Goal: Task Accomplishment & Management: Manage account settings

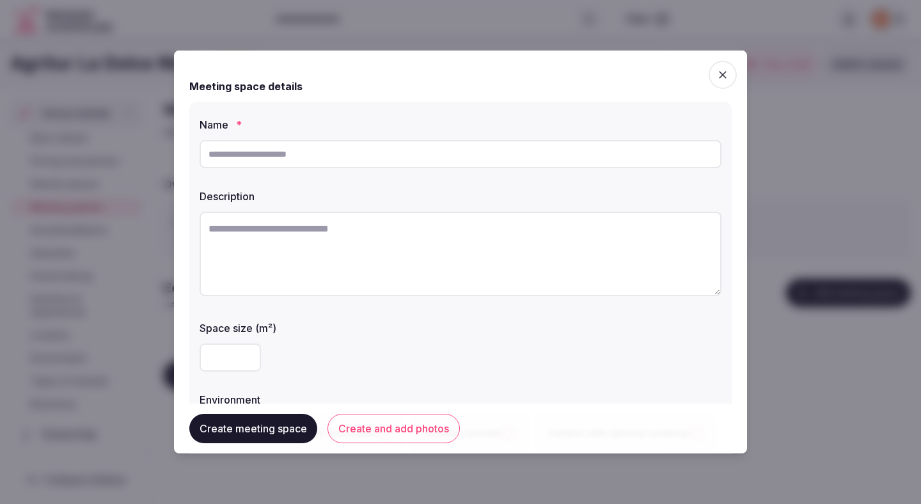
click at [488, 342] on div at bounding box center [461, 357] width 522 height 38
click at [838, 173] on div at bounding box center [460, 252] width 921 height 504
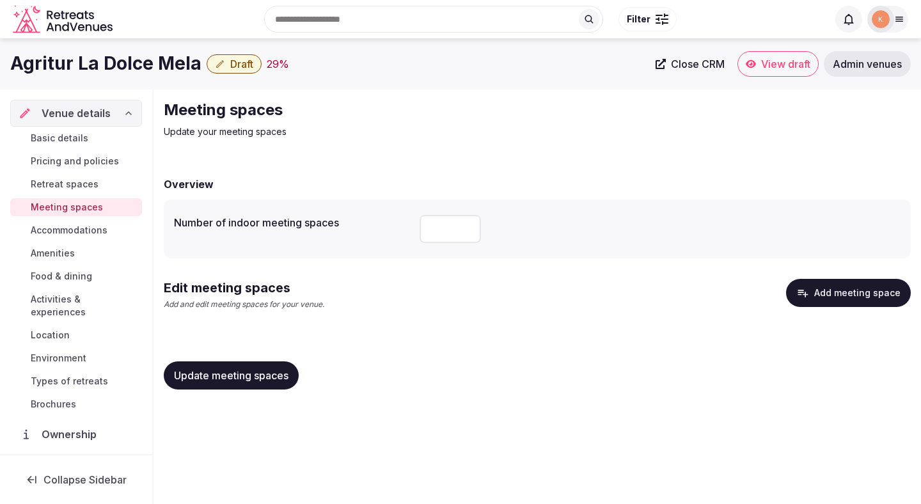
click at [838, 295] on button "Add meeting space" at bounding box center [848, 293] width 125 height 28
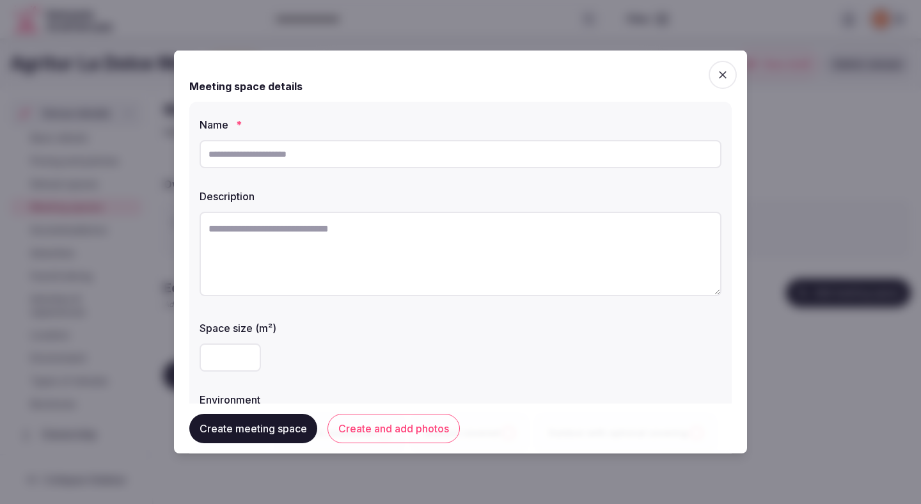
click at [724, 77] on icon "button" at bounding box center [723, 75] width 8 height 8
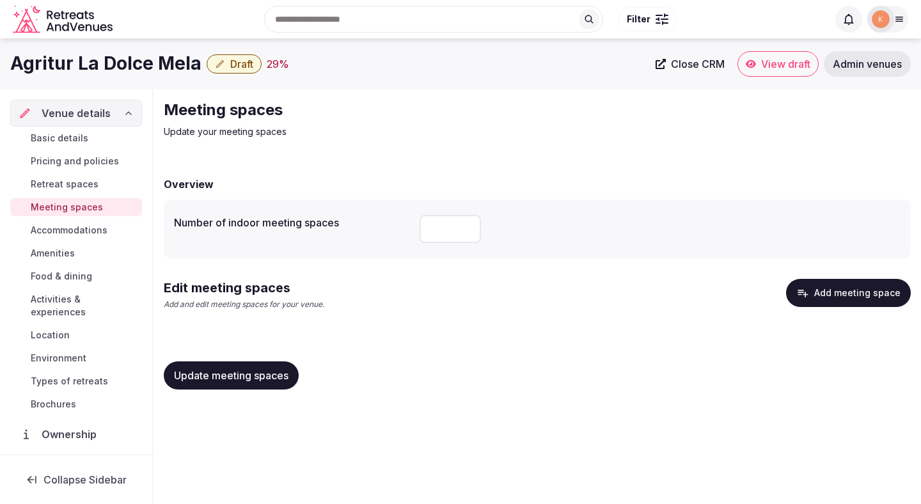
click at [83, 233] on span "Accommodations" at bounding box center [69, 230] width 77 height 13
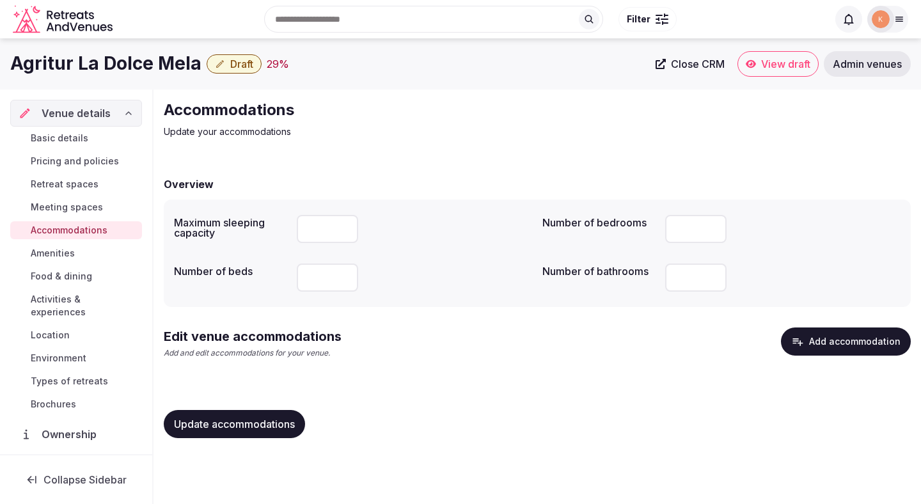
click at [845, 346] on button "Add accommodation" at bounding box center [846, 341] width 130 height 28
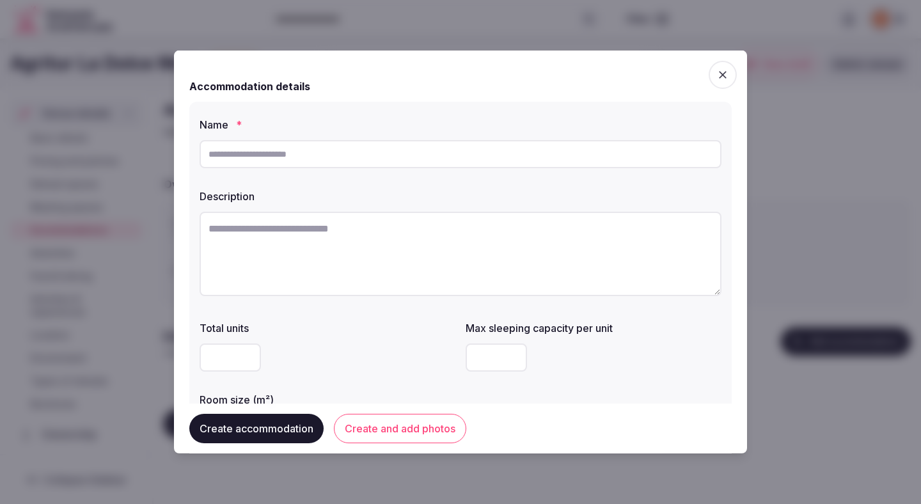
click at [340, 153] on input "text" at bounding box center [461, 154] width 522 height 28
paste input "**********"
type input "**********"
click at [354, 243] on textarea at bounding box center [461, 254] width 522 height 84
paste textarea "**********"
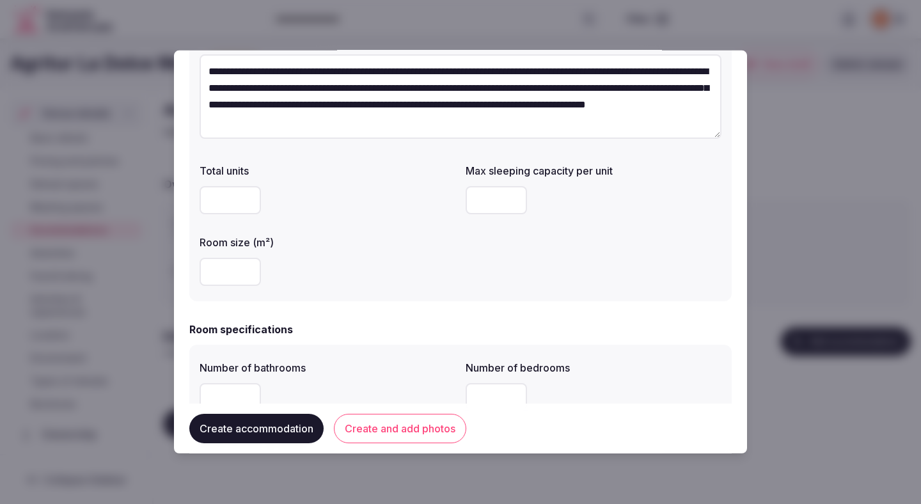
scroll to position [167, 0]
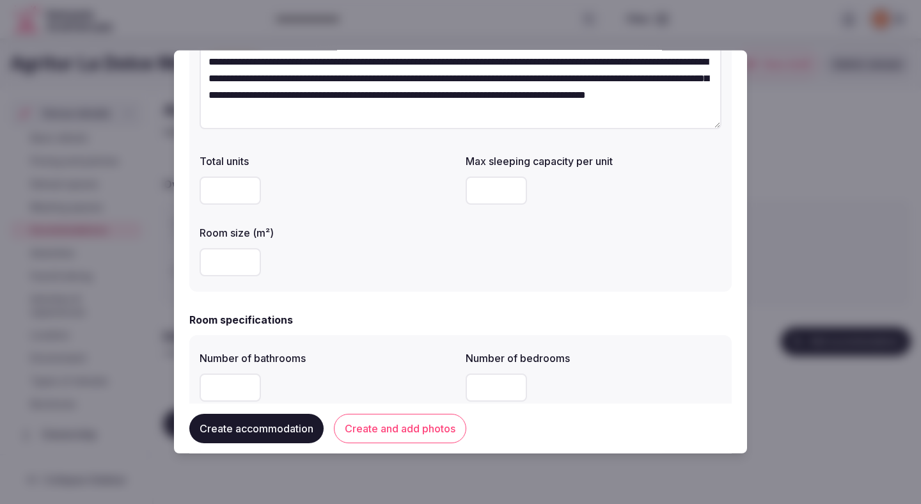
type textarea "**********"
click at [228, 258] on input "number" at bounding box center [230, 262] width 61 height 28
type input "**"
type input "*"
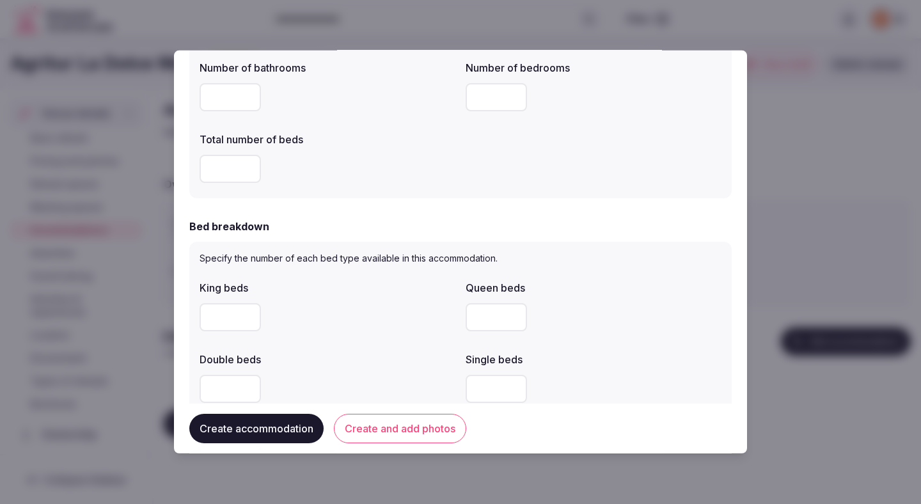
scroll to position [460, 0]
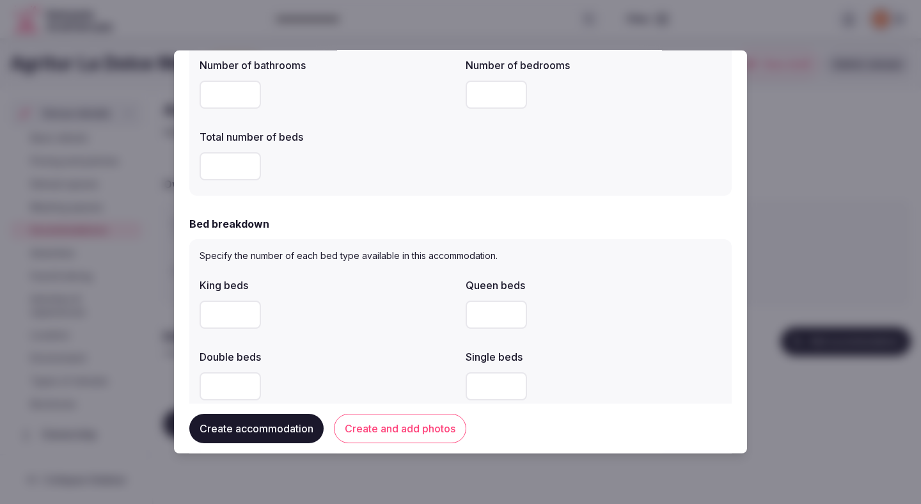
type input "*"
click at [359, 238] on div "Bed breakdown Specify the number of each bed type available in this accommodati…" at bounding box center [460, 351] width 542 height 271
click at [485, 315] on input "number" at bounding box center [496, 315] width 61 height 28
type input "*"
click at [416, 329] on div at bounding box center [328, 314] width 256 height 38
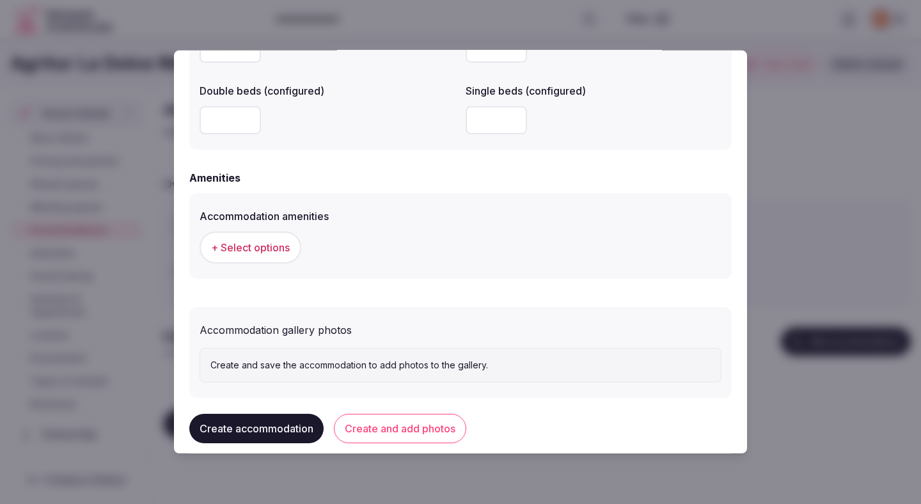
scroll to position [1134, 0]
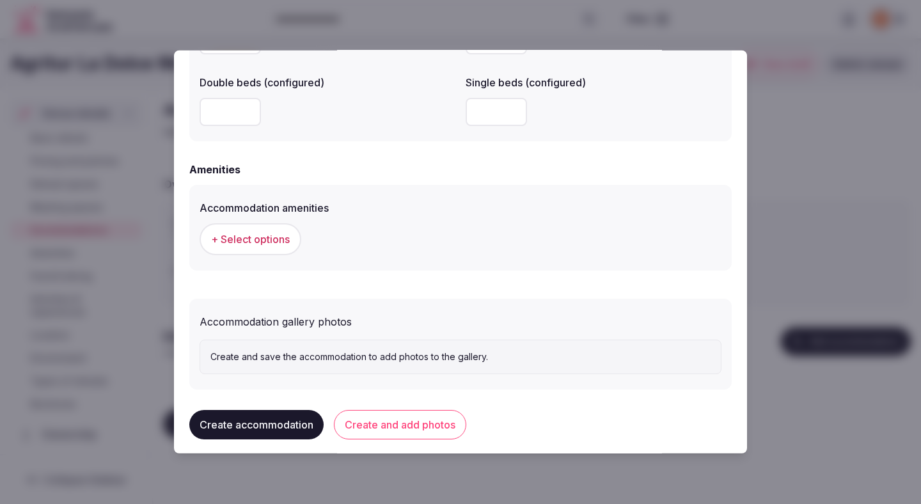
click at [280, 240] on span "+ Select options" at bounding box center [250, 239] width 79 height 14
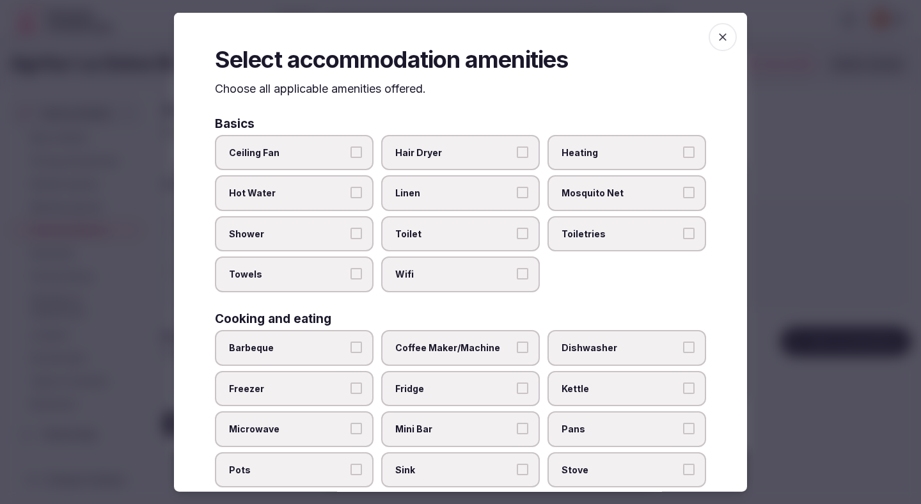
click at [317, 178] on label "Hot Water" at bounding box center [294, 193] width 159 height 36
click at [350, 187] on button "Hot Water" at bounding box center [356, 193] width 12 height 12
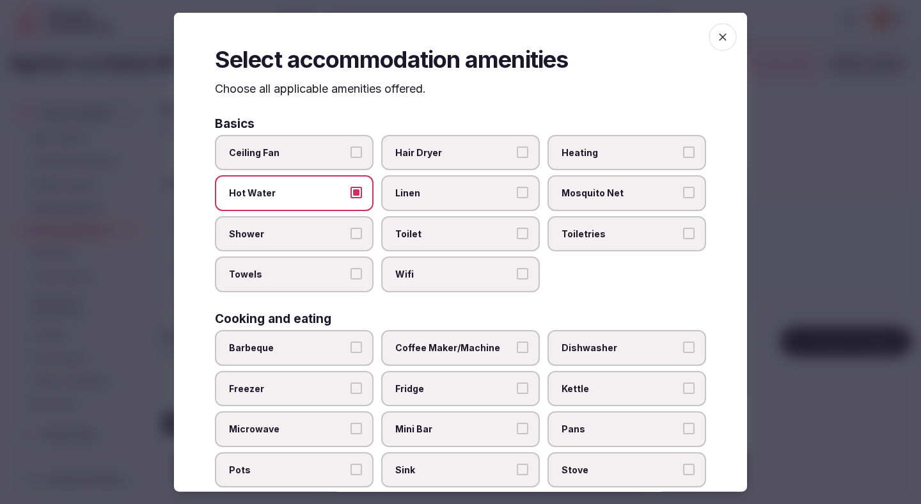
click at [309, 194] on span "Hot Water" at bounding box center [288, 193] width 118 height 13
click at [350, 194] on button "Hot Water" at bounding box center [356, 193] width 12 height 12
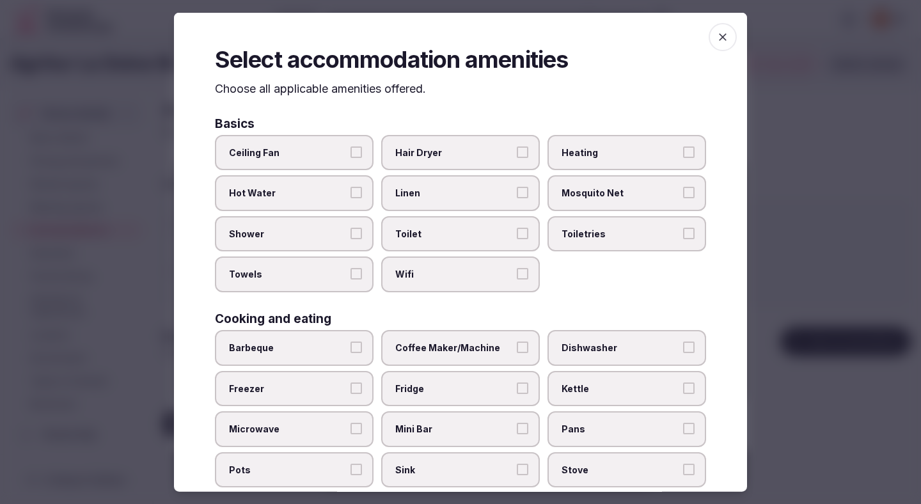
click at [309, 157] on span "Ceiling Fan" at bounding box center [288, 152] width 118 height 13
click at [350, 157] on button "Ceiling Fan" at bounding box center [356, 152] width 12 height 12
click at [309, 194] on span "Hot Water" at bounding box center [288, 193] width 118 height 13
click at [350, 194] on button "Hot Water" at bounding box center [356, 193] width 12 height 12
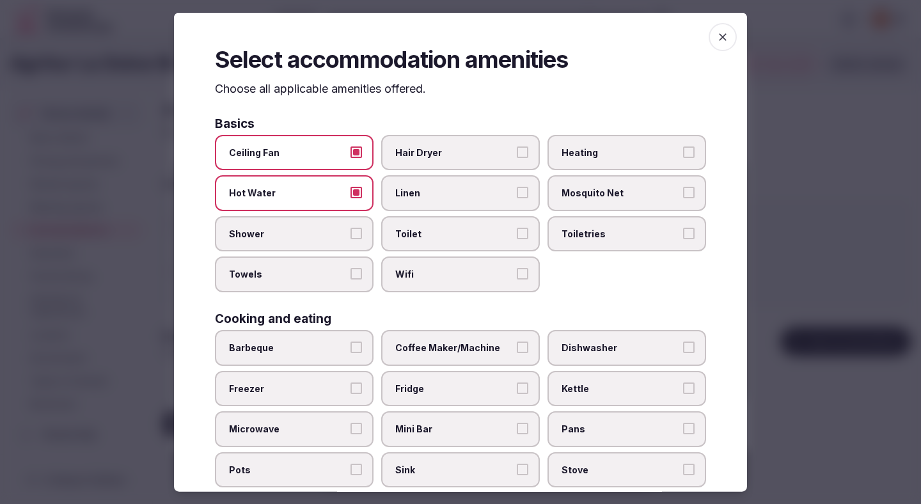
click at [309, 223] on label "Shower" at bounding box center [294, 233] width 159 height 36
click at [350, 227] on button "Shower" at bounding box center [356, 233] width 12 height 12
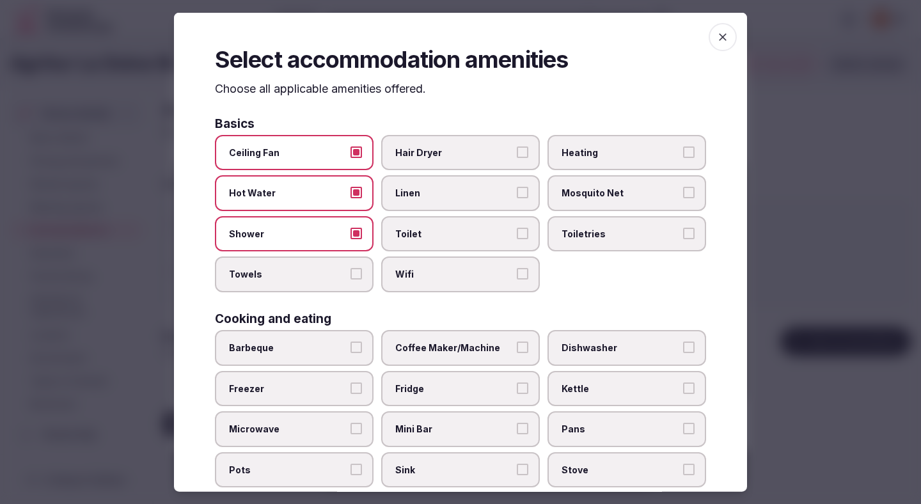
click at [311, 272] on span "Towels" at bounding box center [288, 274] width 118 height 13
click at [350, 272] on button "Towels" at bounding box center [356, 274] width 12 height 12
click at [434, 147] on span "Hair Dryer" at bounding box center [454, 152] width 118 height 13
click at [517, 147] on button "Hair Dryer" at bounding box center [523, 152] width 12 height 12
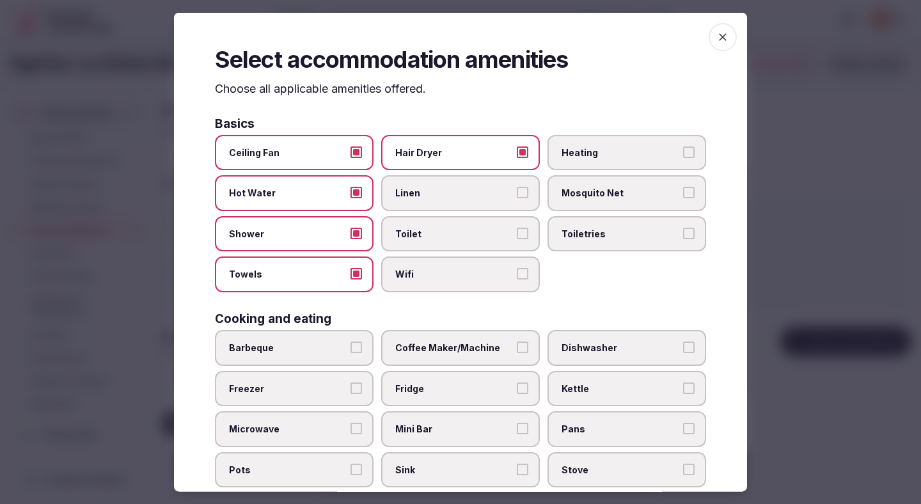
click at [434, 193] on span "Linen" at bounding box center [454, 193] width 118 height 13
click at [517, 193] on button "Linen" at bounding box center [523, 193] width 12 height 12
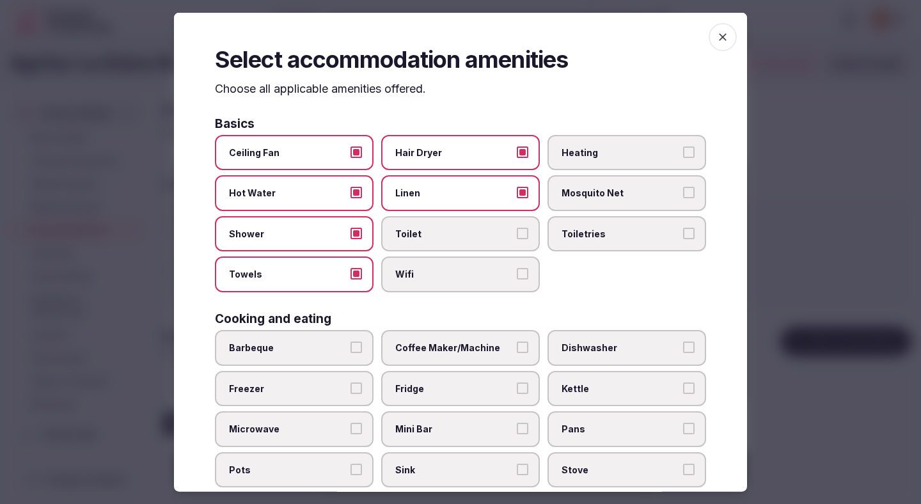
click at [434, 236] on span "Toilet" at bounding box center [454, 233] width 118 height 13
click at [517, 236] on button "Toilet" at bounding box center [523, 233] width 12 height 12
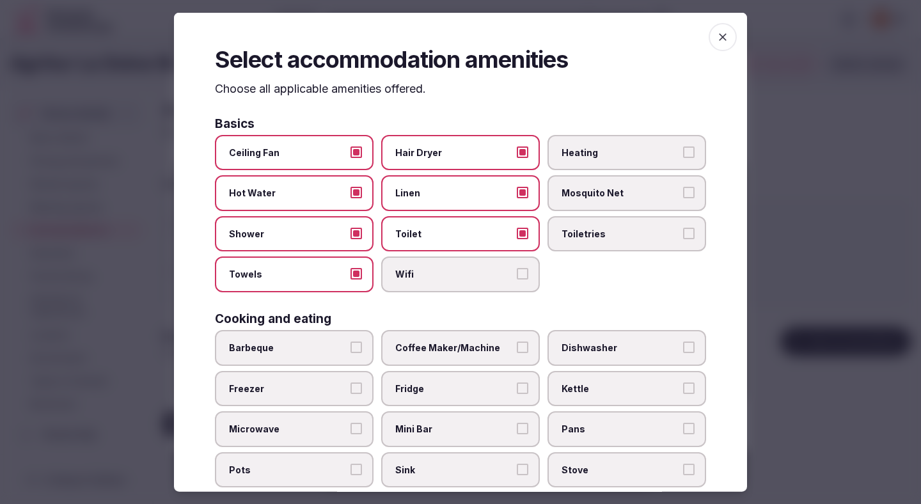
click at [444, 273] on span "Wifi" at bounding box center [454, 274] width 118 height 13
click at [517, 273] on button "Wifi" at bounding box center [523, 274] width 12 height 12
click at [602, 148] on span "Heating" at bounding box center [620, 152] width 118 height 13
click at [683, 148] on button "Heating" at bounding box center [689, 152] width 12 height 12
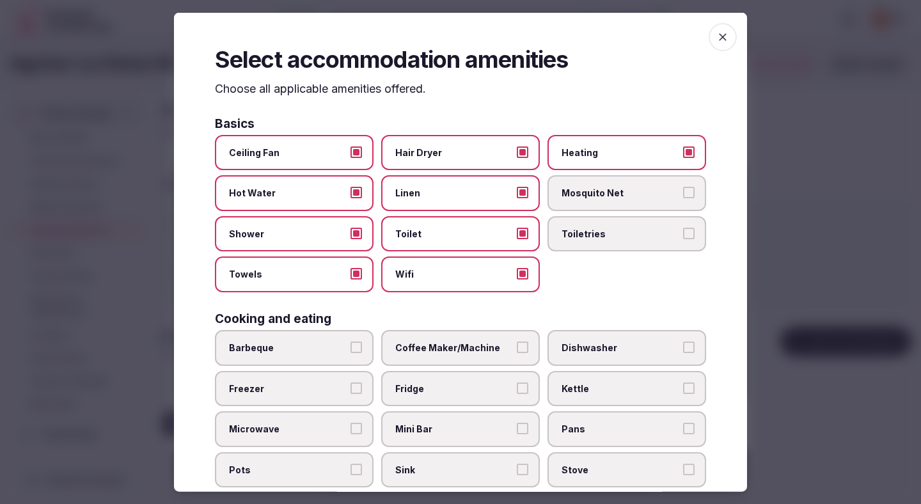
click at [597, 249] on label "Toiletries" at bounding box center [626, 233] width 159 height 36
click at [683, 239] on button "Toiletries" at bounding box center [689, 233] width 12 height 12
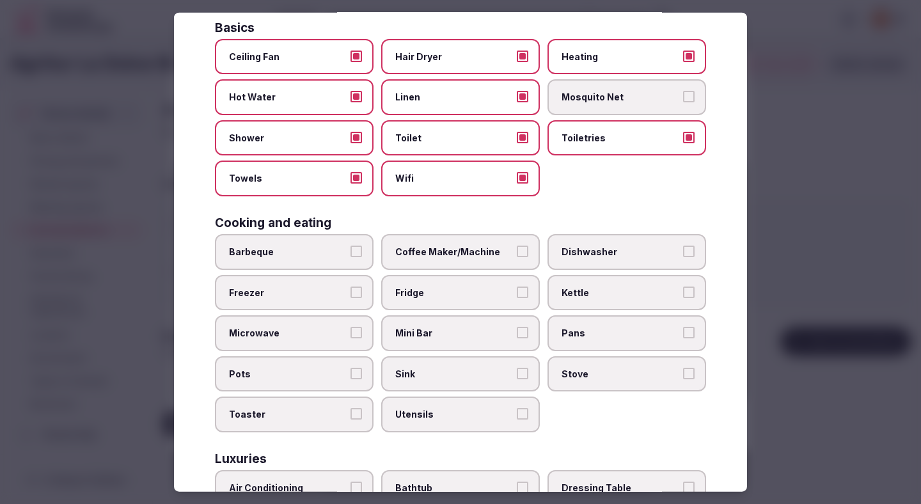
scroll to position [105, 0]
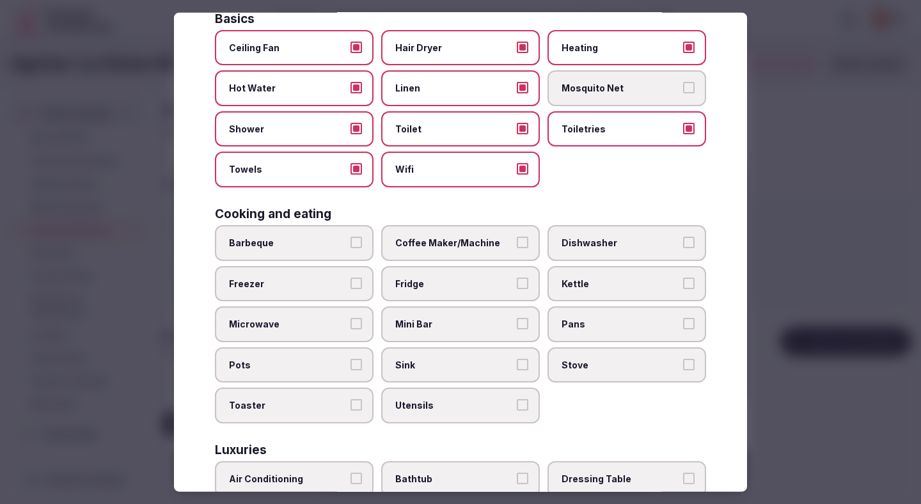
click at [512, 249] on label "Coffee Maker/Machine" at bounding box center [460, 243] width 159 height 36
click at [517, 248] on button "Coffee Maker/Machine" at bounding box center [523, 243] width 12 height 12
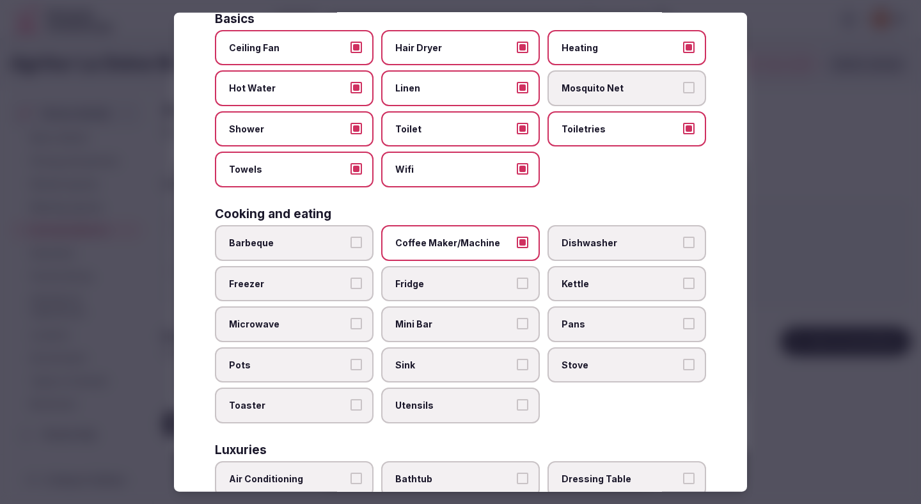
click at [471, 326] on span "Mini Bar" at bounding box center [454, 324] width 118 height 13
click at [517, 326] on button "Mini Bar" at bounding box center [523, 324] width 12 height 12
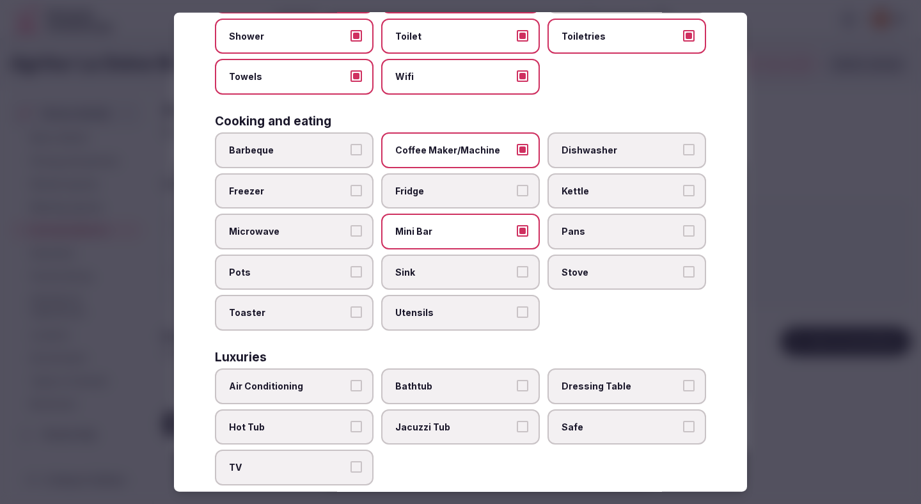
scroll to position [210, 0]
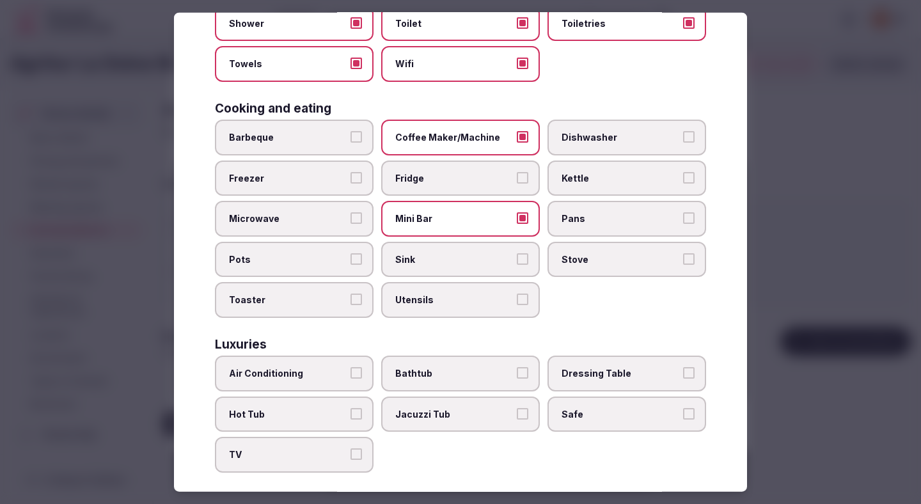
click at [457, 192] on label "Fridge" at bounding box center [460, 178] width 159 height 36
click at [517, 183] on button "Fridge" at bounding box center [523, 177] width 12 height 12
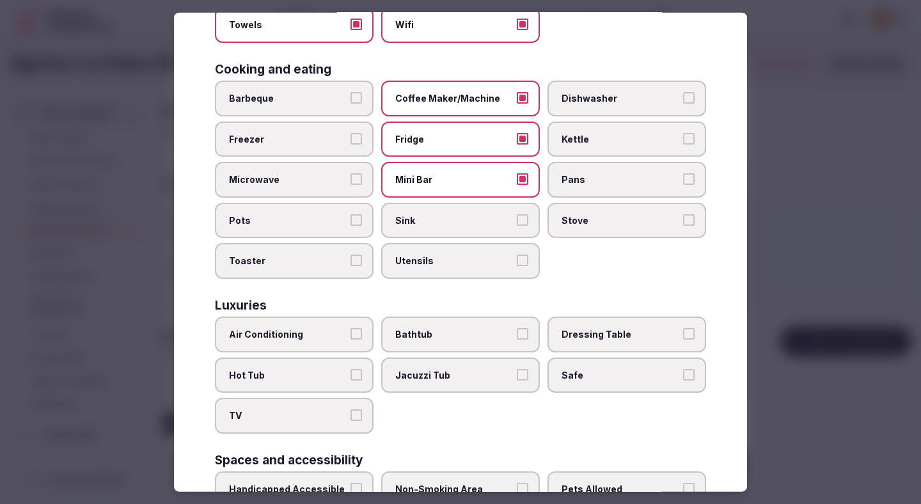
scroll to position [272, 0]
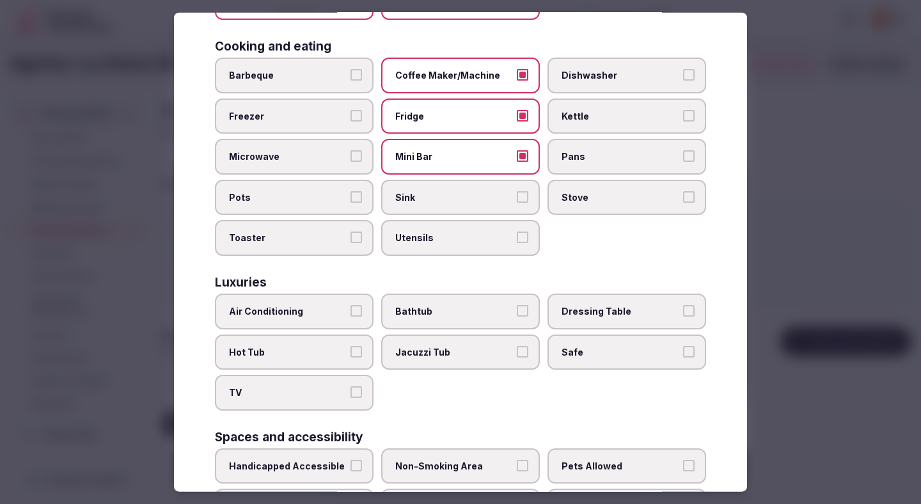
click at [325, 301] on label "Air Conditioning" at bounding box center [294, 311] width 159 height 36
click at [350, 305] on button "Air Conditioning" at bounding box center [356, 311] width 12 height 12
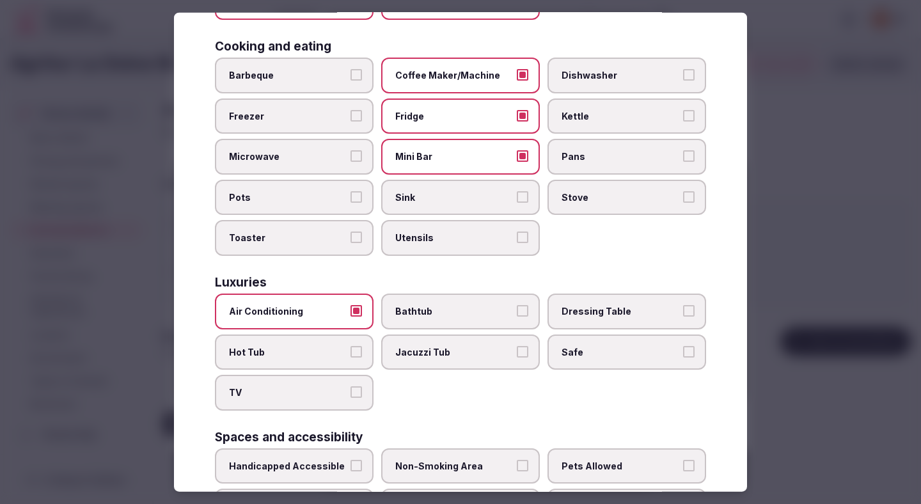
click at [313, 391] on span "TV" at bounding box center [288, 392] width 118 height 13
click at [350, 391] on button "TV" at bounding box center [356, 392] width 12 height 12
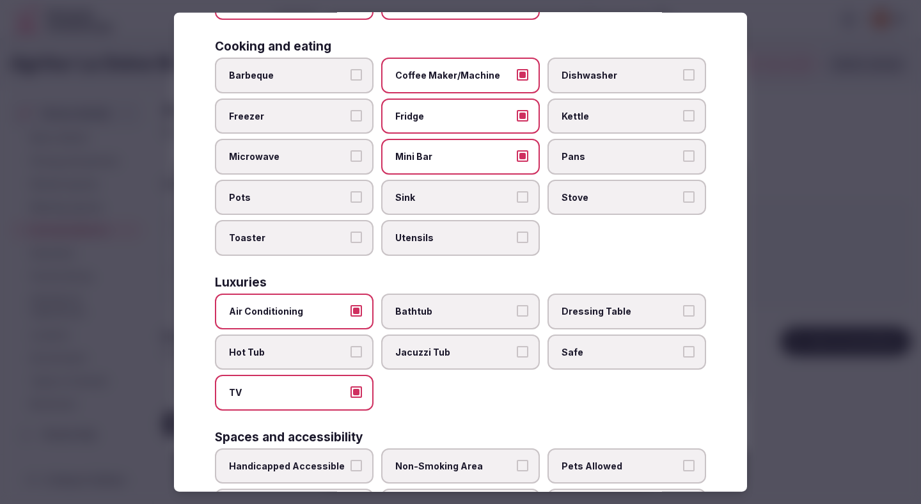
click at [583, 353] on span "Safe" at bounding box center [620, 351] width 118 height 13
click at [683, 353] on button "Safe" at bounding box center [689, 351] width 12 height 12
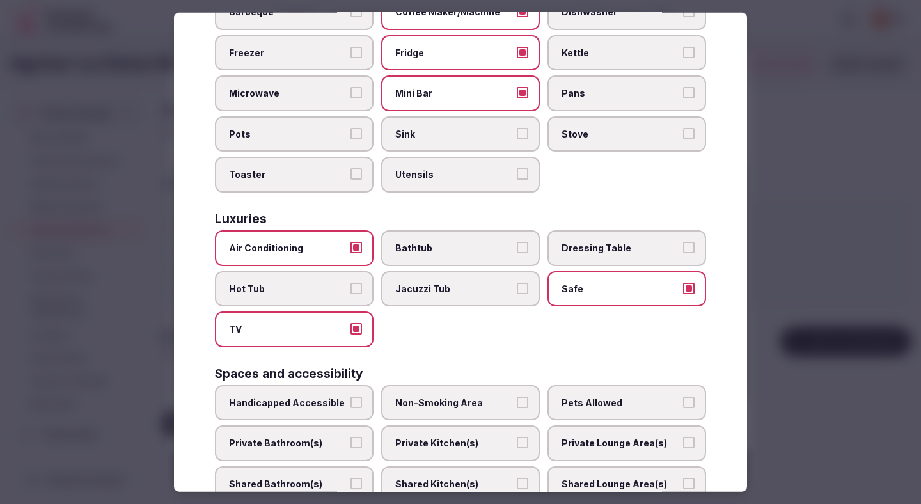
scroll to position [387, 0]
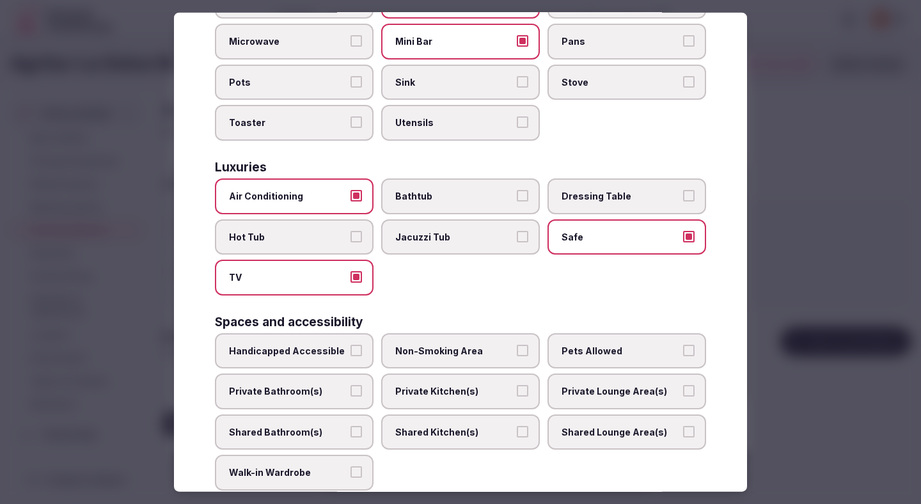
click at [331, 387] on span "Private Bathroom(s)" at bounding box center [288, 391] width 118 height 13
click at [350, 387] on button "Private Bathroom(s)" at bounding box center [356, 391] width 12 height 12
click at [464, 352] on span "Non-Smoking Area" at bounding box center [454, 350] width 118 height 13
click at [517, 352] on button "Non-Smoking Area" at bounding box center [523, 350] width 12 height 12
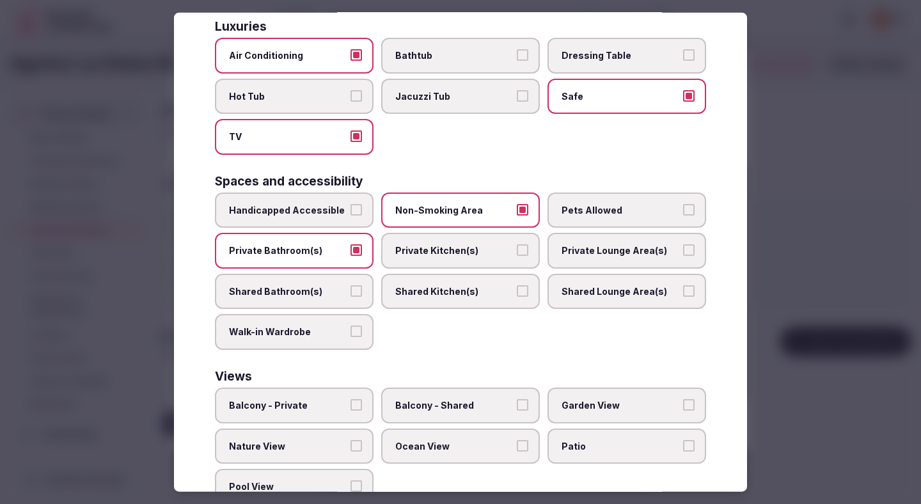
scroll to position [531, 0]
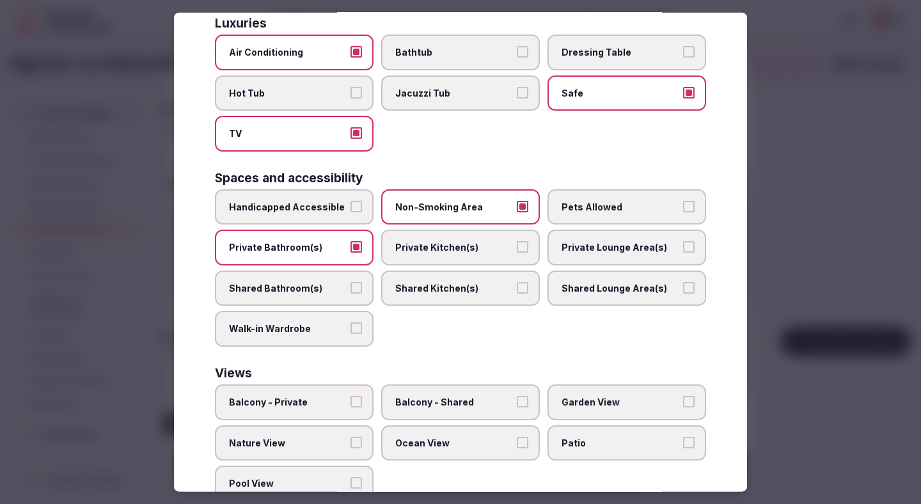
click at [331, 384] on label "Balcony - Private" at bounding box center [294, 402] width 159 height 36
click at [350, 396] on button "Balcony - Private" at bounding box center [356, 402] width 12 height 12
click at [331, 405] on span "Balcony - Private" at bounding box center [288, 402] width 118 height 13
click at [350, 405] on button "Balcony - Private" at bounding box center [356, 402] width 12 height 12
click at [595, 394] on label "Garden View" at bounding box center [626, 402] width 159 height 36
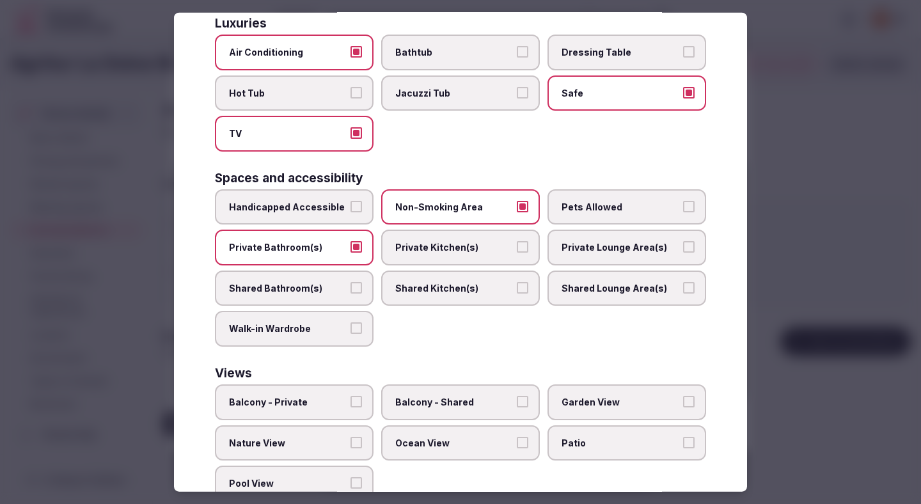
click at [683, 396] on button "Garden View" at bounding box center [689, 402] width 12 height 12
click at [309, 401] on span "Balcony - Private" at bounding box center [288, 402] width 118 height 13
click at [350, 401] on button "Balcony - Private" at bounding box center [356, 402] width 12 height 12
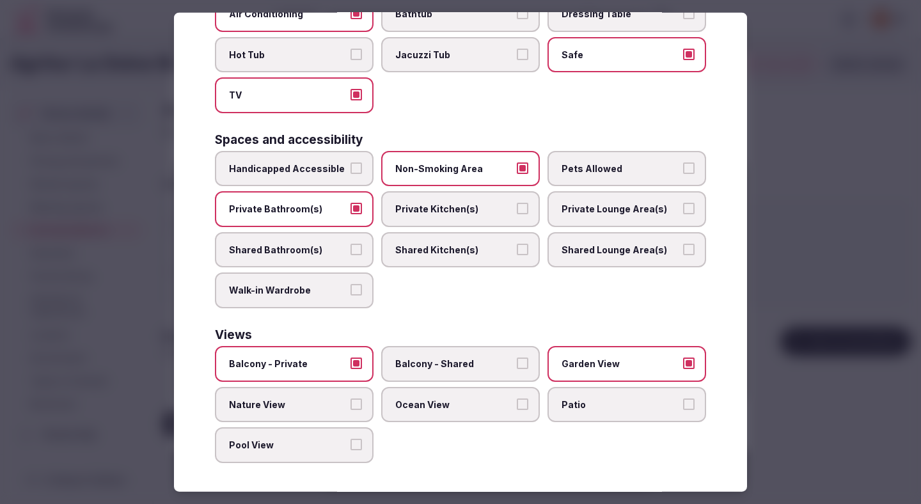
scroll to position [572, 0]
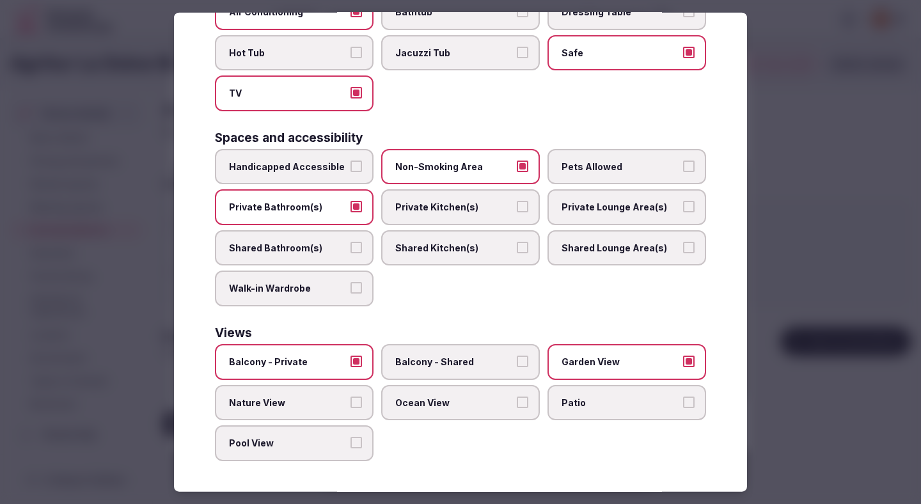
click at [324, 444] on span "Pool View" at bounding box center [288, 443] width 118 height 13
click at [350, 444] on button "Pool View" at bounding box center [356, 443] width 12 height 12
click at [325, 415] on label "Nature View" at bounding box center [294, 402] width 159 height 36
click at [350, 407] on button "Nature View" at bounding box center [356, 402] width 12 height 12
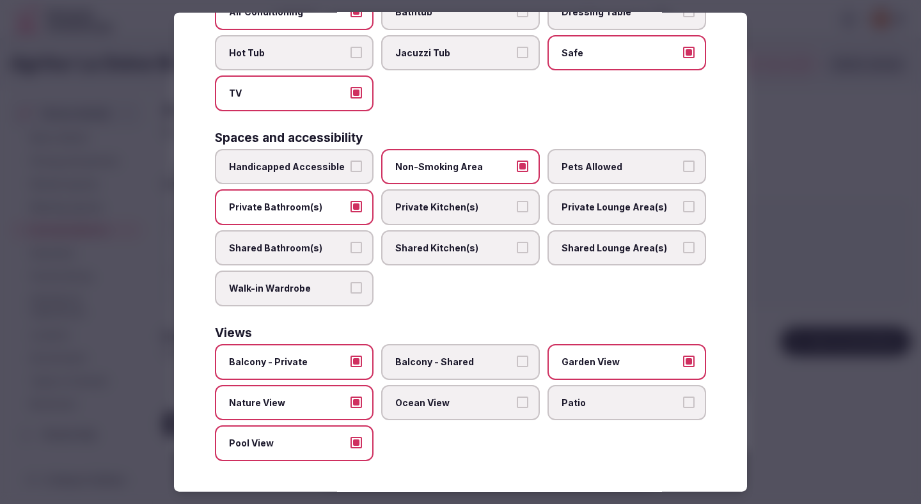
click at [863, 262] on div at bounding box center [460, 252] width 921 height 504
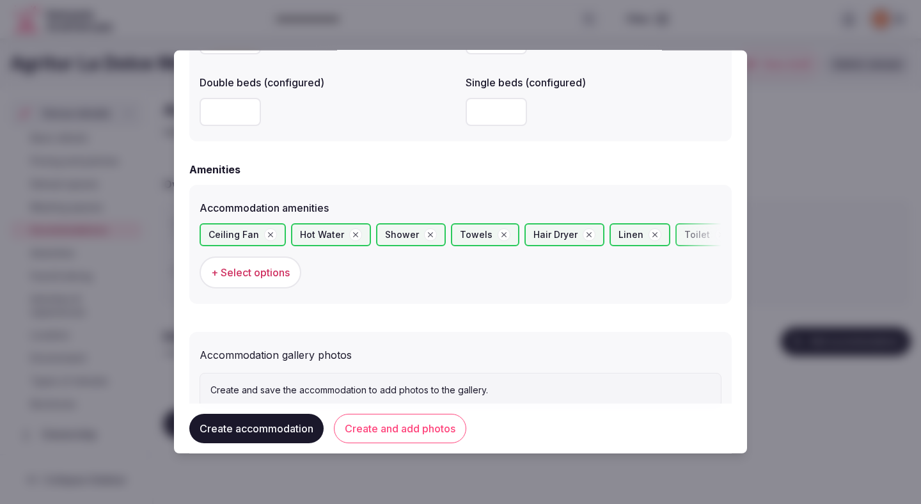
scroll to position [1179, 0]
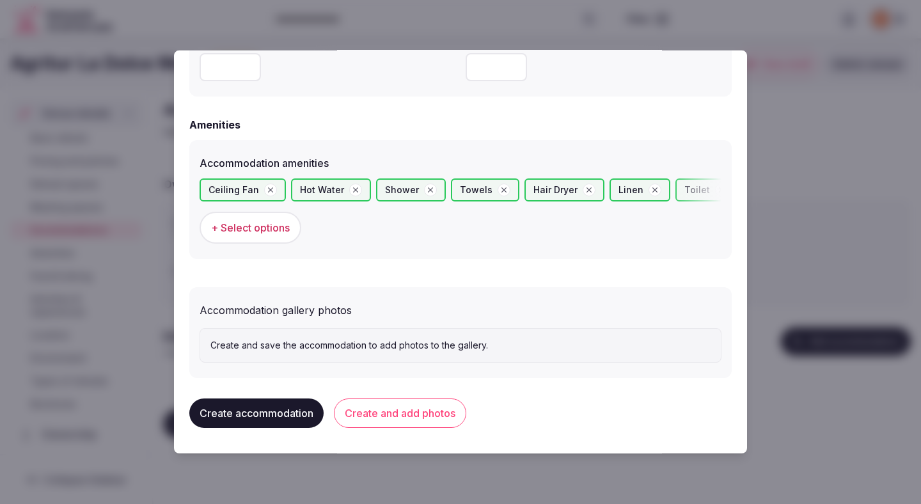
click at [441, 412] on button "Create and add photos" at bounding box center [400, 412] width 132 height 29
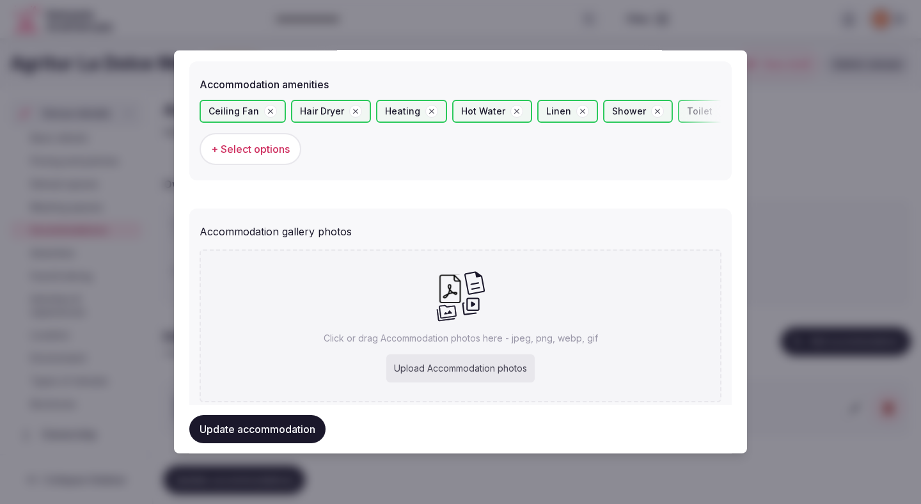
scroll to position [1297, 0]
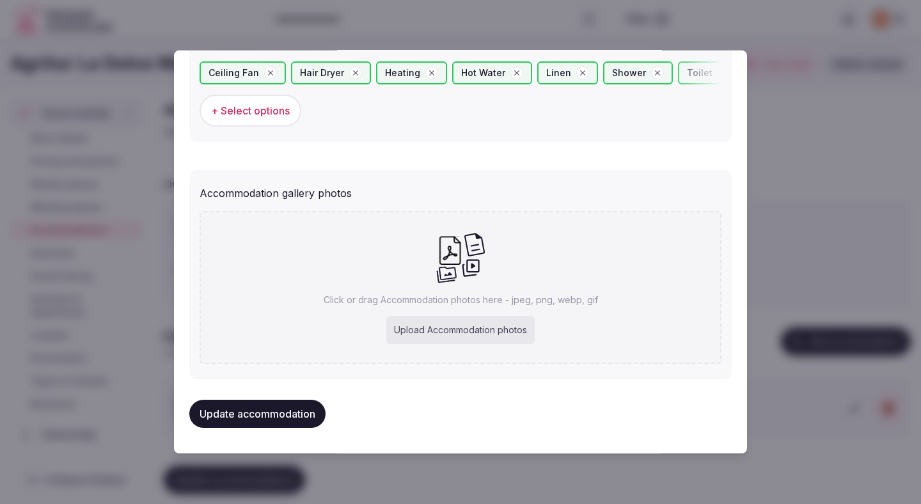
click at [461, 317] on div "Upload Accommodation photos" at bounding box center [460, 330] width 148 height 28
type input "**********"
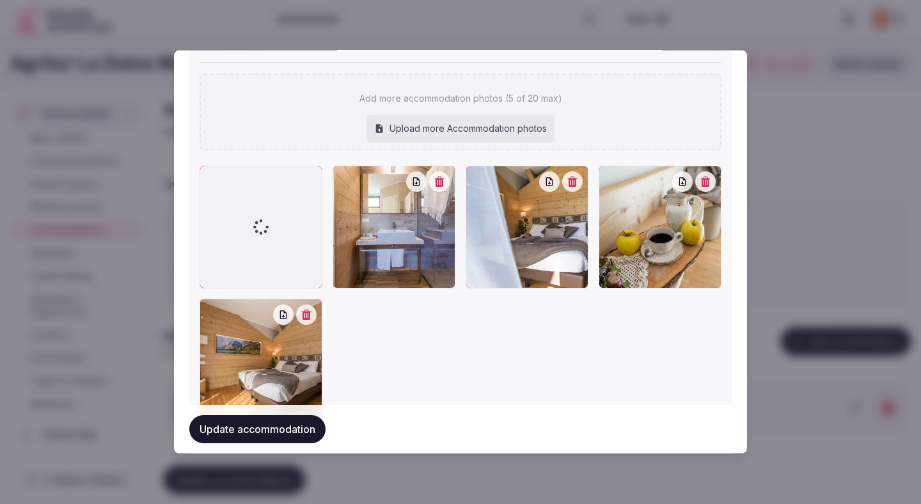
scroll to position [1448, 0]
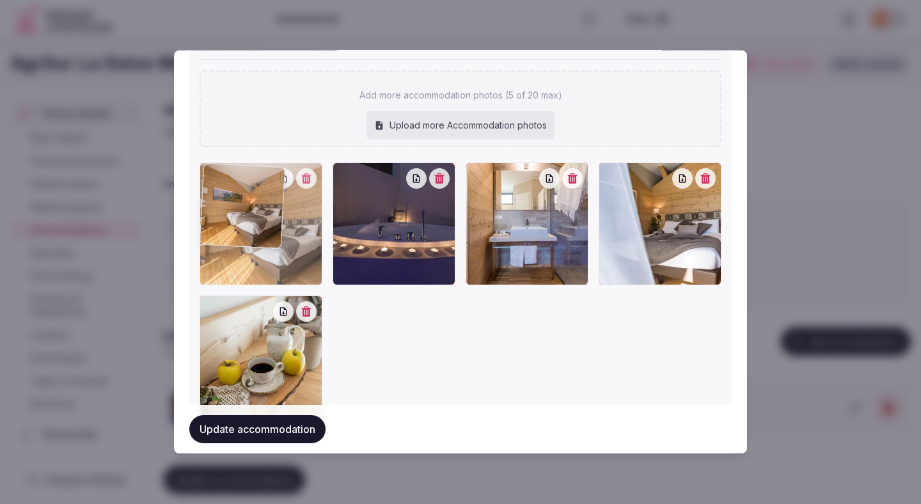
drag, startPoint x: 280, startPoint y: 340, endPoint x: 282, endPoint y: 240, distance: 99.1
click at [282, 240] on div at bounding box center [261, 223] width 123 height 123
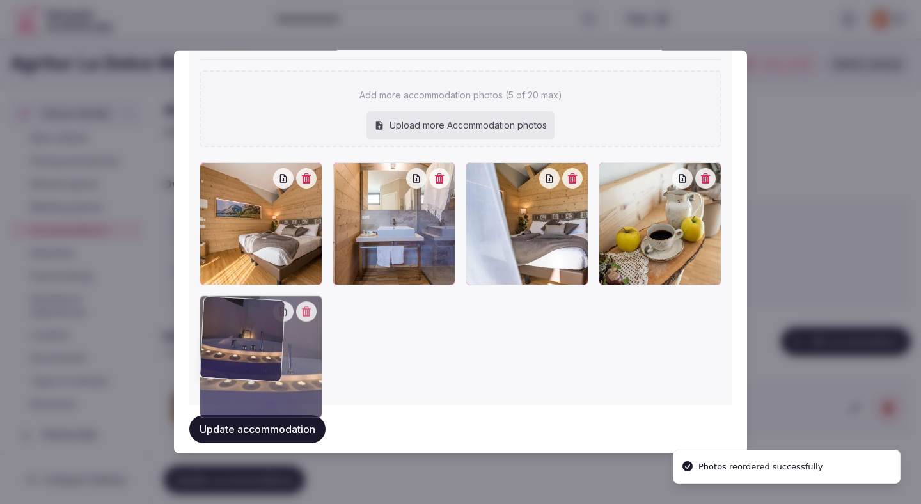
drag, startPoint x: 402, startPoint y: 237, endPoint x: 292, endPoint y: 345, distance: 154.2
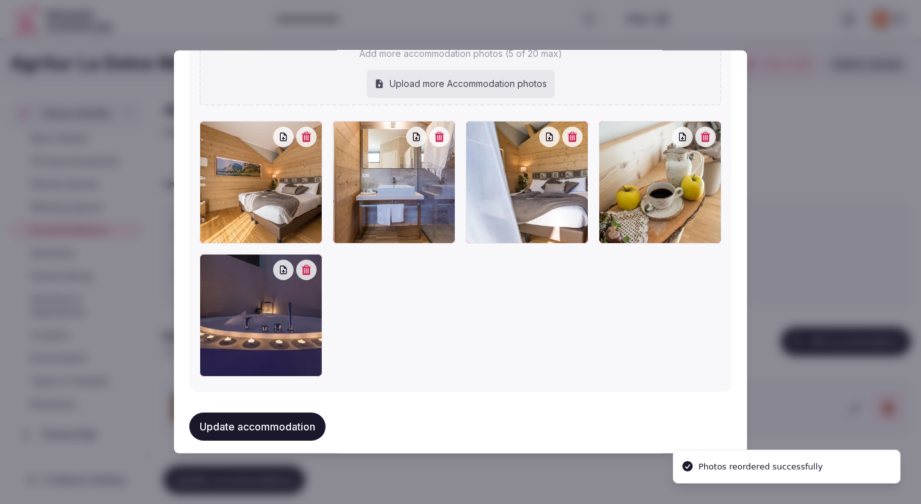
scroll to position [1485, 0]
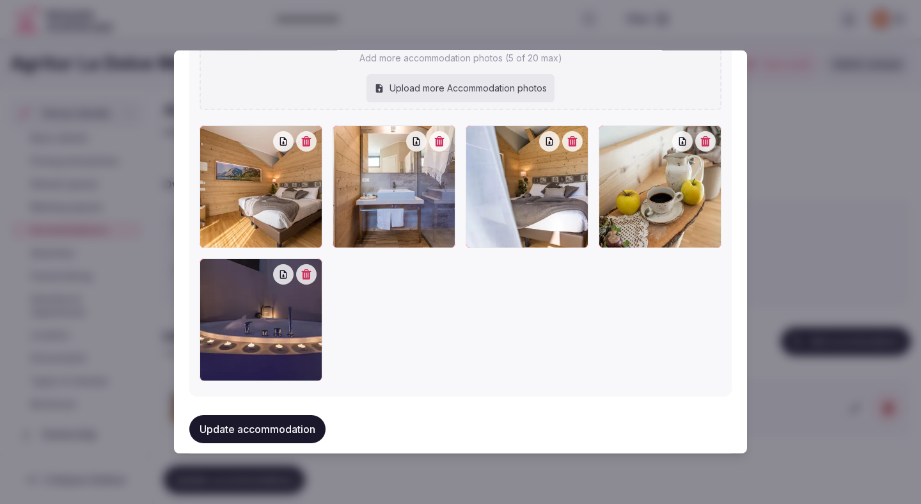
click at [281, 431] on button "Update accommodation" at bounding box center [257, 429] width 136 height 28
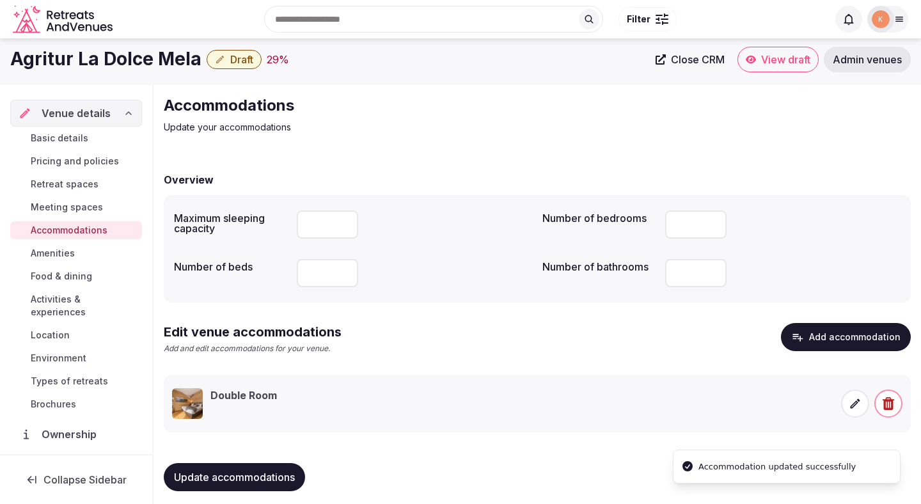
scroll to position [12, 0]
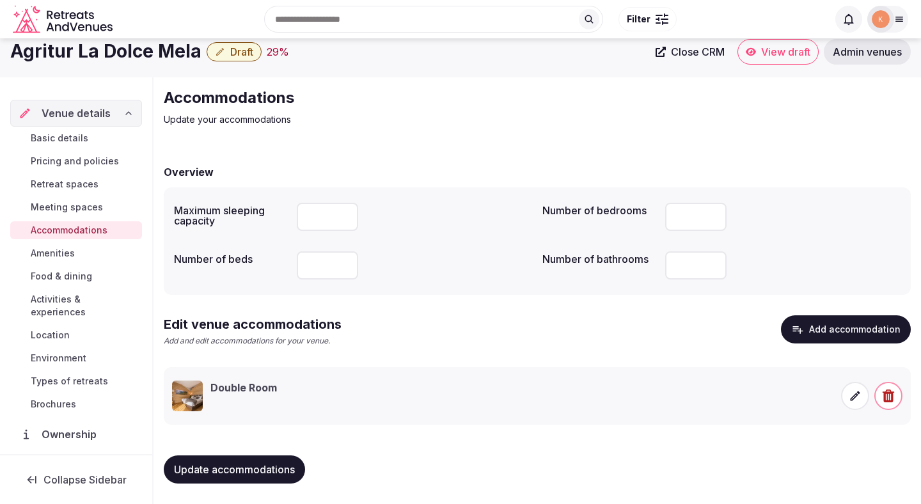
click at [82, 200] on link "Meeting spaces" at bounding box center [76, 207] width 132 height 18
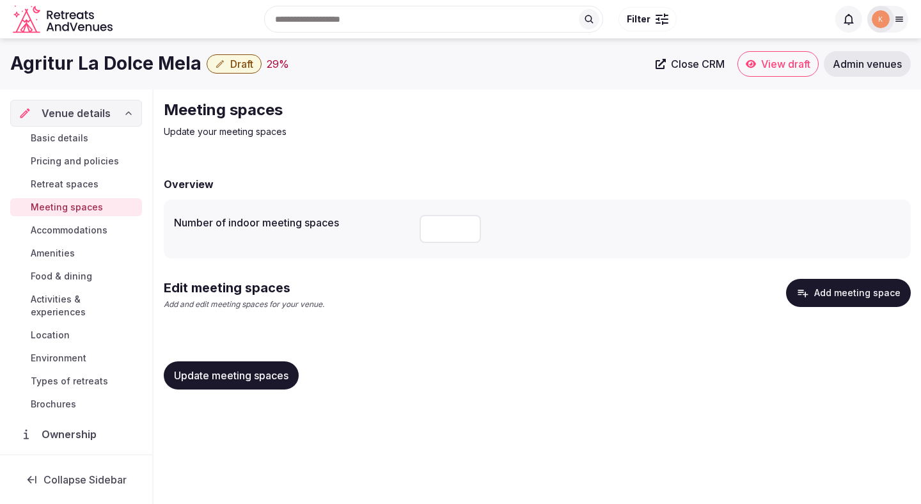
click at [835, 297] on button "Add meeting space" at bounding box center [848, 293] width 125 height 28
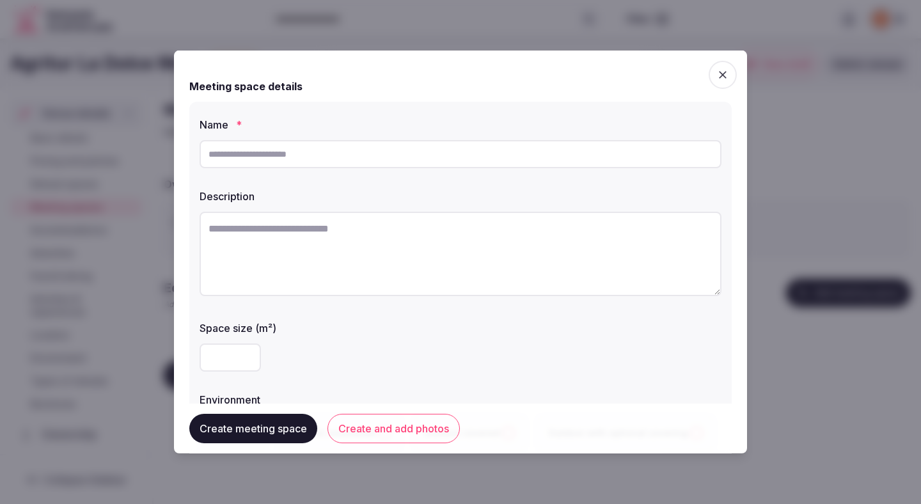
click at [550, 165] on input "text" at bounding box center [461, 154] width 522 height 28
click at [314, 159] on input "****" at bounding box center [461, 154] width 522 height 28
type input "*********"
click at [261, 281] on textarea at bounding box center [461, 254] width 522 height 84
click at [452, 281] on textarea at bounding box center [461, 254] width 522 height 84
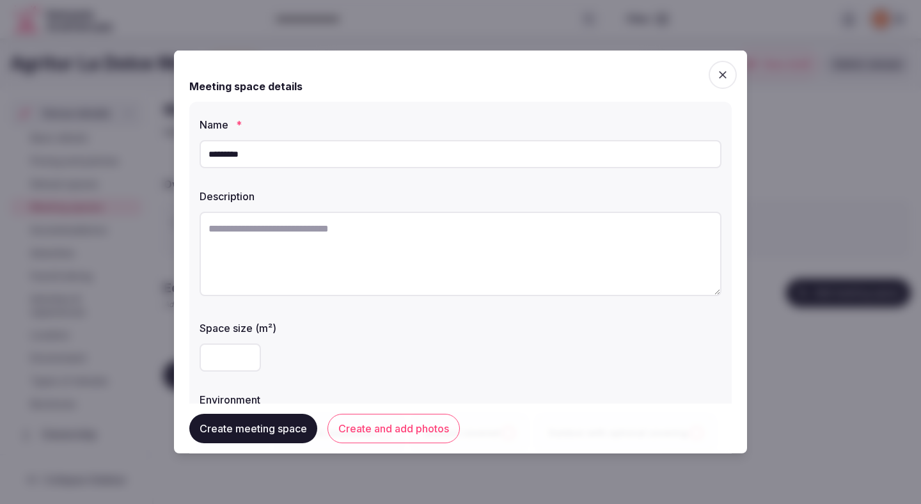
paste textarea "**********"
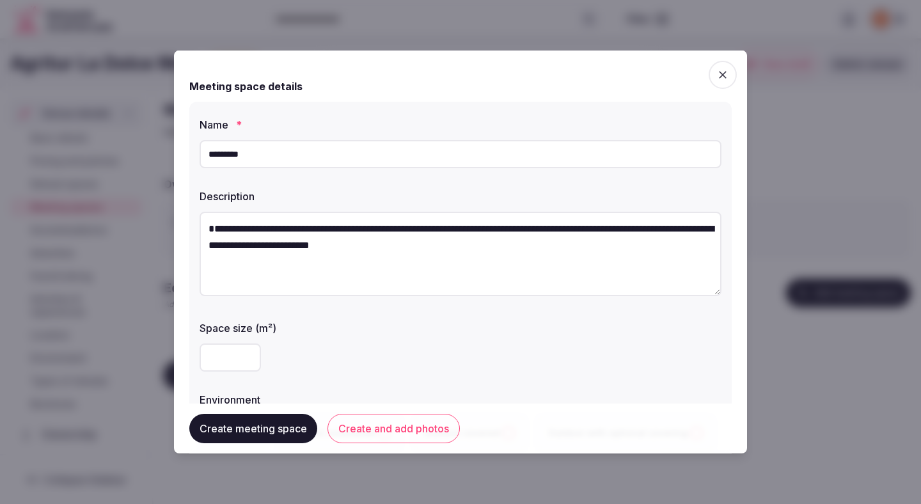
drag, startPoint x: 208, startPoint y: 252, endPoint x: 200, endPoint y: 203, distance: 49.3
click at [200, 203] on div "**********" at bounding box center [461, 244] width 522 height 121
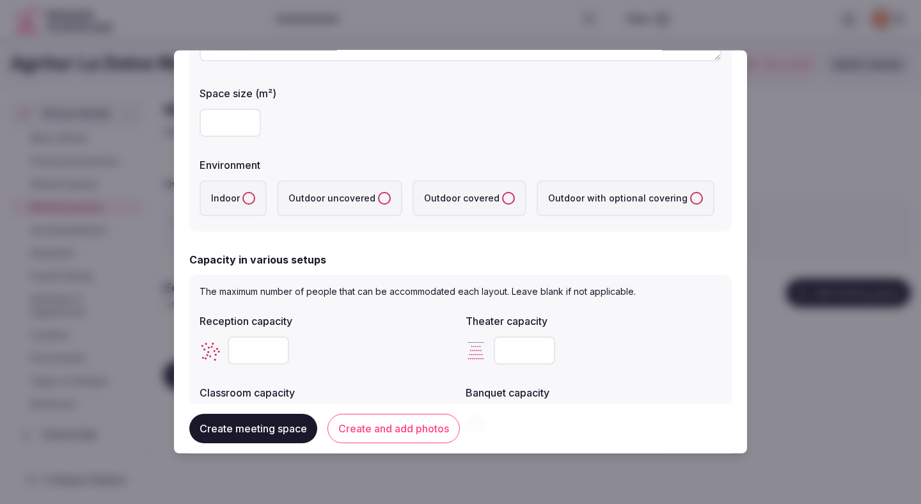
scroll to position [240, 0]
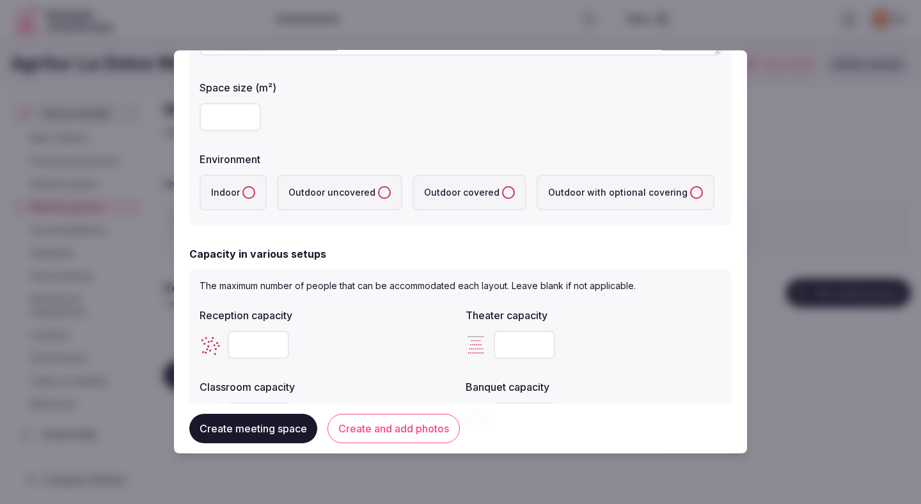
type textarea "**********"
click at [358, 197] on label "Outdoor uncovered" at bounding box center [339, 193] width 125 height 36
click at [378, 197] on uncovered "Outdoor uncovered" at bounding box center [384, 192] width 13 height 13
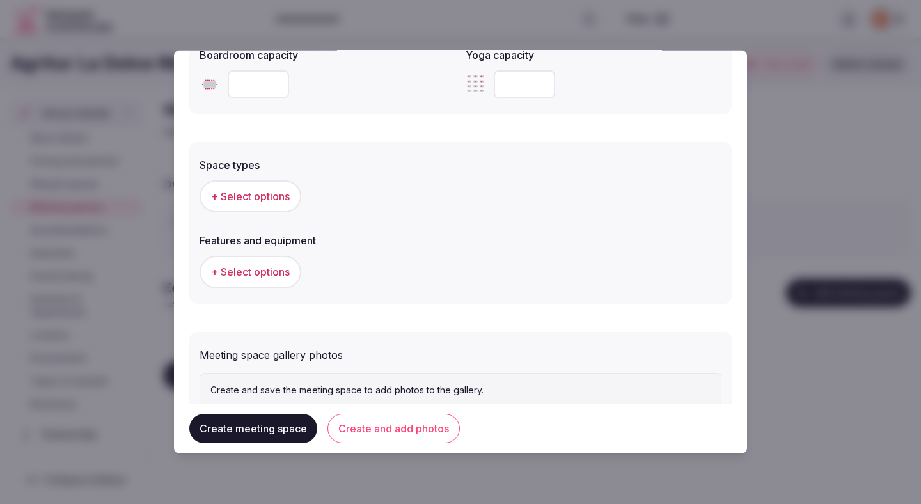
scroll to position [688, 0]
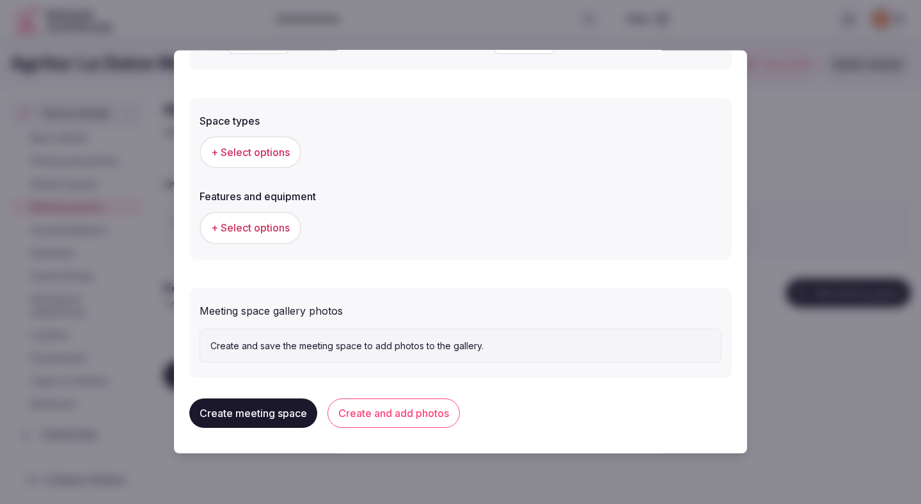
click at [286, 157] on span "+ Select options" at bounding box center [250, 152] width 79 height 14
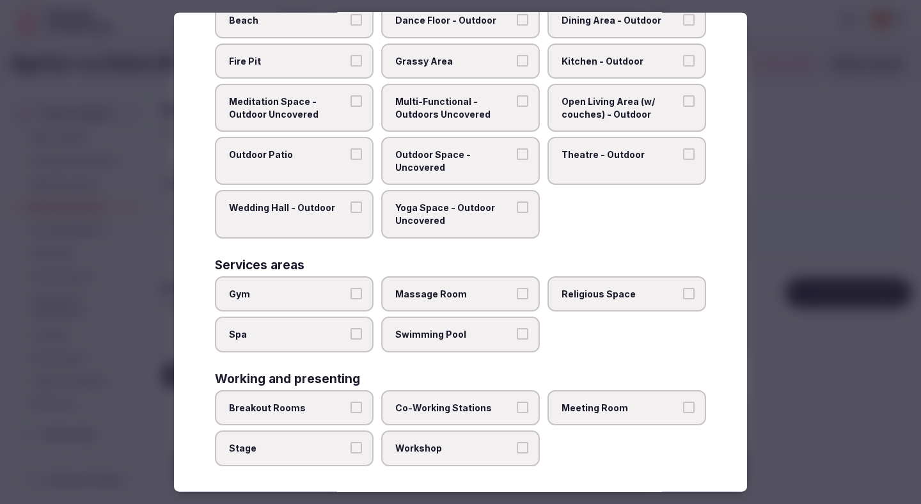
scroll to position [456, 0]
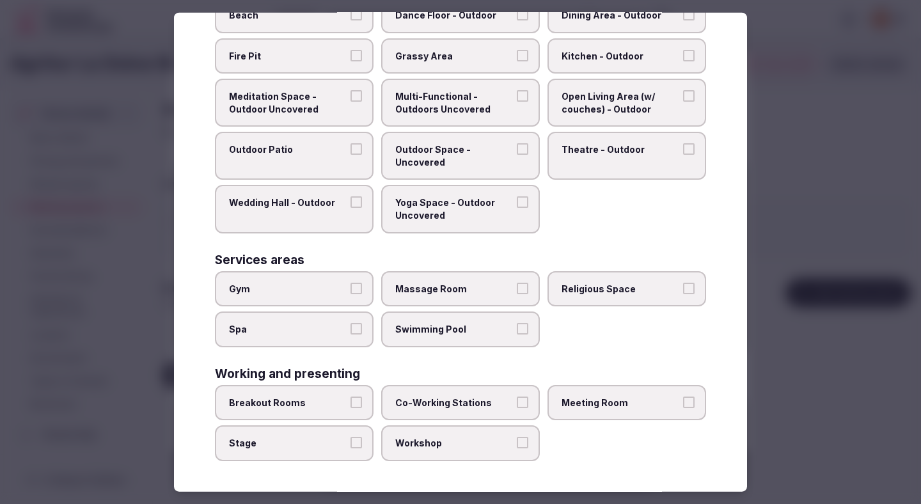
click at [423, 331] on span "Swimming Pool" at bounding box center [454, 329] width 118 height 13
click at [517, 331] on button "Swimming Pool" at bounding box center [523, 329] width 12 height 12
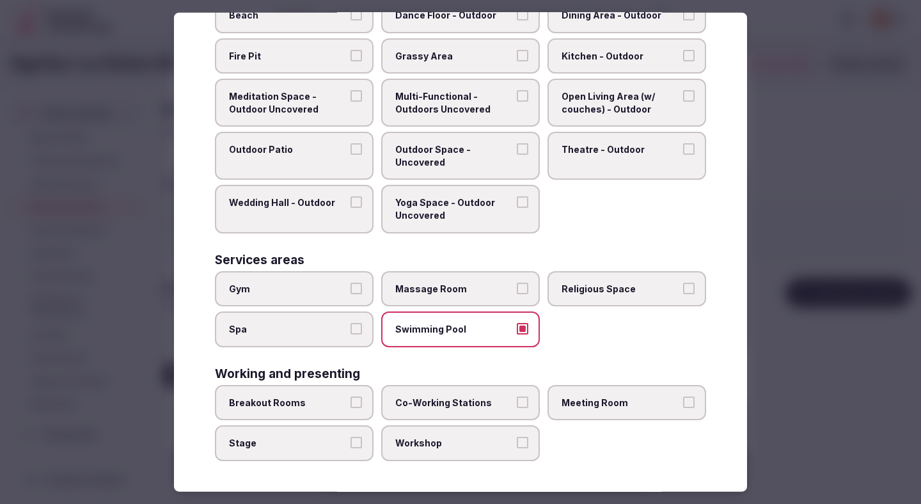
click at [790, 251] on div at bounding box center [460, 252] width 921 height 504
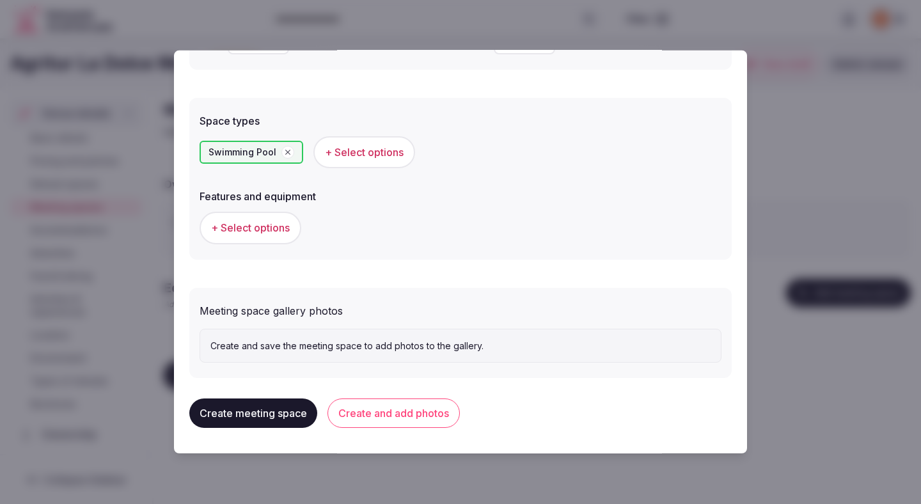
click at [282, 222] on span "+ Select options" at bounding box center [250, 228] width 79 height 14
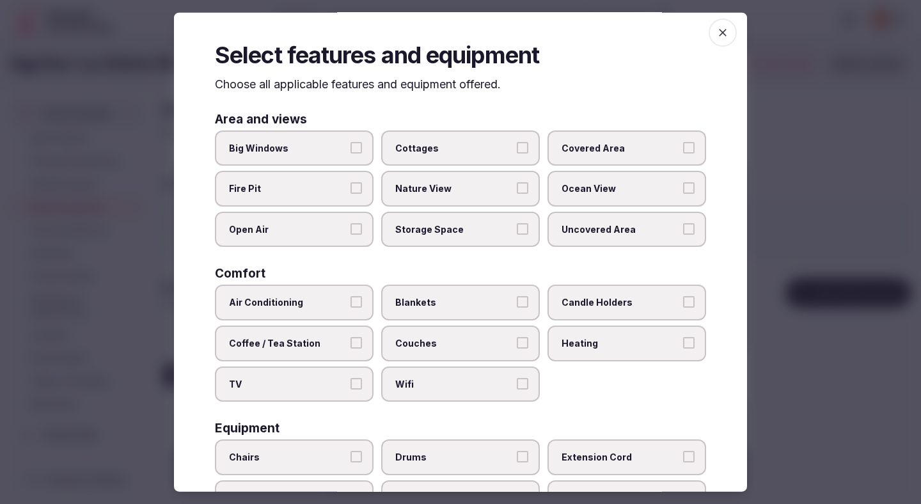
scroll to position [0, 0]
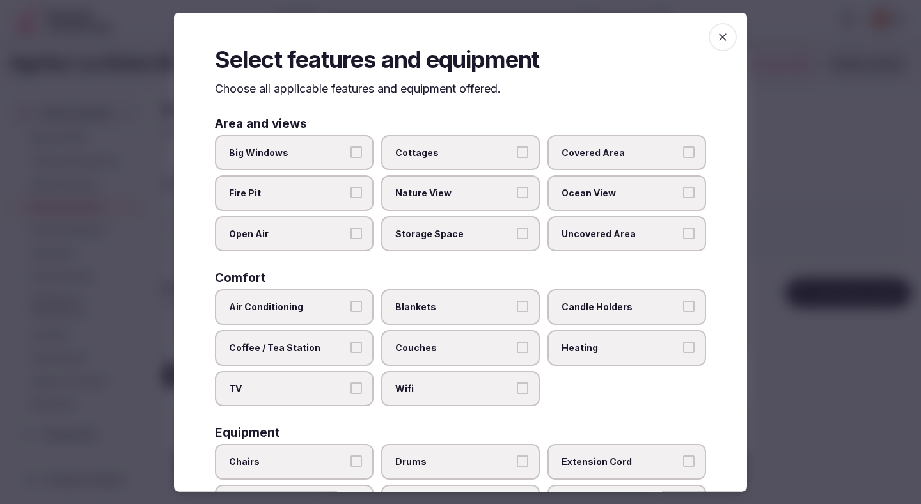
click at [344, 308] on span "Air Conditioning" at bounding box center [288, 307] width 118 height 13
click at [350, 308] on button "Air Conditioning" at bounding box center [356, 307] width 12 height 12
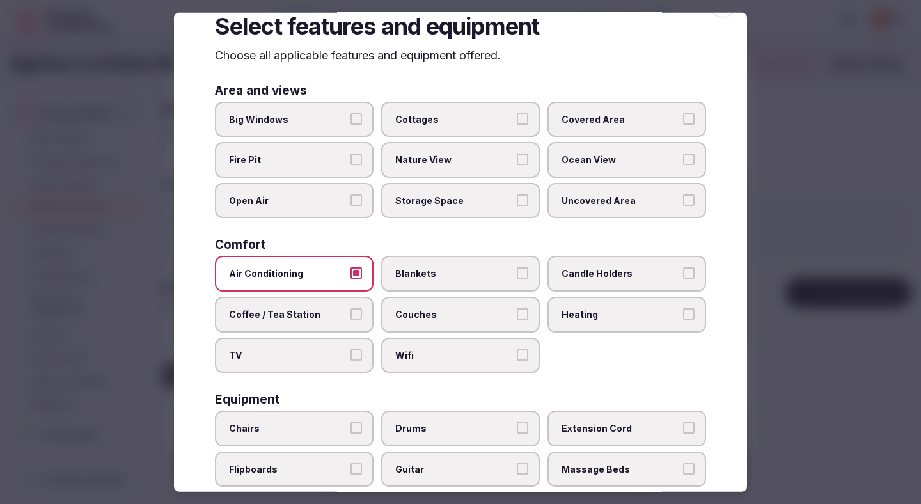
scroll to position [34, 0]
click at [348, 347] on label "TV" at bounding box center [294, 354] width 159 height 36
click at [350, 348] on button "TV" at bounding box center [356, 354] width 12 height 12
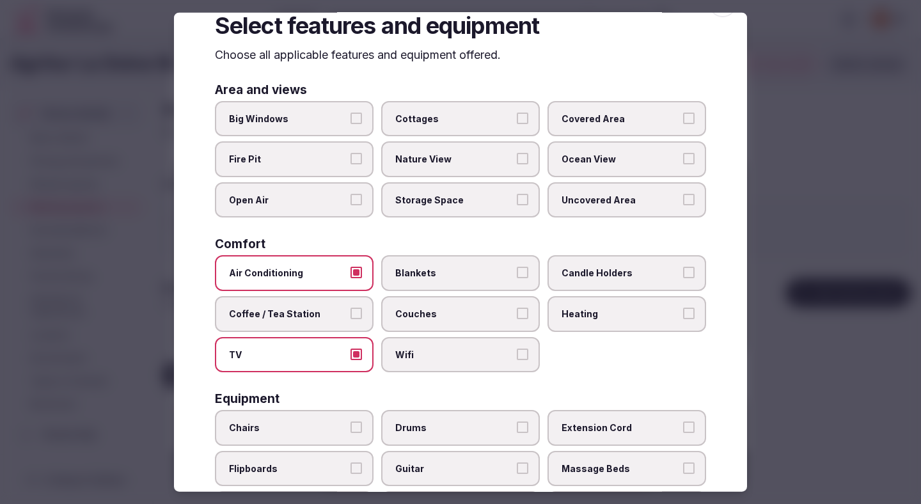
click at [359, 328] on label "Coffee / Tea Station" at bounding box center [294, 314] width 159 height 36
click at [359, 319] on button "Coffee / Tea Station" at bounding box center [356, 314] width 12 height 12
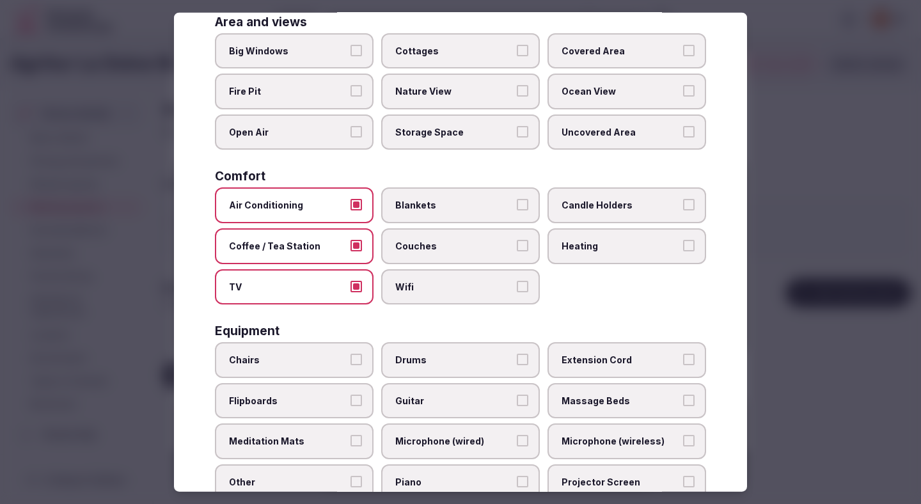
scroll to position [111, 0]
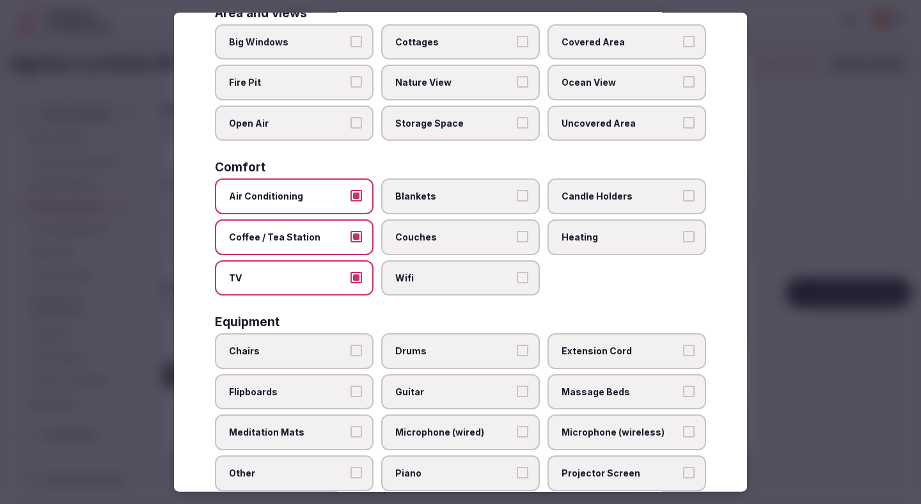
click at [341, 343] on label "Chairs" at bounding box center [294, 351] width 159 height 36
click at [350, 345] on button "Chairs" at bounding box center [356, 351] width 12 height 12
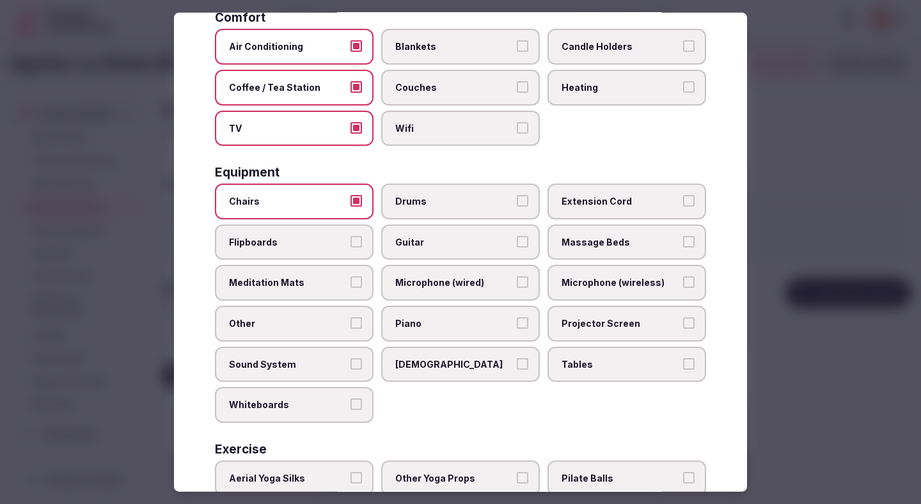
scroll to position [267, 0]
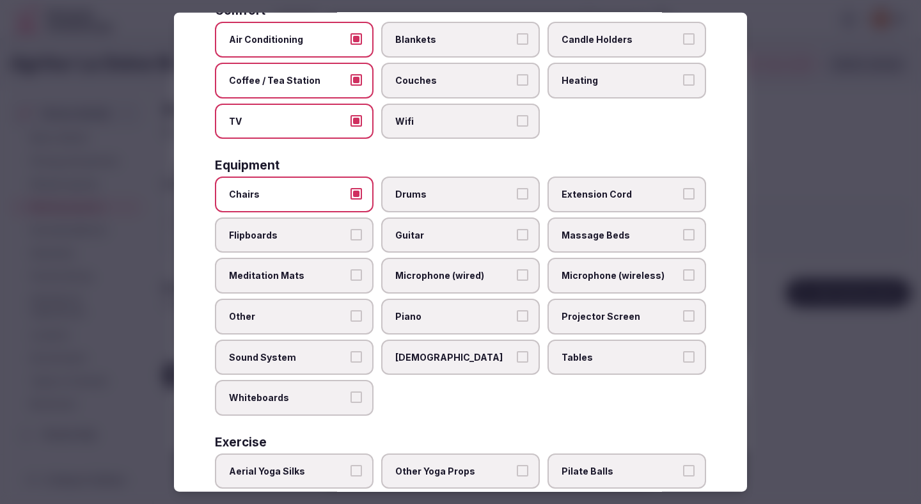
click at [573, 365] on label "Tables" at bounding box center [626, 357] width 159 height 36
click at [683, 362] on button "Tables" at bounding box center [689, 356] width 12 height 12
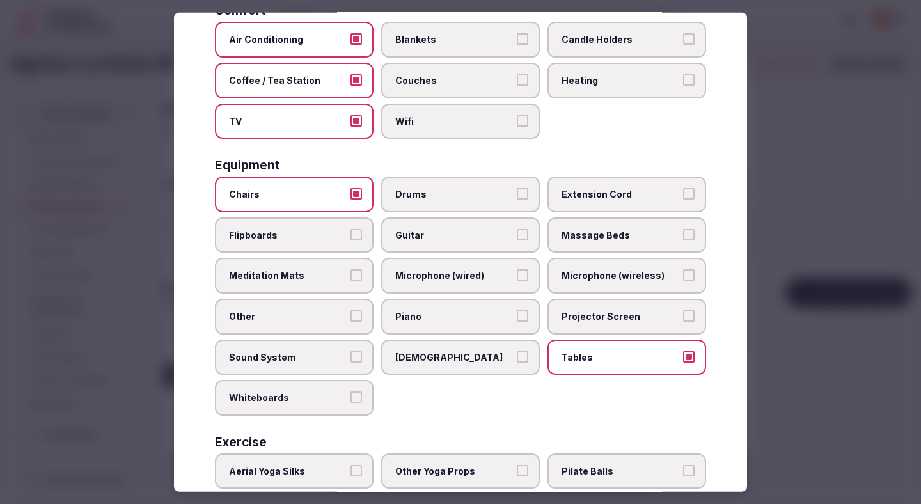
scroll to position [377, 0]
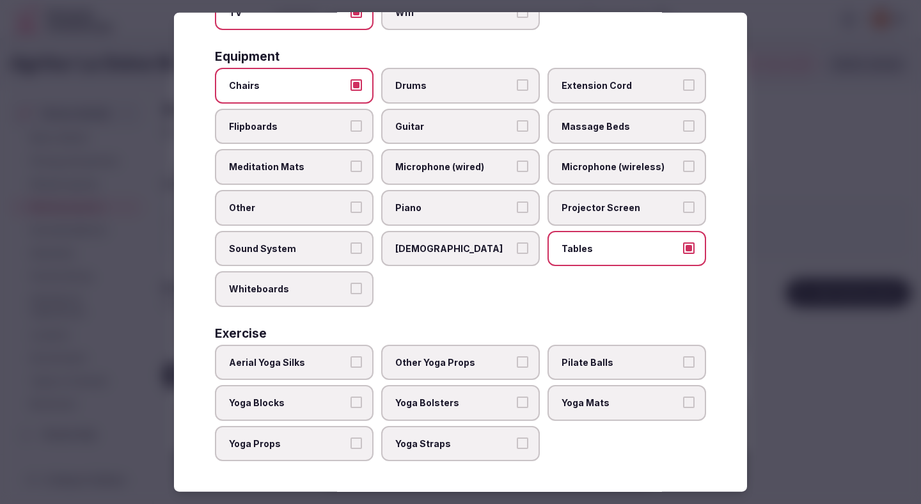
click at [816, 330] on div at bounding box center [460, 252] width 921 height 504
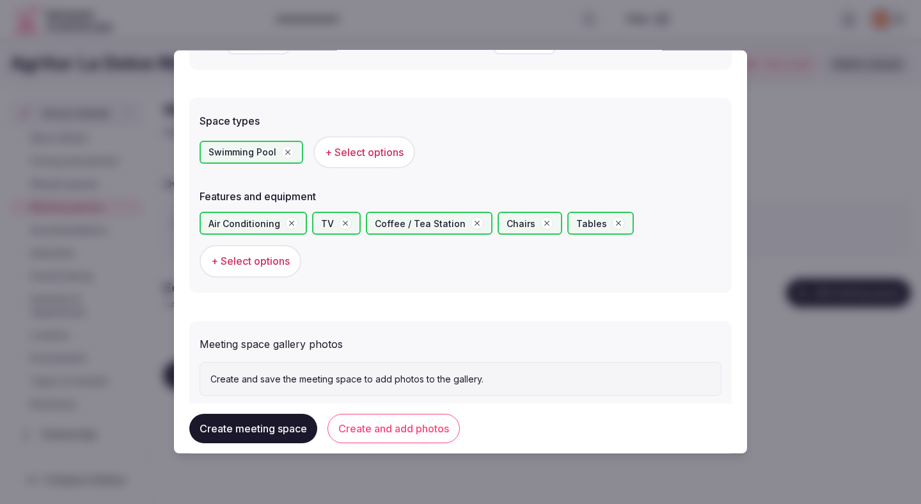
scroll to position [721, 0]
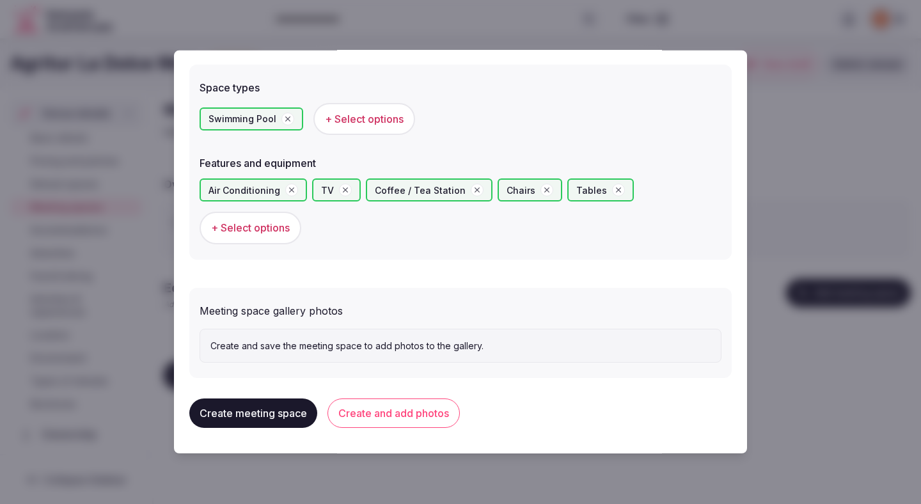
click at [435, 412] on button "Create and add photos" at bounding box center [393, 412] width 132 height 29
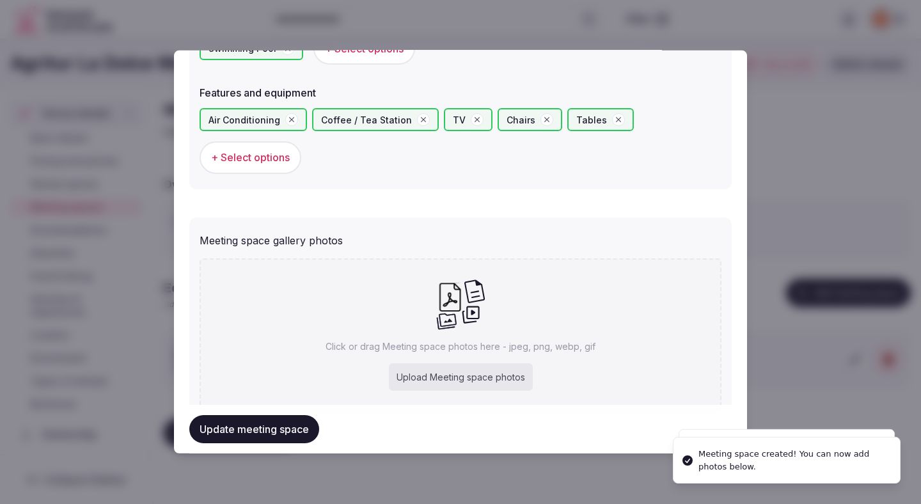
scroll to position [839, 0]
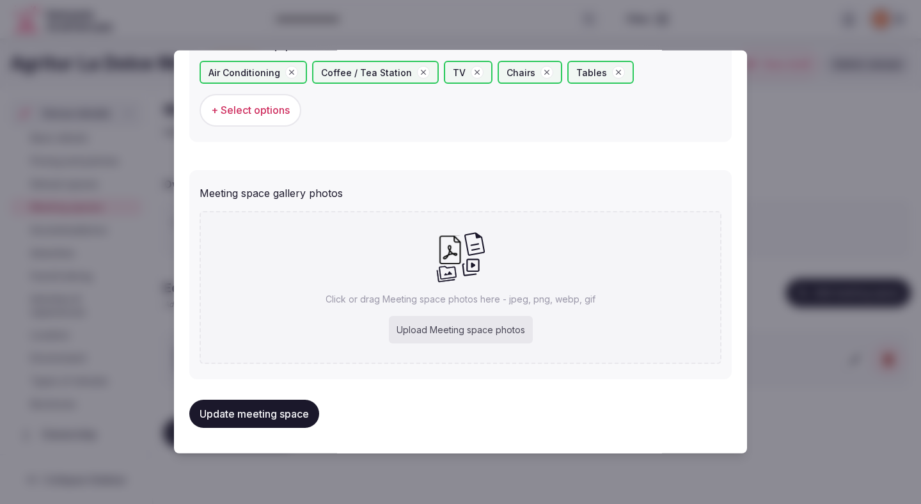
click at [442, 330] on div "Upload Meeting space photos" at bounding box center [461, 330] width 144 height 28
type input "**********"
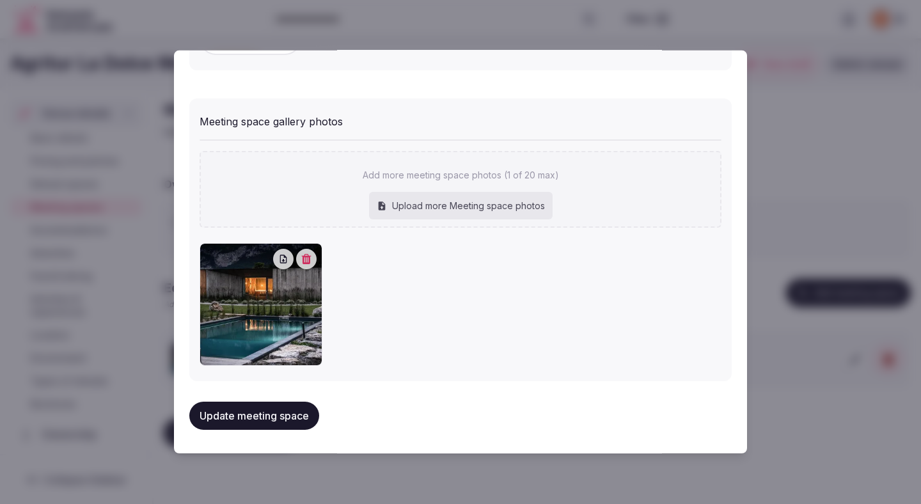
scroll to position [912, 0]
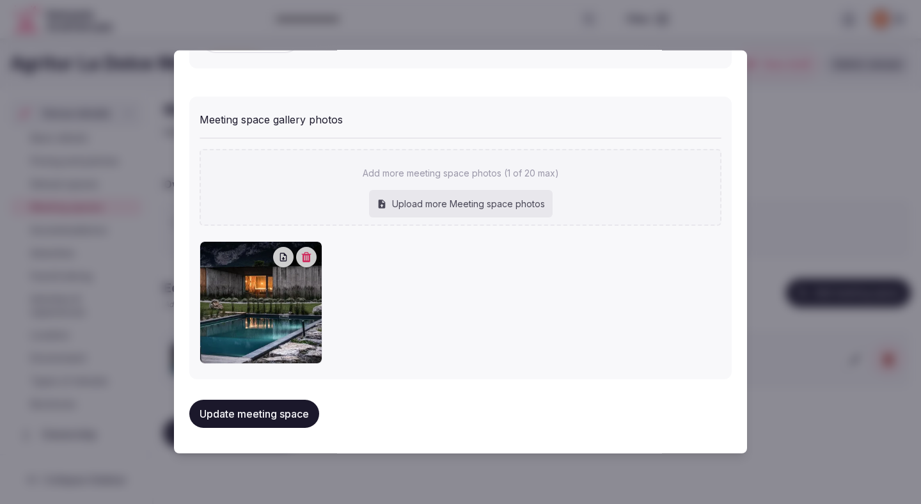
click at [293, 426] on button "Update meeting space" at bounding box center [254, 414] width 130 height 28
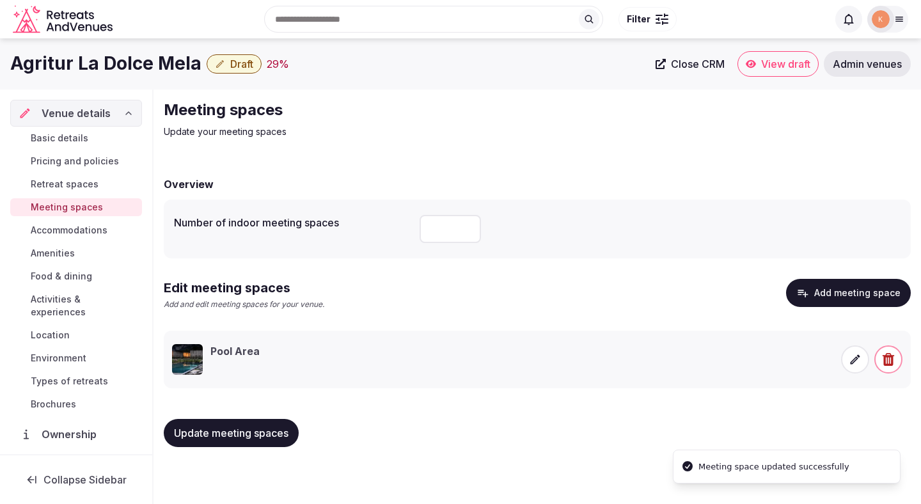
drag, startPoint x: 297, startPoint y: 413, endPoint x: 366, endPoint y: 393, distance: 72.6
click at [371, 393] on div "Overview Number of indoor meeting spaces * Edit meeting spaces Add and edit mee…" at bounding box center [537, 310] width 747 height 293
click at [368, 393] on div "Overview Number of indoor meeting spaces * Edit meeting spaces Add and edit mee…" at bounding box center [537, 310] width 747 height 293
click at [278, 430] on span "Update meeting spaces" at bounding box center [231, 432] width 114 height 13
click at [64, 256] on span "Amenities" at bounding box center [53, 253] width 44 height 13
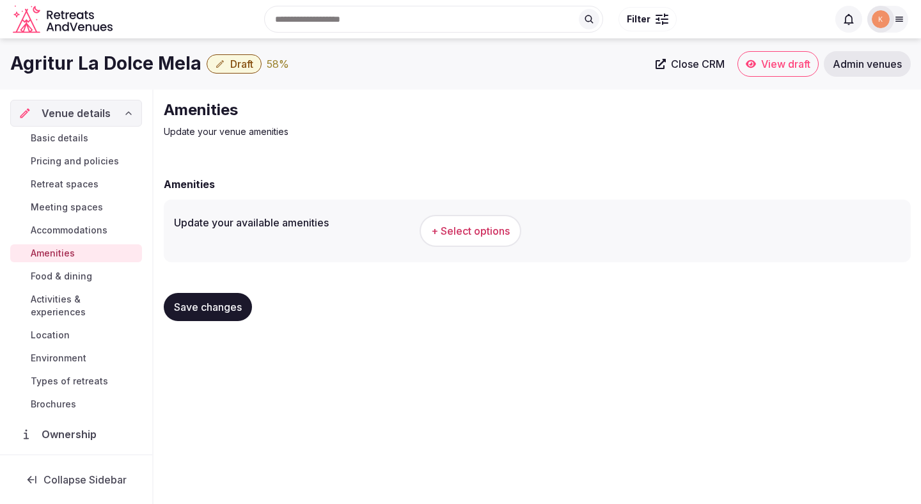
click at [61, 295] on span "Activities & experiences" at bounding box center [84, 306] width 106 height 26
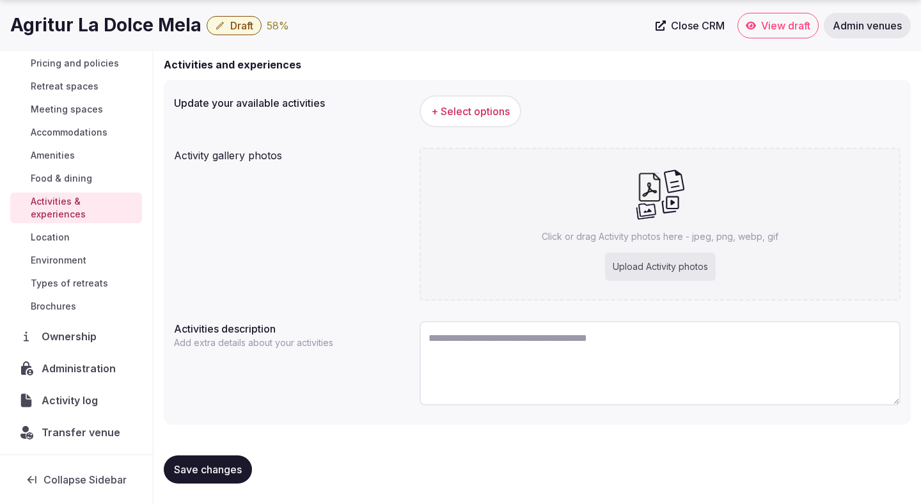
scroll to position [49, 0]
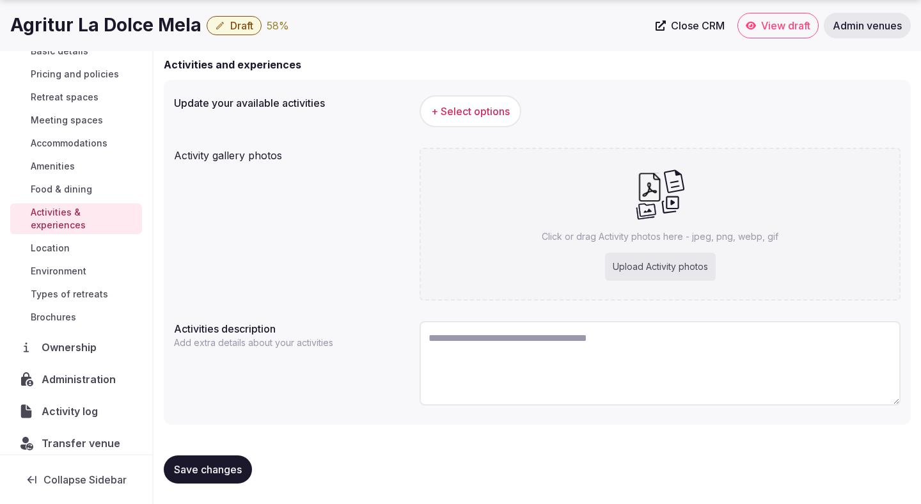
click at [505, 113] on span "+ Select options" at bounding box center [470, 111] width 79 height 14
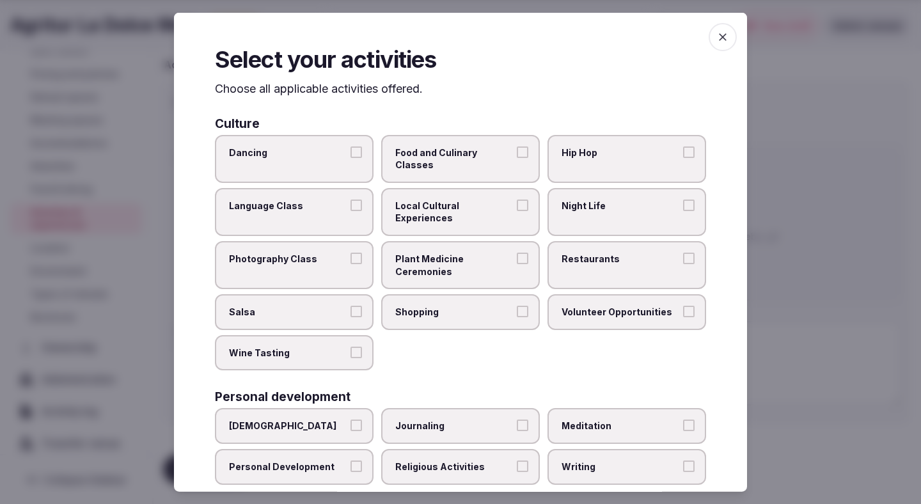
click at [468, 199] on span "Local Cultural Experiences" at bounding box center [454, 211] width 118 height 25
click at [517, 199] on button "Local Cultural Experiences" at bounding box center [523, 205] width 12 height 12
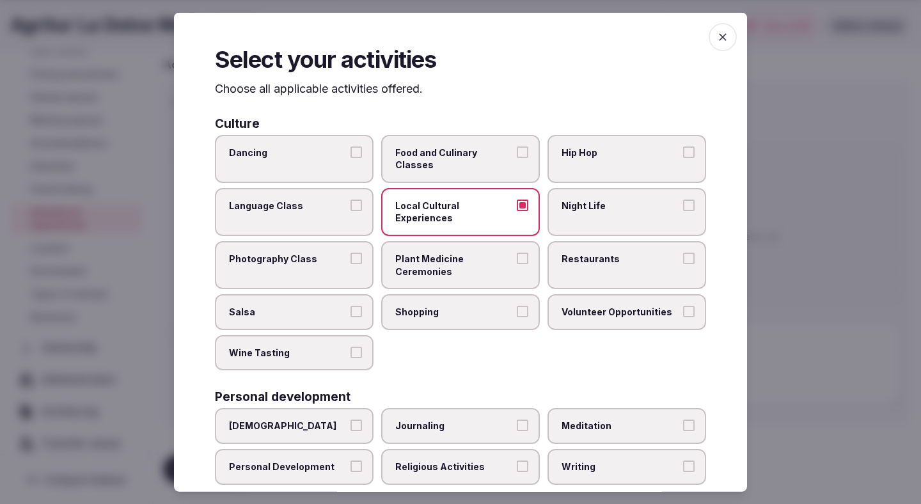
click at [558, 241] on label "Restaurants" at bounding box center [626, 265] width 159 height 48
click at [683, 253] on button "Restaurants" at bounding box center [689, 259] width 12 height 12
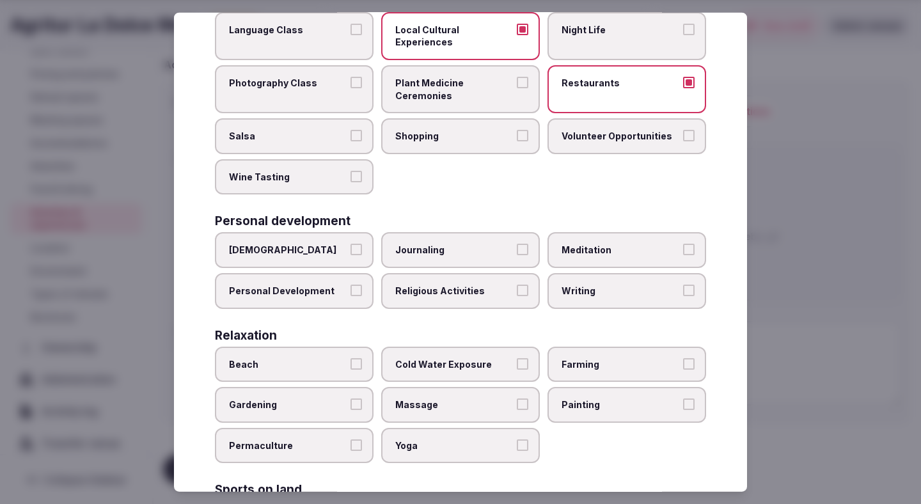
scroll to position [189, 0]
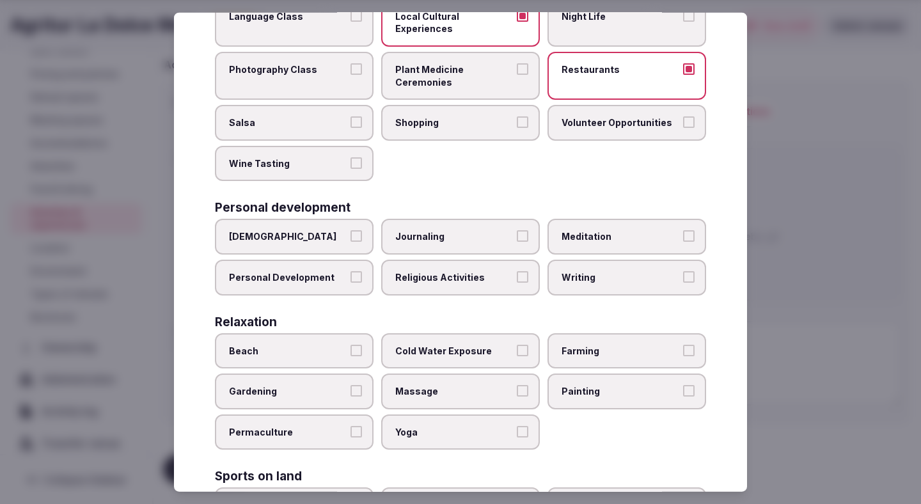
click at [522, 385] on button "Massage" at bounding box center [523, 391] width 12 height 12
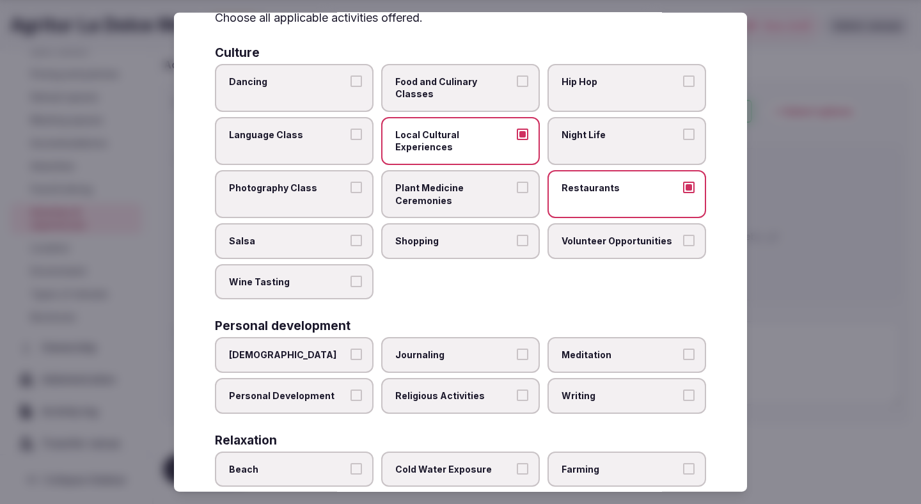
scroll to position [97, 0]
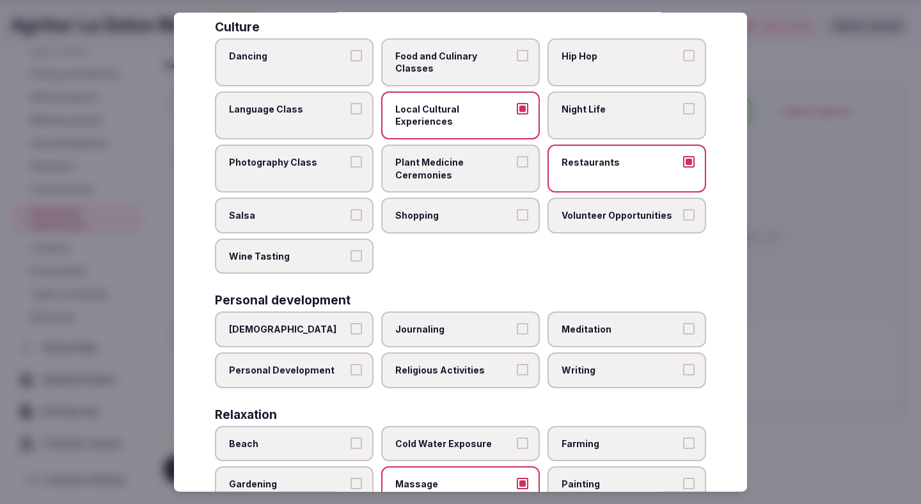
click at [428, 352] on label "Religious Activities" at bounding box center [460, 370] width 159 height 36
click at [517, 364] on button "Religious Activities" at bounding box center [523, 370] width 12 height 12
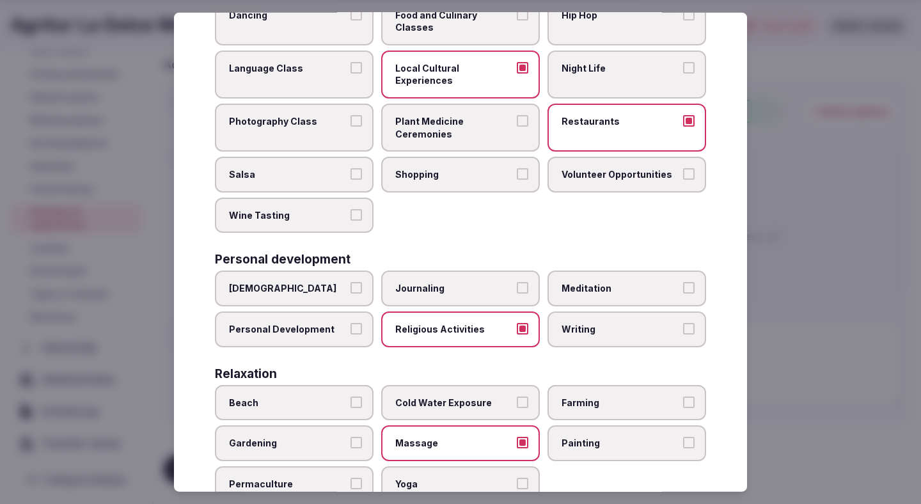
scroll to position [138, 0]
type button "on"
click at [517, 322] on button "Religious Activities" at bounding box center [523, 328] width 12 height 12
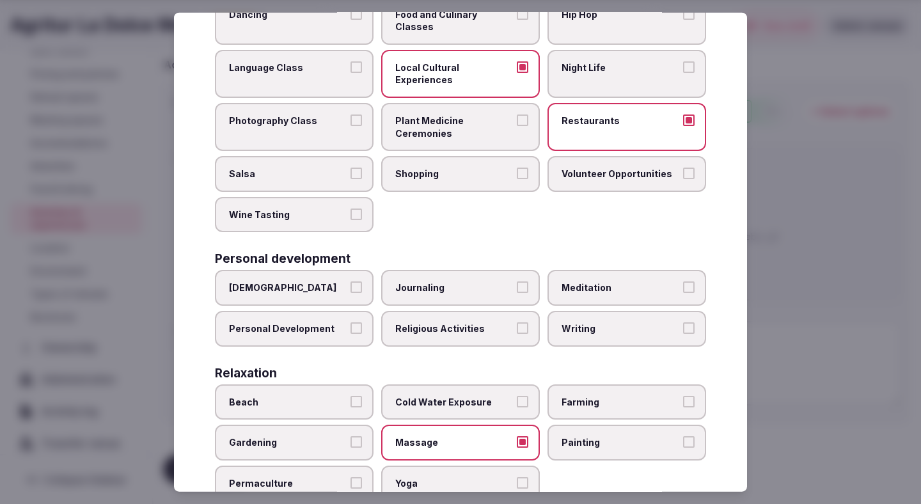
click at [517, 322] on button "on" at bounding box center [523, 328] width 12 height 12
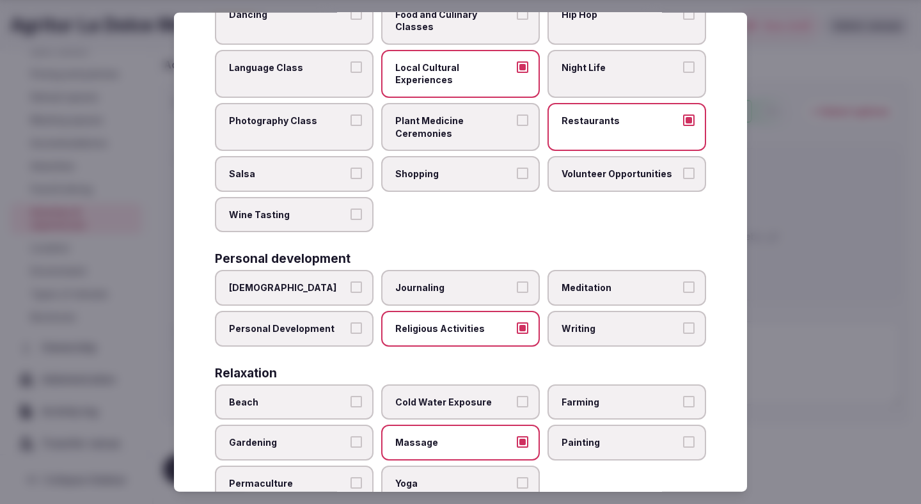
click at [517, 322] on button "Religious Activities" at bounding box center [523, 328] width 12 height 12
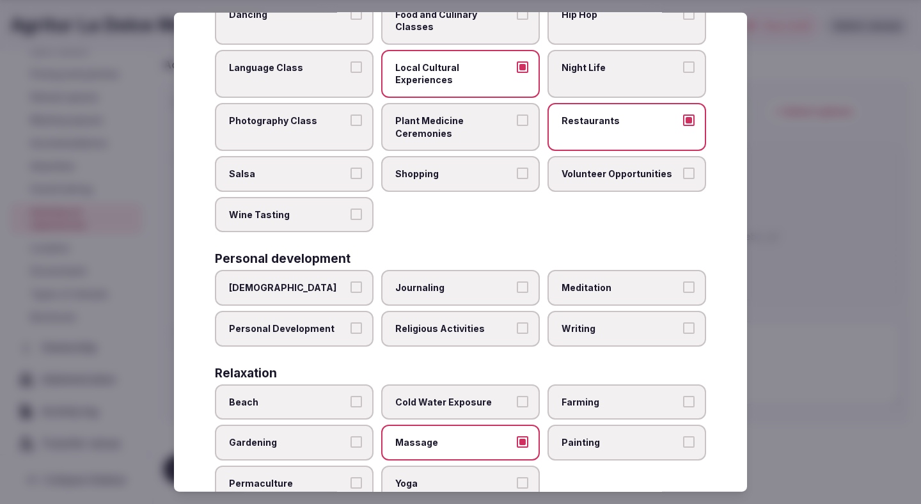
click at [517, 322] on button "on" at bounding box center [523, 328] width 12 height 12
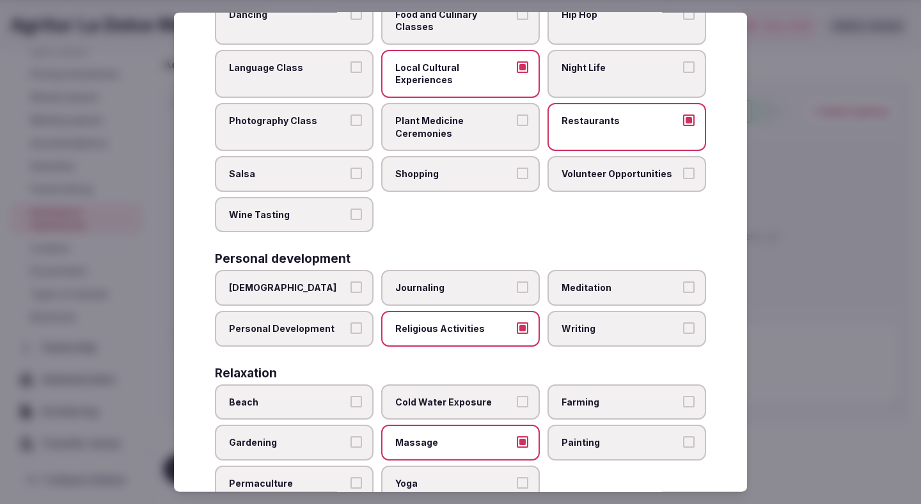
click at [517, 322] on button "Religious Activities" at bounding box center [523, 328] width 12 height 12
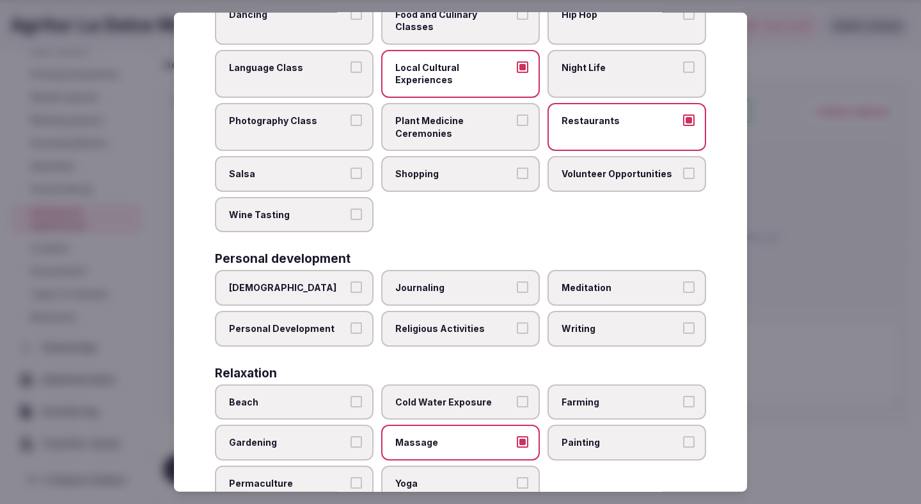
click at [517, 322] on button "on" at bounding box center [523, 328] width 12 height 12
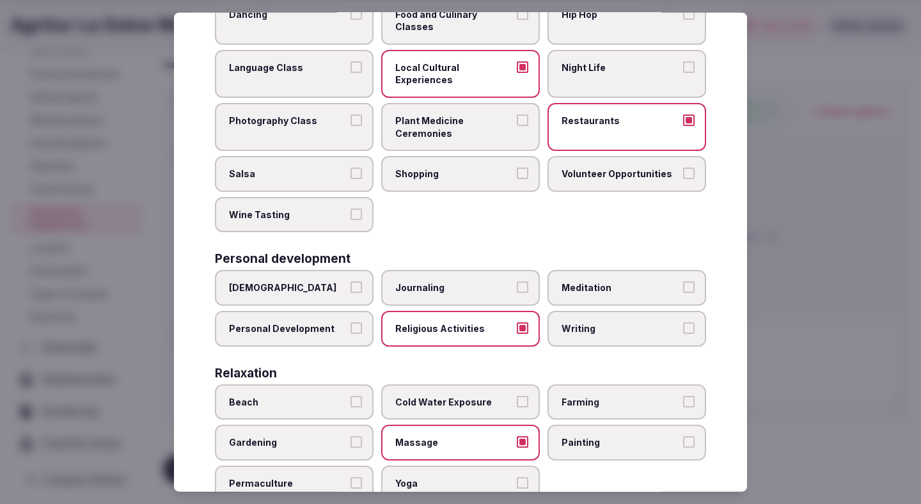
click at [517, 322] on button "Religious Activities" at bounding box center [523, 328] width 12 height 12
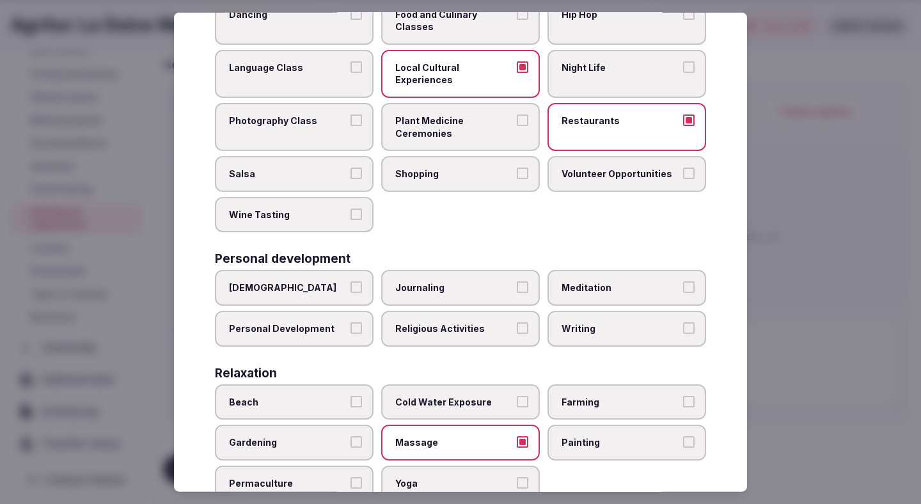
click at [517, 322] on button "on" at bounding box center [523, 328] width 12 height 12
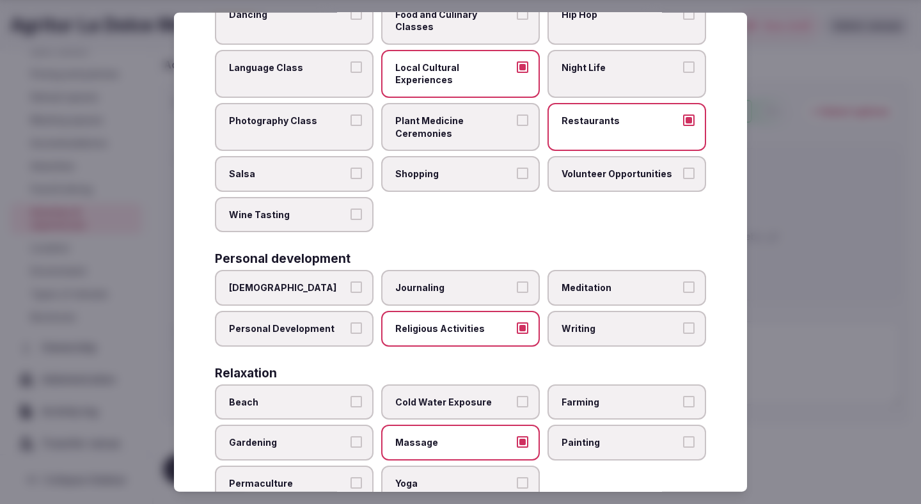
click at [517, 322] on button "Religious Activities" at bounding box center [523, 328] width 12 height 12
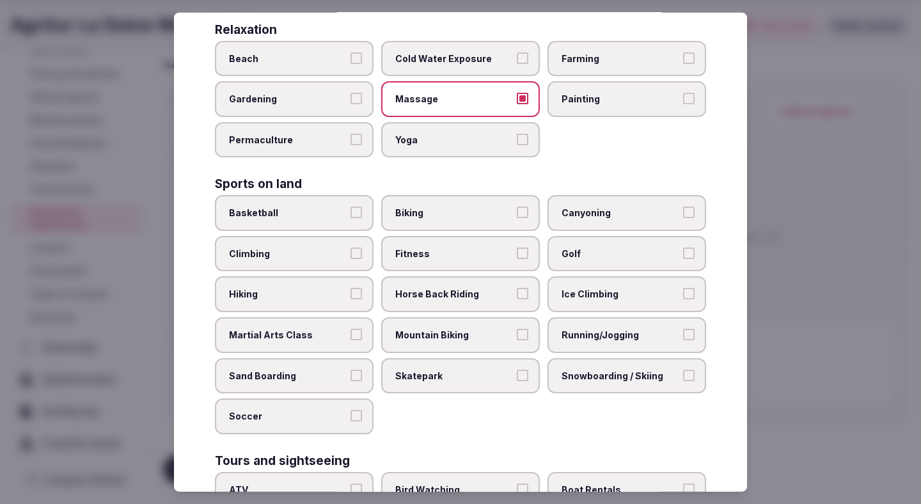
scroll to position [485, 0]
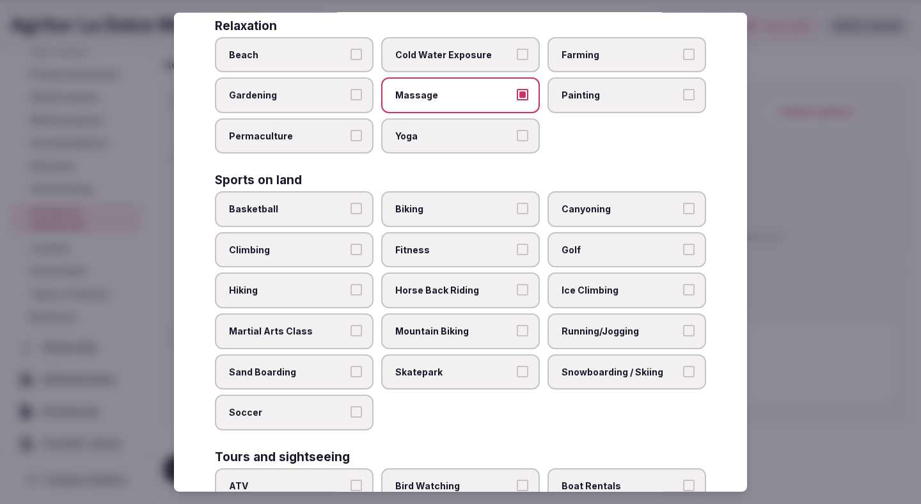
click at [462, 203] on span "Biking" at bounding box center [454, 209] width 118 height 13
click at [517, 203] on button "Biking" at bounding box center [523, 209] width 12 height 12
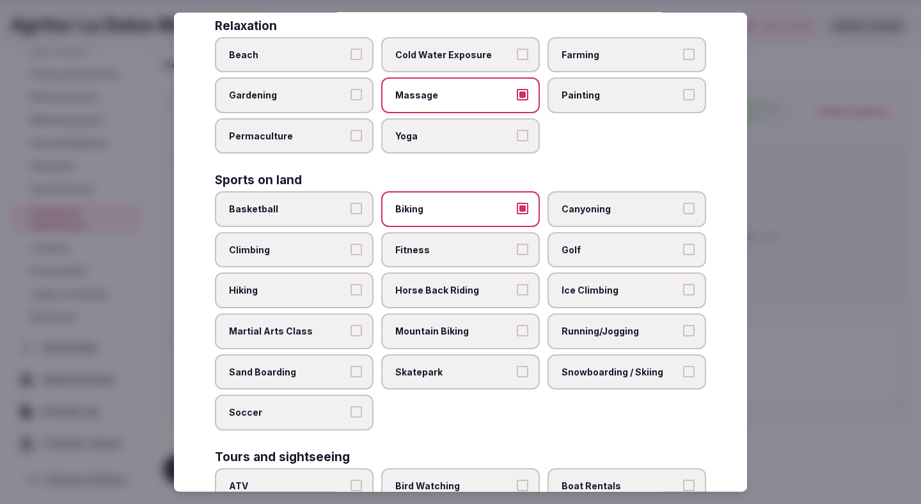
click at [452, 232] on label "Fitness" at bounding box center [460, 250] width 159 height 36
click at [517, 244] on button "Fitness" at bounding box center [523, 250] width 12 height 12
click at [558, 313] on label "Running/Jogging" at bounding box center [626, 331] width 159 height 36
click at [683, 325] on button "Running/Jogging" at bounding box center [689, 331] width 12 height 12
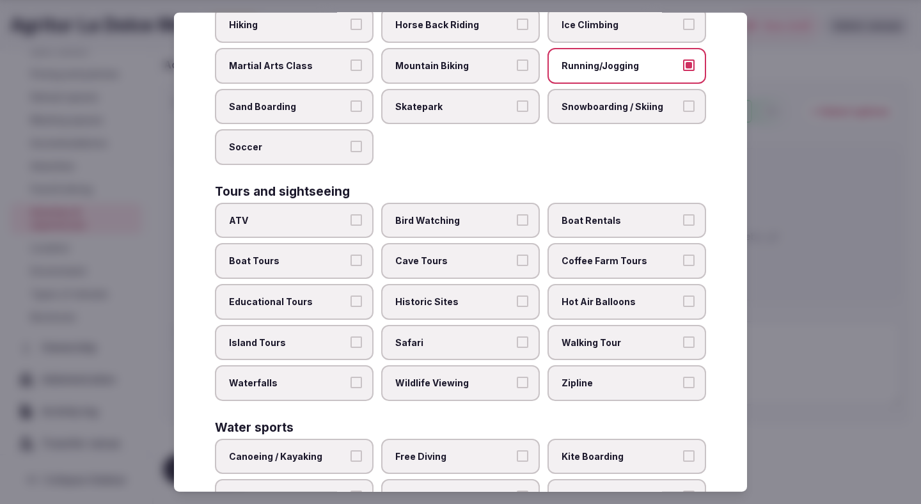
scroll to position [754, 0]
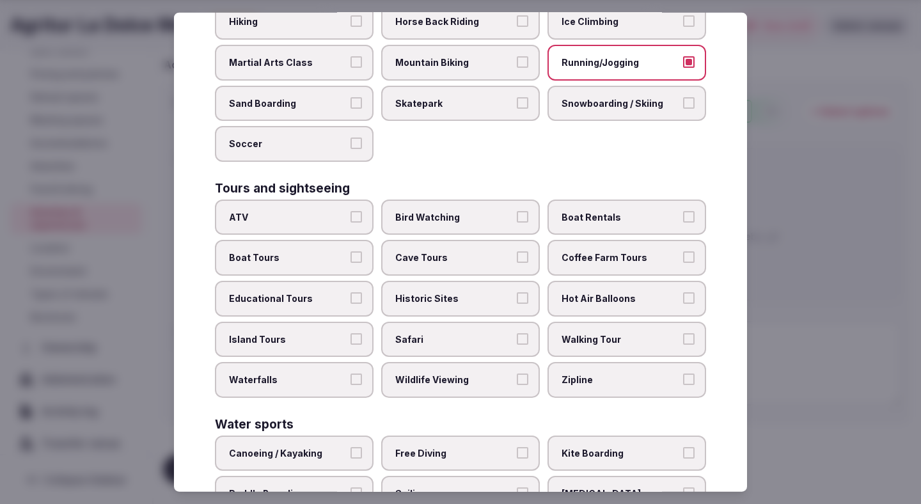
click at [559, 321] on label "Walking Tour" at bounding box center [626, 339] width 159 height 36
click at [683, 333] on button "Walking Tour" at bounding box center [689, 339] width 12 height 12
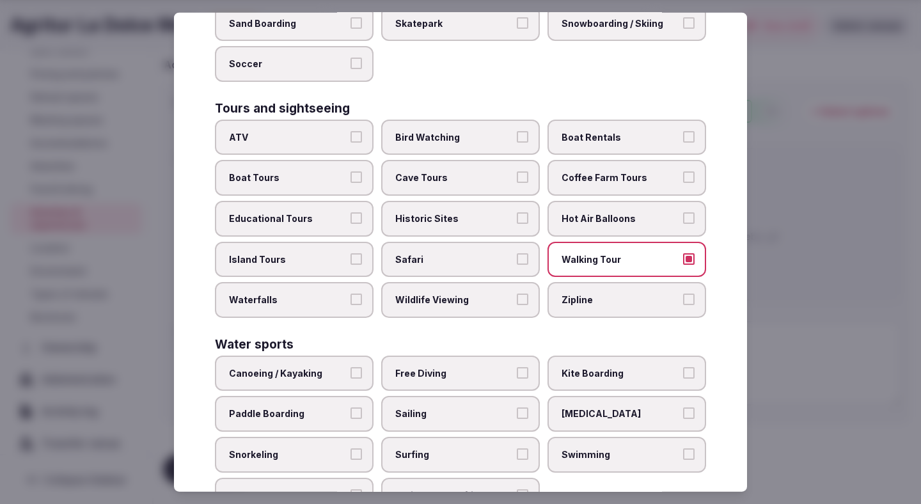
scroll to position [873, 0]
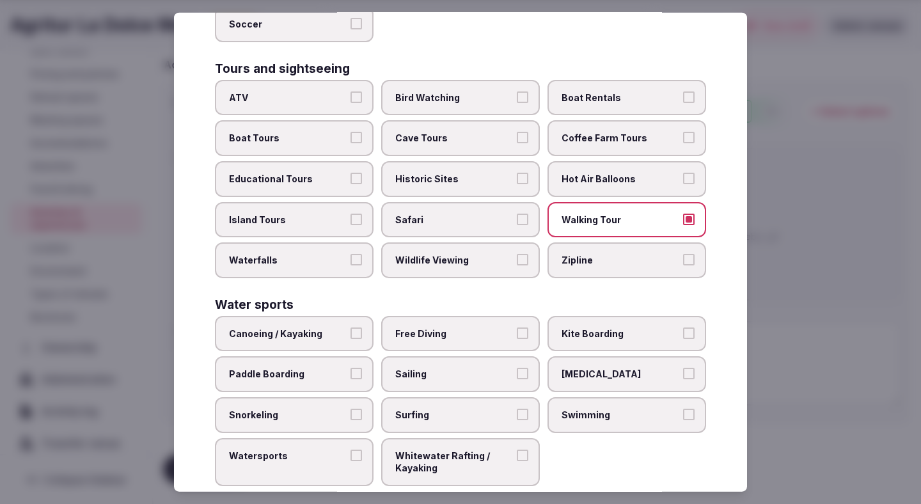
click at [595, 409] on span "Swimming" at bounding box center [620, 415] width 118 height 13
click at [683, 409] on button "Swimming" at bounding box center [689, 415] width 12 height 12
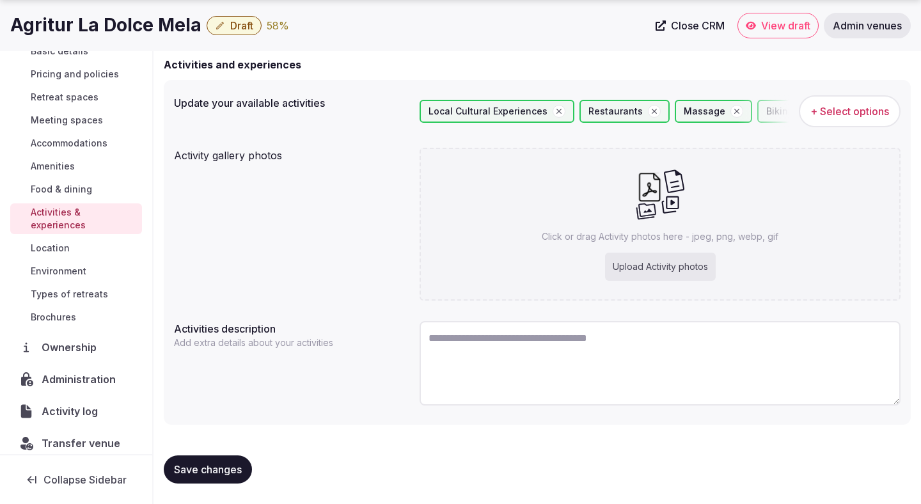
click at [456, 345] on textarea at bounding box center [659, 363] width 481 height 84
paste textarea "**********"
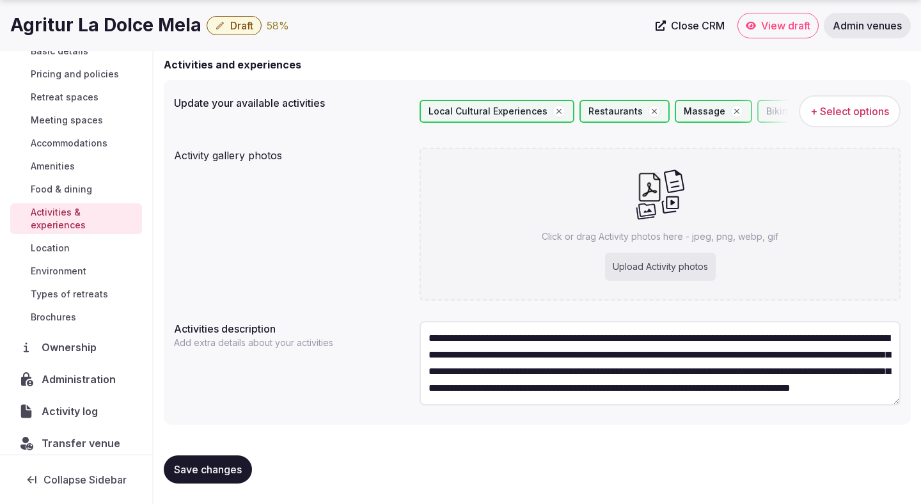
scroll to position [6, 0]
type textarea "**********"
click at [233, 467] on span "Save changes" at bounding box center [208, 469] width 68 height 13
click at [226, 467] on span "Save changes" at bounding box center [208, 469] width 68 height 13
click at [634, 272] on div "Upload Activity photos" at bounding box center [660, 267] width 111 height 28
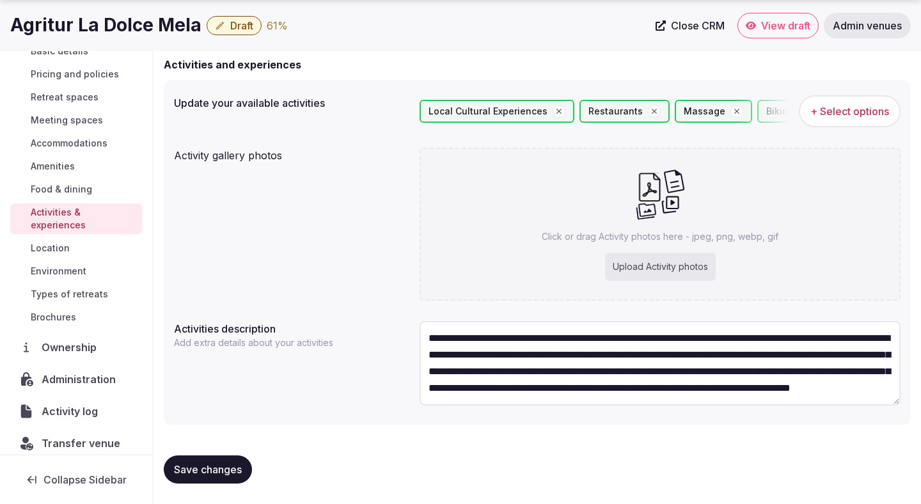
click at [634, 263] on div "Upload Activity photos" at bounding box center [660, 267] width 111 height 28
type input "**********"
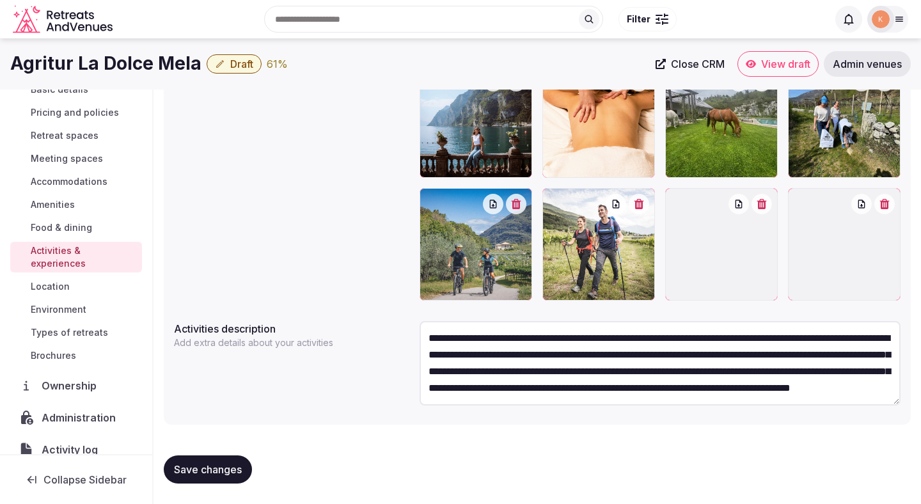
scroll to position [276, 0]
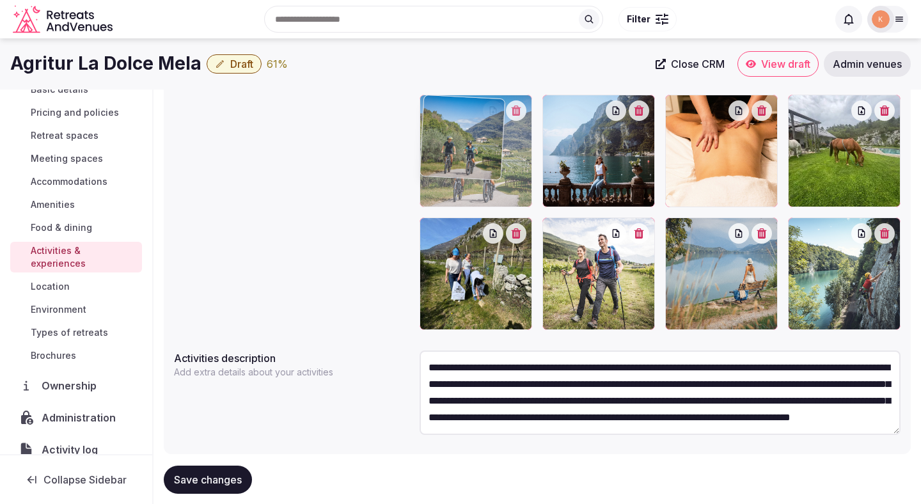
drag, startPoint x: 481, startPoint y: 281, endPoint x: 476, endPoint y: 184, distance: 97.3
click at [476, 184] on body "Search Popular Destinations [GEOGRAPHIC_DATA], [GEOGRAPHIC_DATA] [GEOGRAPHIC_DA…" at bounding box center [460, 129] width 921 height 810
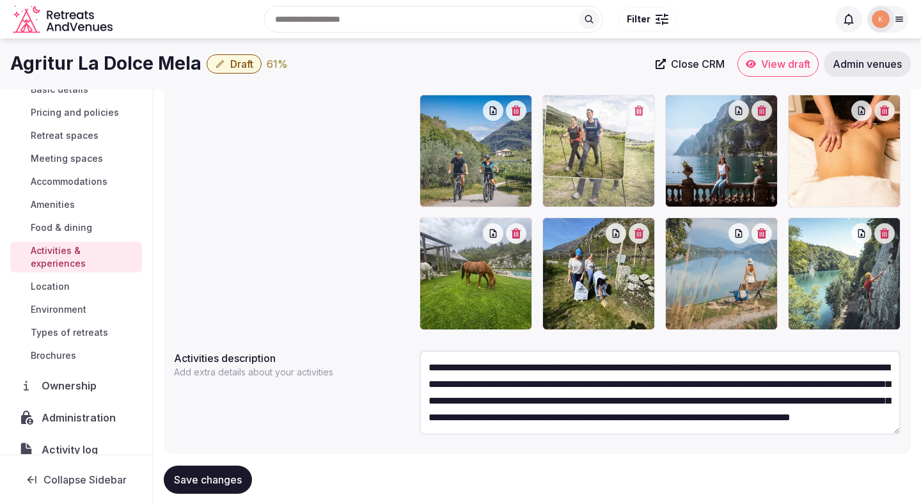
drag, startPoint x: 590, startPoint y: 272, endPoint x: 591, endPoint y: 167, distance: 105.5
click at [591, 167] on body "Search Popular Destinations [GEOGRAPHIC_DATA], [GEOGRAPHIC_DATA] [GEOGRAPHIC_DA…" at bounding box center [460, 129] width 921 height 810
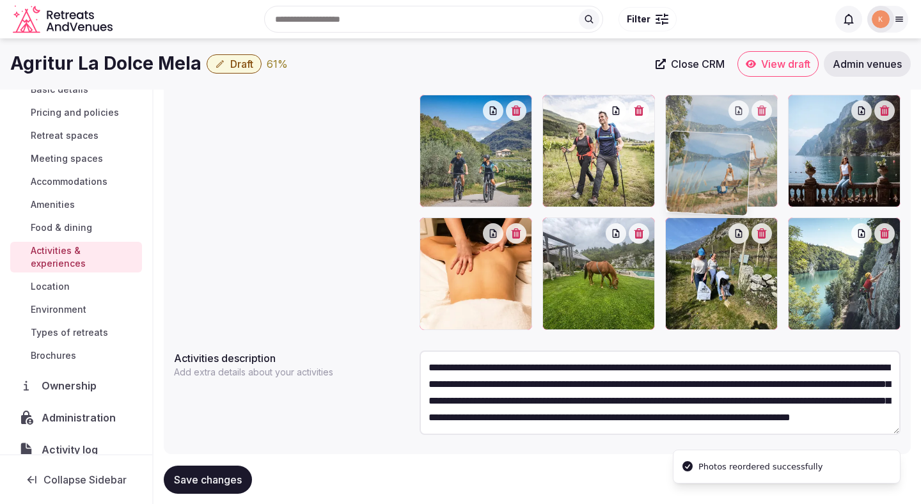
drag, startPoint x: 693, startPoint y: 291, endPoint x: 697, endPoint y: 201, distance: 90.2
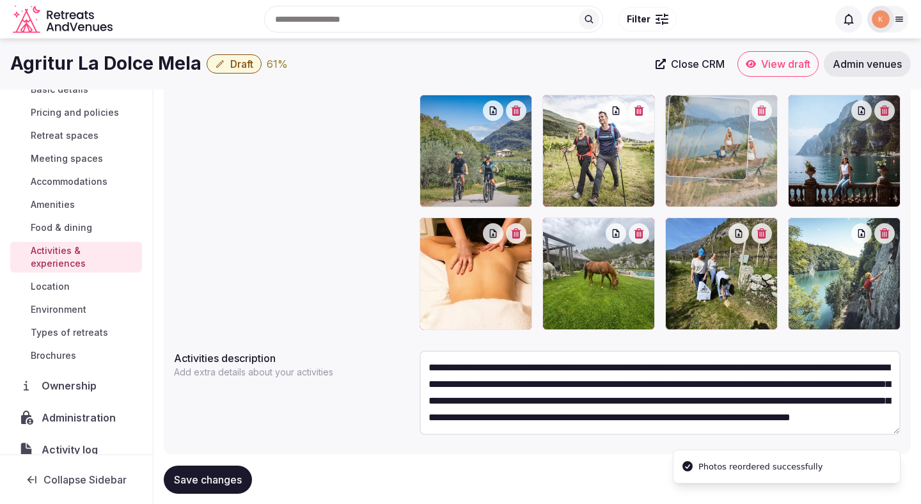
click at [697, 201] on body "Search Popular Destinations [GEOGRAPHIC_DATA], [GEOGRAPHIC_DATA] [GEOGRAPHIC_DA…" at bounding box center [460, 129] width 921 height 810
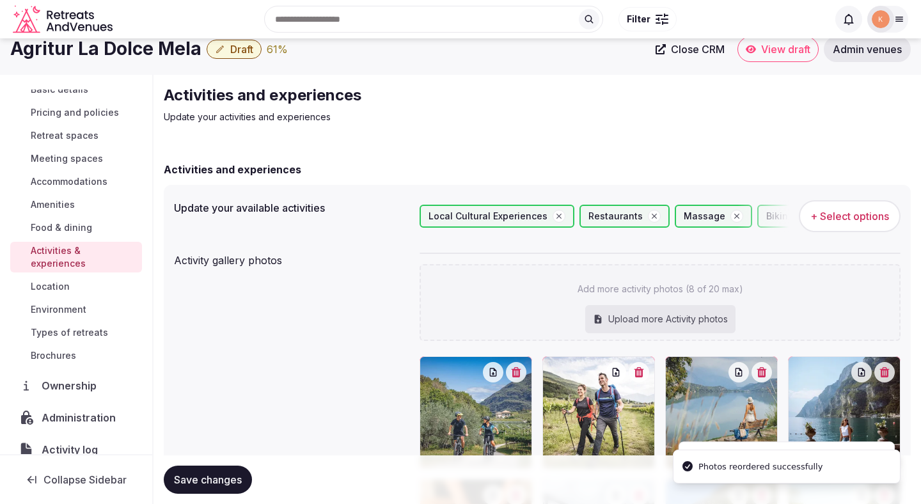
scroll to position [19, 0]
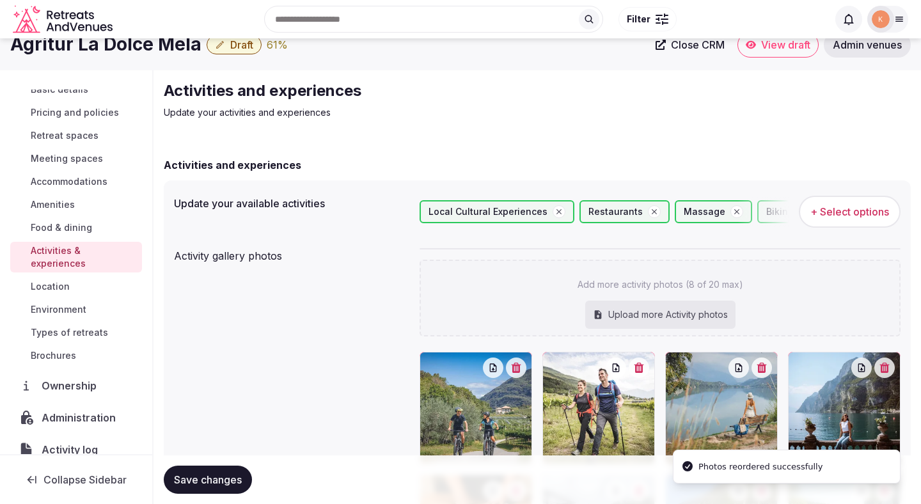
click at [842, 217] on span "+ Select options" at bounding box center [849, 212] width 79 height 14
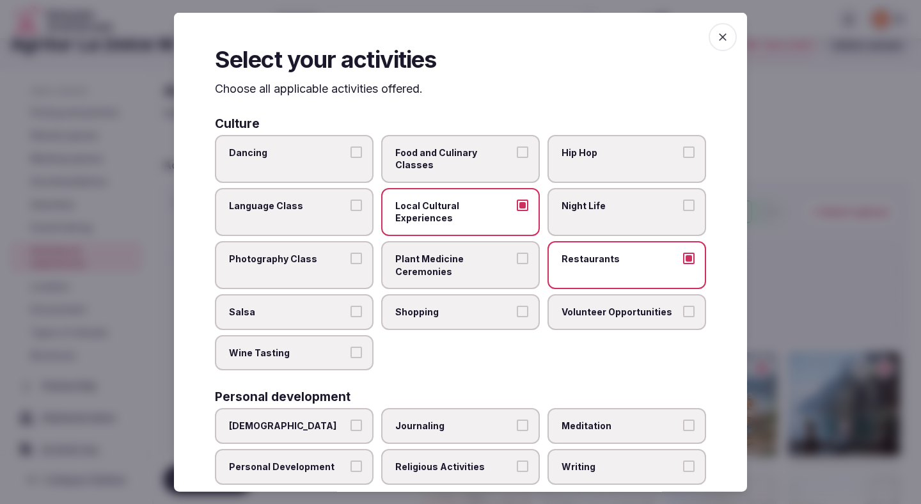
click at [441, 306] on span "Shopping" at bounding box center [454, 312] width 118 height 13
click at [517, 306] on button "Shopping" at bounding box center [523, 312] width 12 height 12
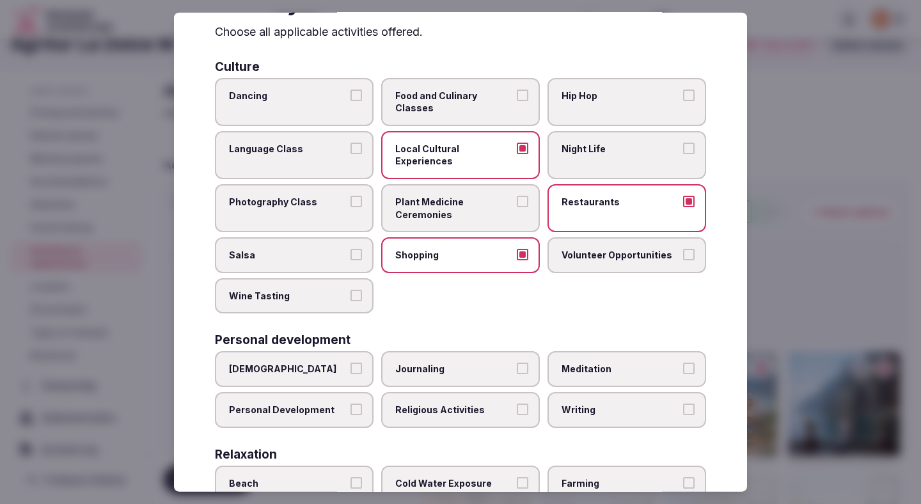
scroll to position [76, 0]
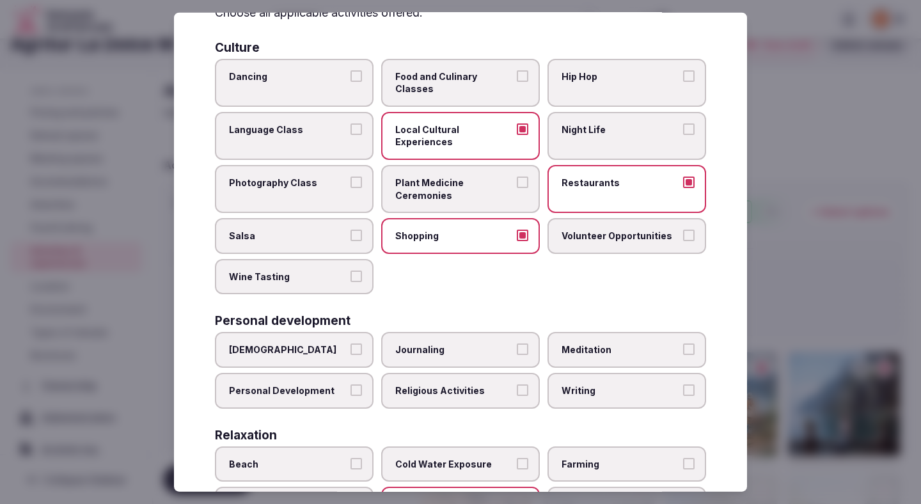
click at [567, 332] on label "Meditation" at bounding box center [626, 350] width 159 height 36
click at [683, 343] on button "Meditation" at bounding box center [689, 349] width 12 height 12
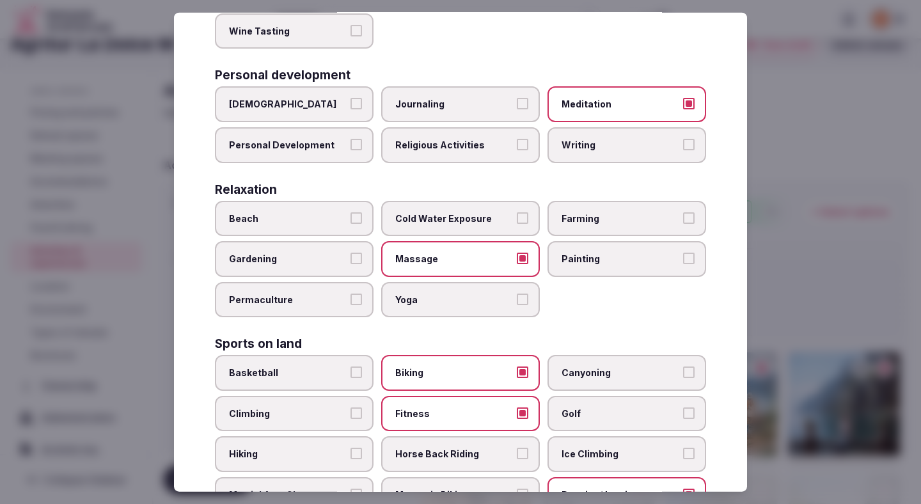
scroll to position [325, 0]
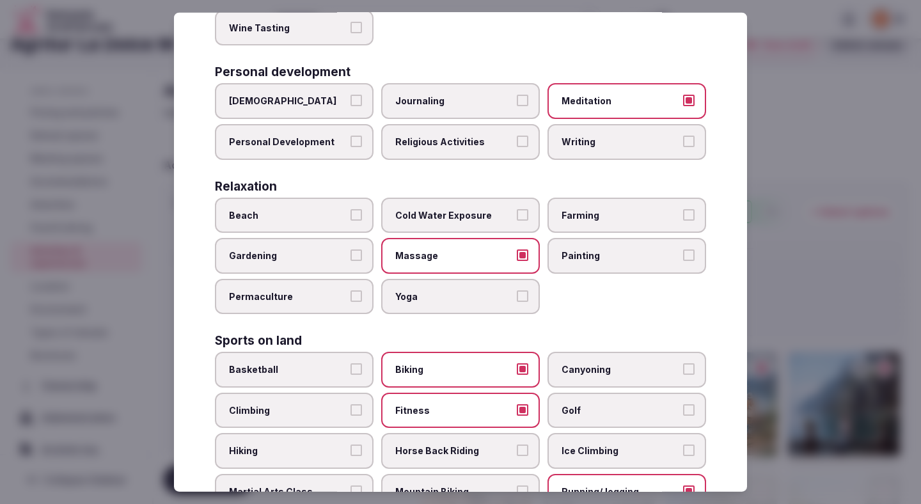
click at [342, 444] on span "Hiking" at bounding box center [288, 450] width 118 height 13
click at [350, 444] on button "Hiking" at bounding box center [356, 450] width 12 height 12
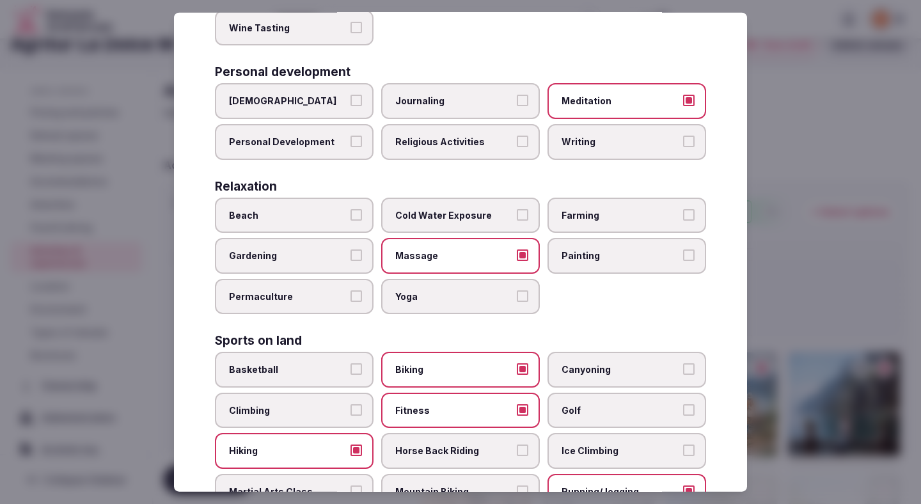
click at [399, 433] on label "Horse Back Riding" at bounding box center [460, 451] width 159 height 36
click at [517, 444] on button "Horse Back Riding" at bounding box center [523, 450] width 12 height 12
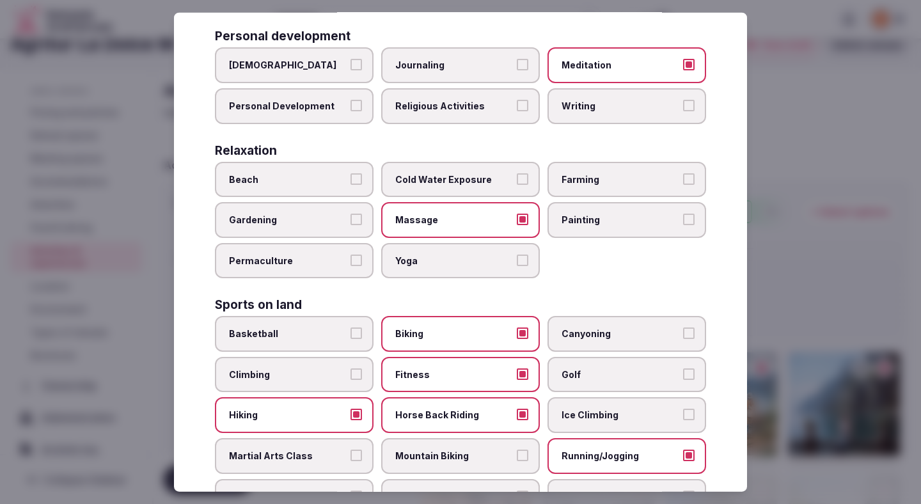
click at [406, 450] on span "Mountain Biking" at bounding box center [454, 456] width 118 height 13
click at [517, 450] on button "Mountain Biking" at bounding box center [523, 456] width 12 height 12
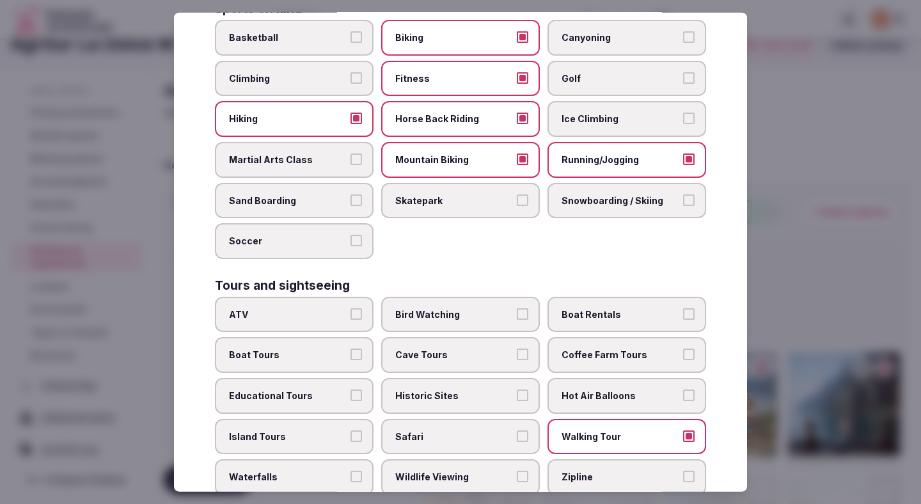
scroll to position [664, 0]
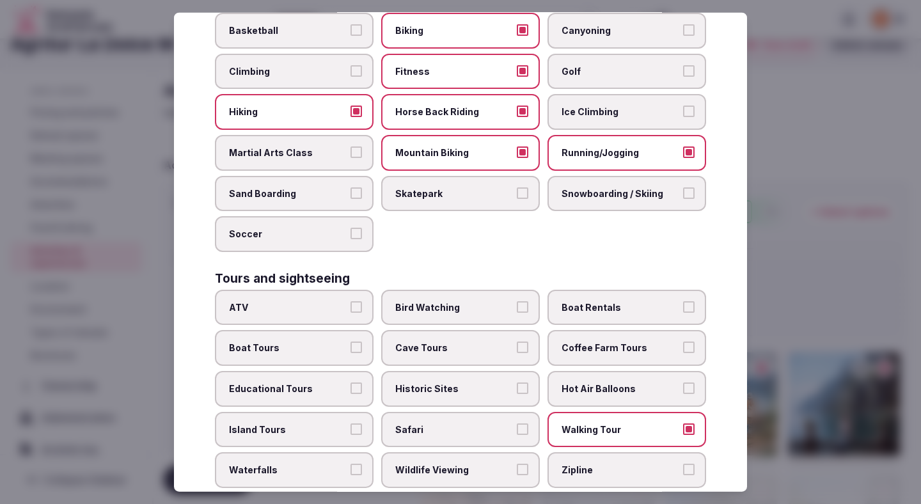
click at [478, 301] on span "Bird Watching" at bounding box center [454, 307] width 118 height 13
click at [517, 301] on button "Bird Watching" at bounding box center [523, 307] width 12 height 12
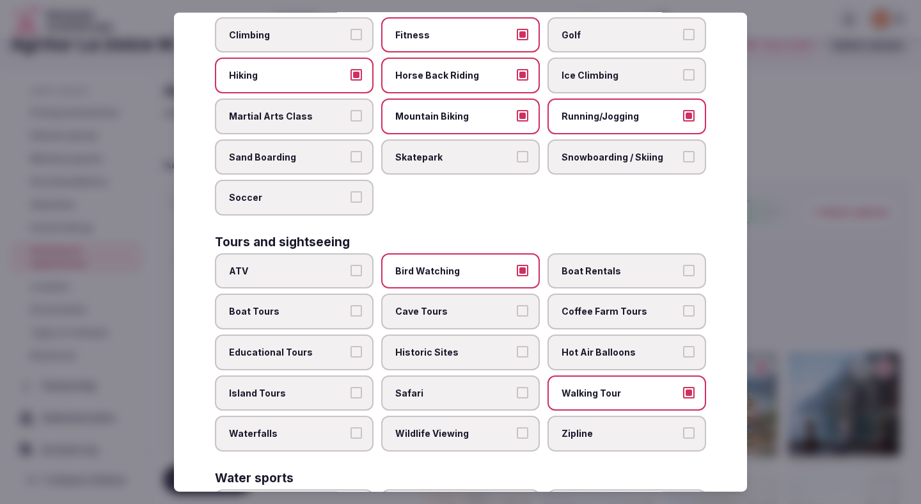
scroll to position [707, 0]
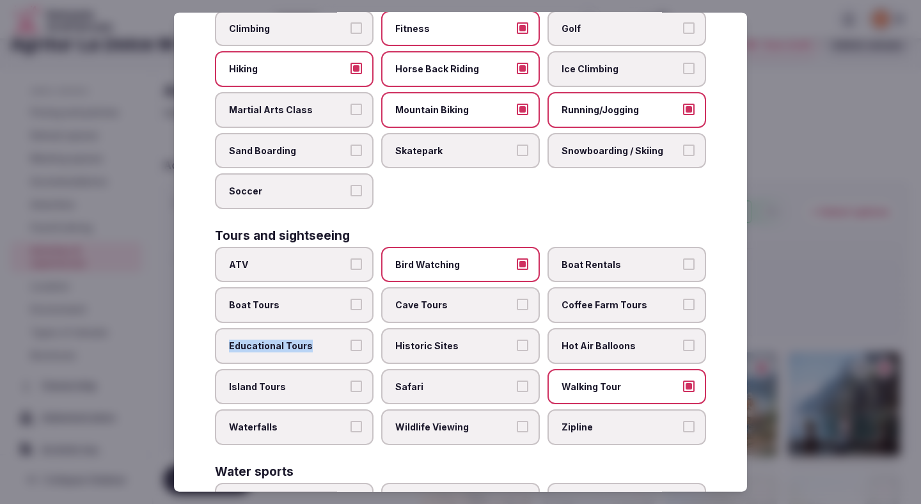
click at [361, 328] on label "Educational Tours" at bounding box center [294, 346] width 159 height 36
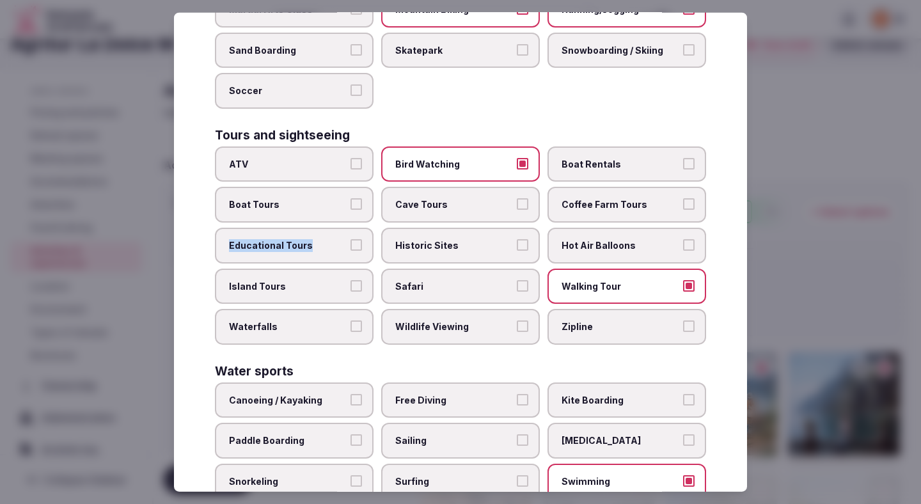
scroll to position [873, 0]
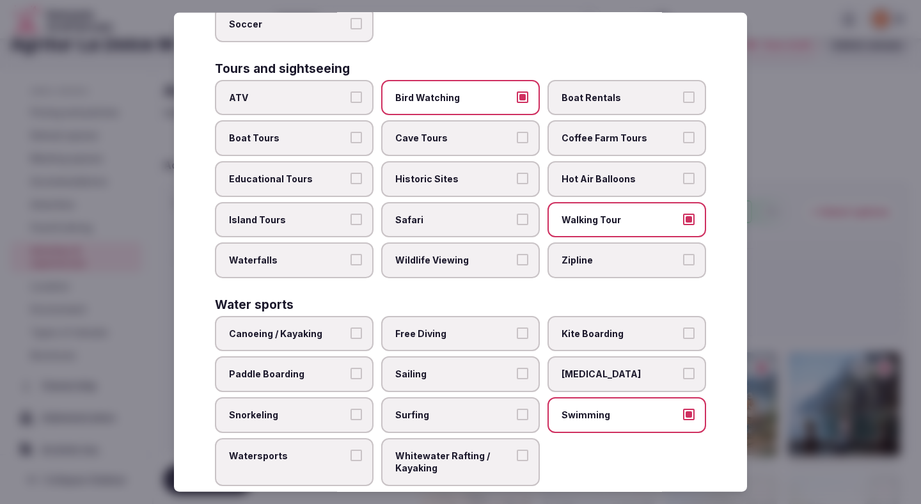
click at [762, 279] on div at bounding box center [460, 252] width 921 height 504
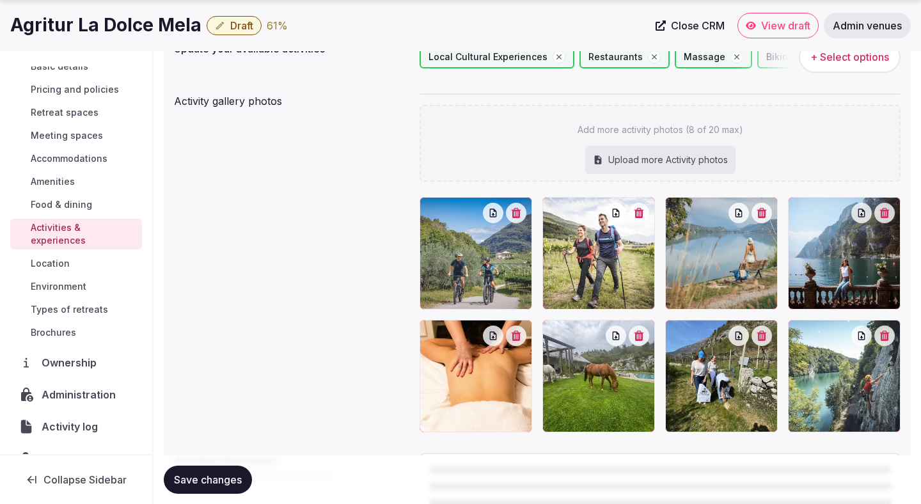
scroll to position [306, 0]
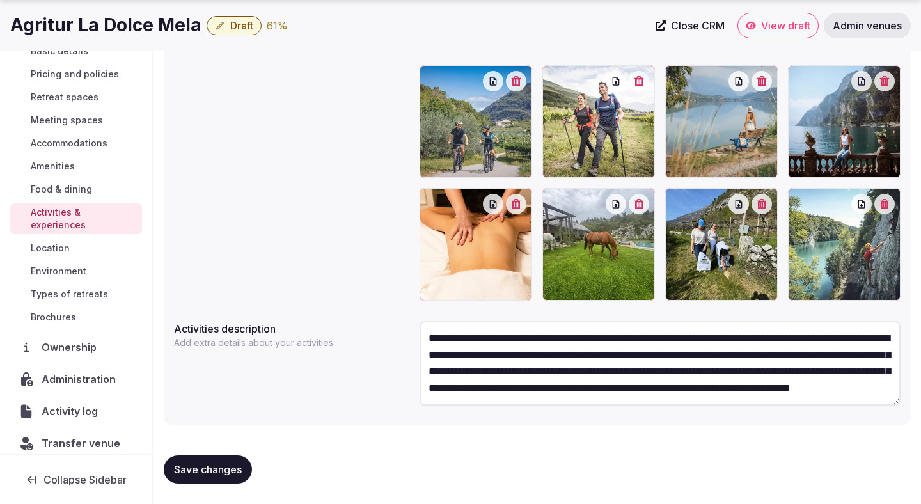
click at [241, 468] on span "Save changes" at bounding box center [208, 469] width 68 height 13
click at [62, 242] on span "Location" at bounding box center [50, 248] width 39 height 13
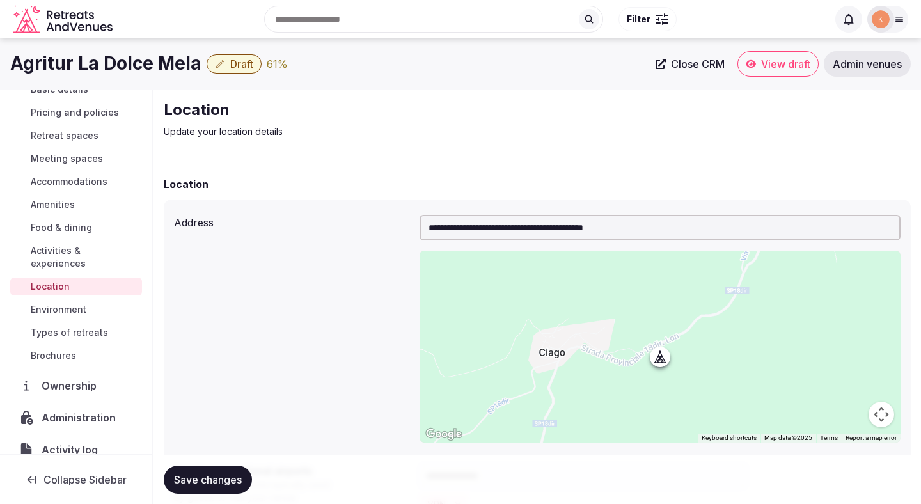
click at [294, 397] on div "**********" at bounding box center [537, 329] width 726 height 238
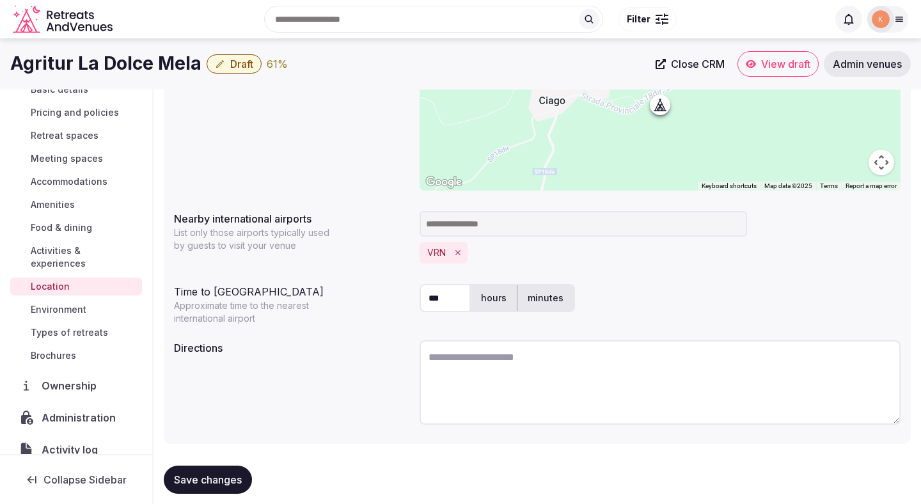
scroll to position [249, 0]
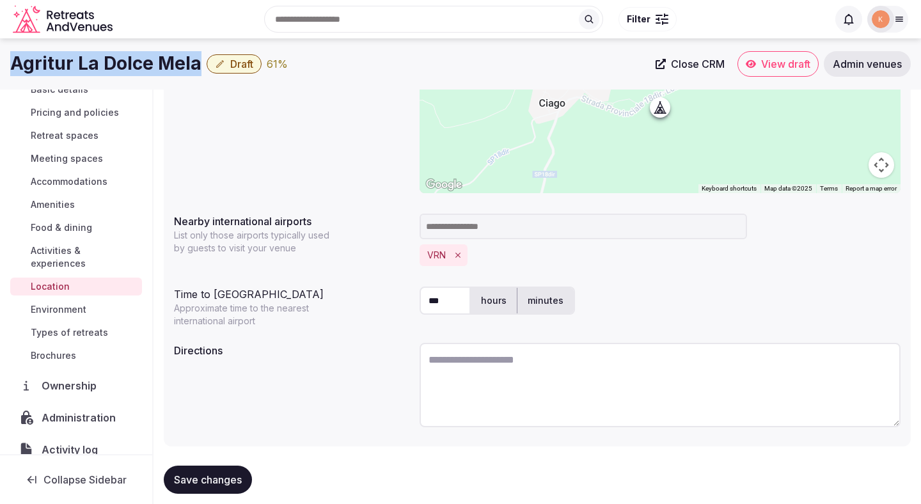
copy h1 "Agritur La Dolce Mela"
drag, startPoint x: 134, startPoint y: 70, endPoint x: 6, endPoint y: 69, distance: 127.9
click at [6, 67] on div "Agritur La Dolce Mela Draft 61 % Close CRM View draft Admin venues" at bounding box center [460, 64] width 921 height 26
click at [459, 383] on textarea at bounding box center [659, 385] width 481 height 84
paste textarea "**********"
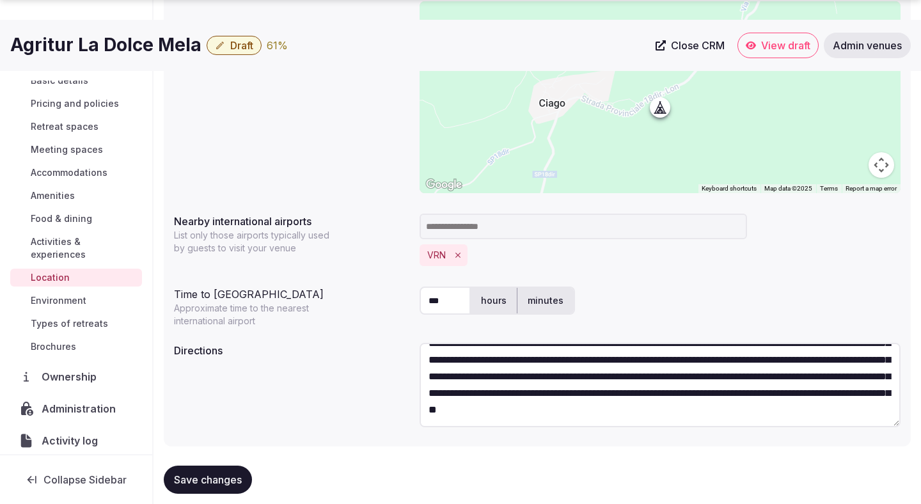
scroll to position [271, 0]
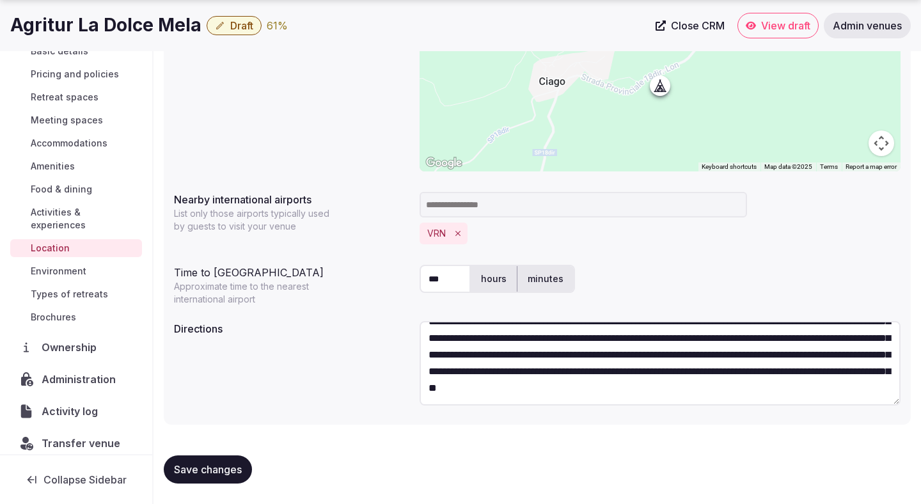
type textarea "**********"
click at [196, 467] on span "Save changes" at bounding box center [208, 469] width 68 height 13
click at [197, 468] on span "Save changes" at bounding box center [208, 469] width 68 height 13
click at [78, 265] on span "Environment" at bounding box center [59, 271] width 56 height 13
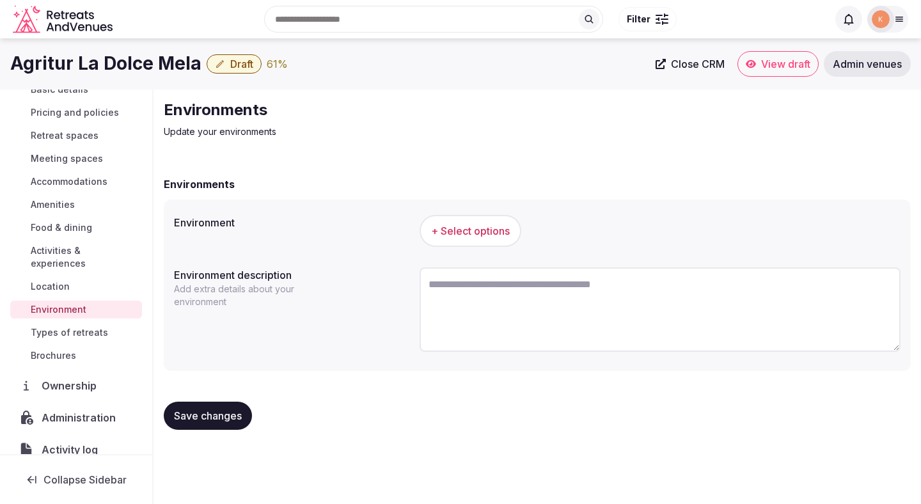
click at [233, 271] on label "Environment description" at bounding box center [291, 275] width 235 height 10
click at [239, 271] on label "Environment description" at bounding box center [291, 275] width 235 height 10
click at [282, 274] on label "Environment description" at bounding box center [291, 275] width 235 height 10
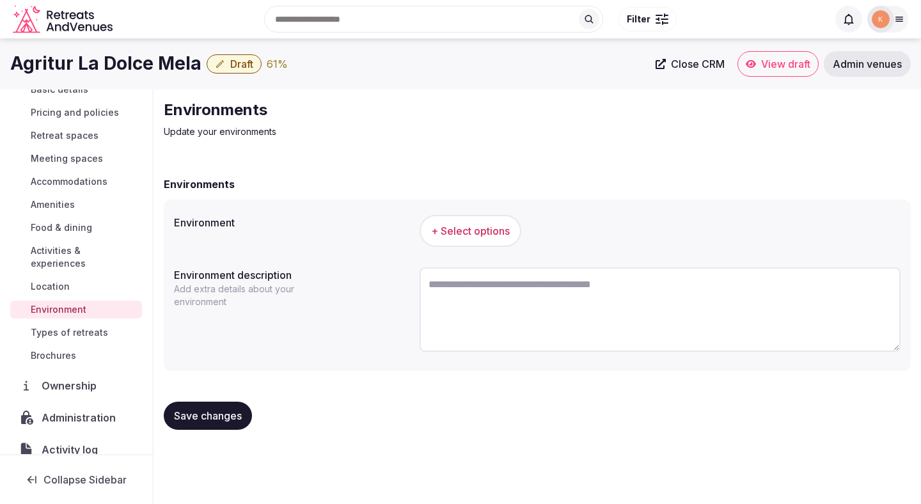
click at [282, 274] on label "Environment description" at bounding box center [291, 275] width 235 height 10
click at [283, 274] on label "Environment description" at bounding box center [291, 275] width 235 height 10
click at [497, 300] on textarea at bounding box center [659, 309] width 481 height 84
paste textarea "**********"
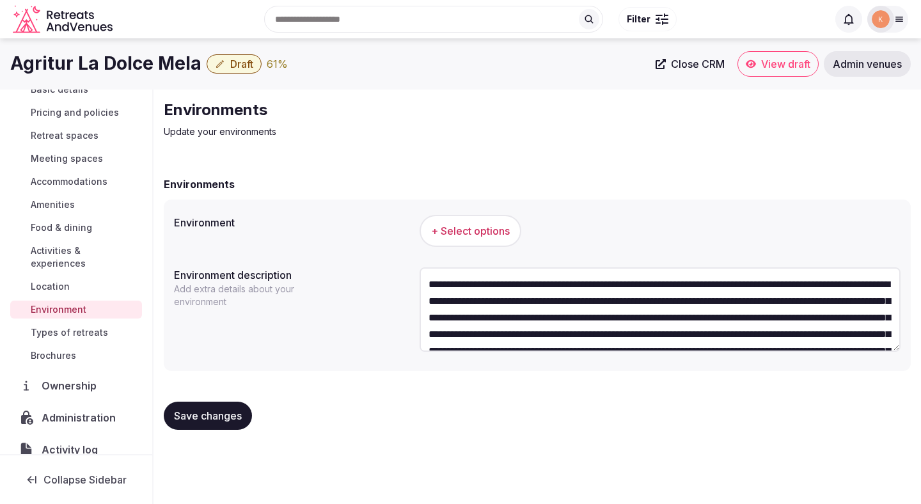
scroll to position [56, 0]
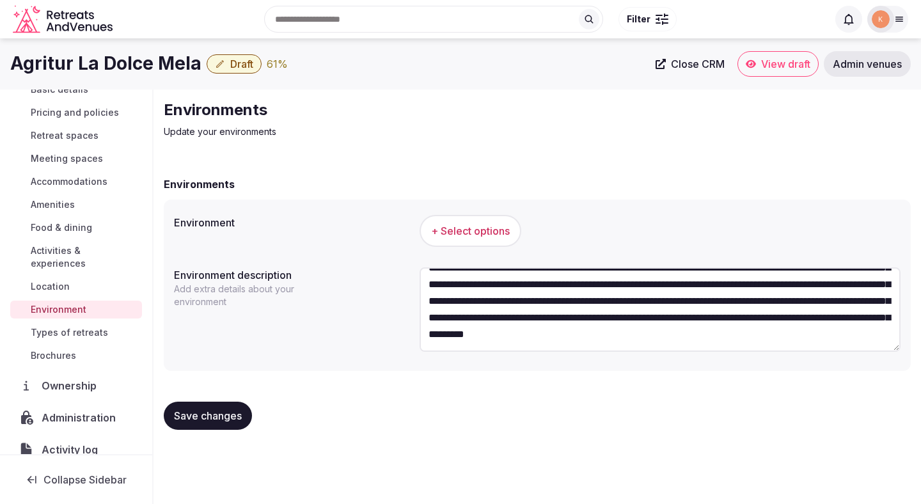
type textarea "**********"
click at [508, 230] on span "+ Select options" at bounding box center [470, 231] width 79 height 14
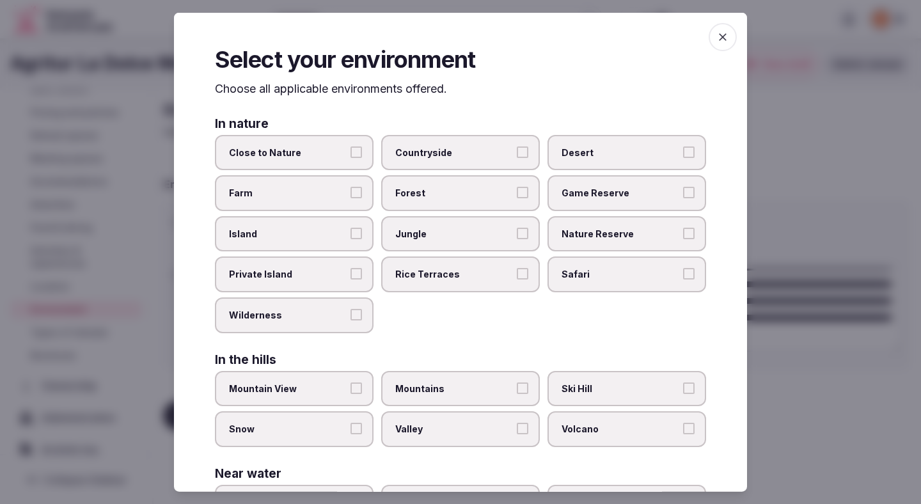
click at [363, 148] on label "Close to Nature" at bounding box center [294, 152] width 159 height 36
click at [362, 148] on button "Close to Nature" at bounding box center [356, 152] width 12 height 12
click at [414, 154] on span "Countryside" at bounding box center [454, 152] width 118 height 13
click at [517, 154] on button "Countryside" at bounding box center [523, 152] width 12 height 12
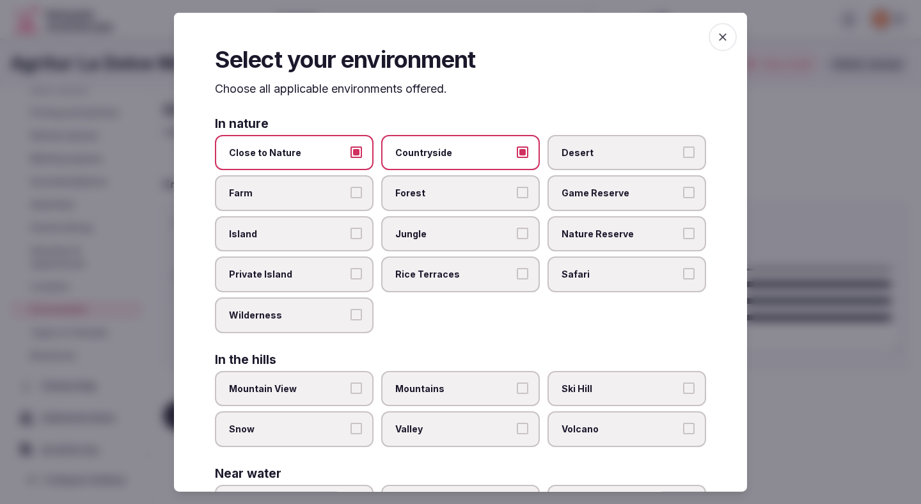
scroll to position [5, 0]
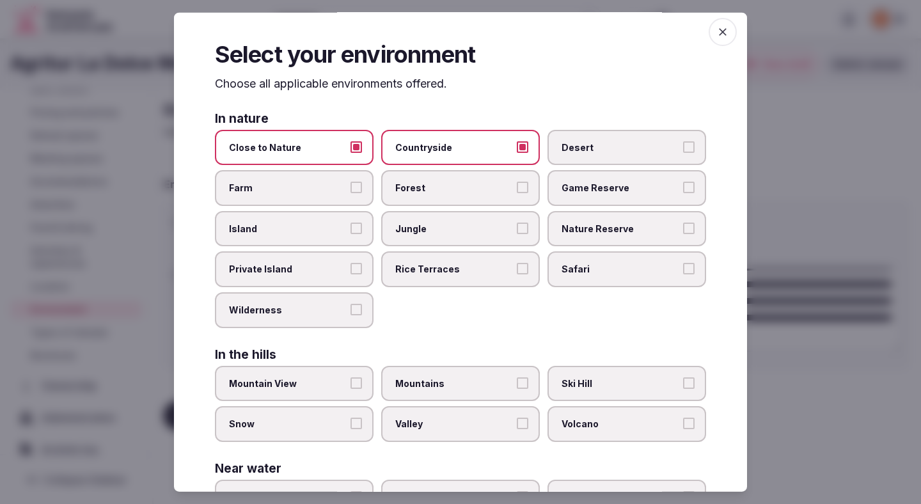
click at [361, 194] on label "Farm" at bounding box center [294, 188] width 159 height 36
click at [361, 193] on button "Farm" at bounding box center [356, 188] width 12 height 12
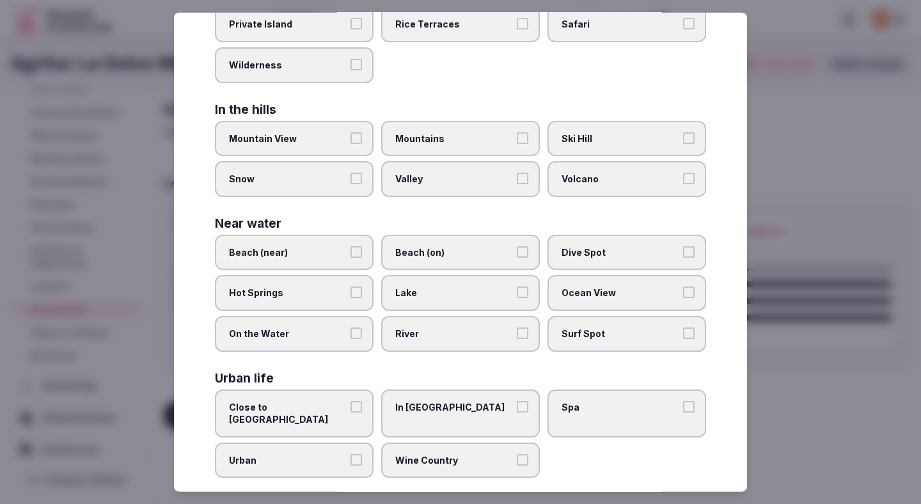
scroll to position [254, 0]
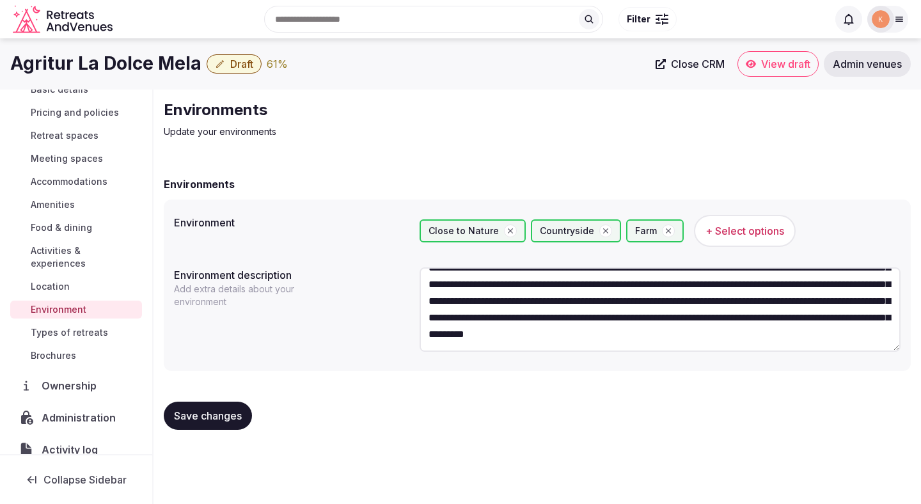
click at [664, 231] on icon "button" at bounding box center [668, 230] width 9 height 9
click at [212, 418] on span "Save changes" at bounding box center [208, 415] width 68 height 13
click at [212, 415] on span "Save changes" at bounding box center [208, 415] width 68 height 13
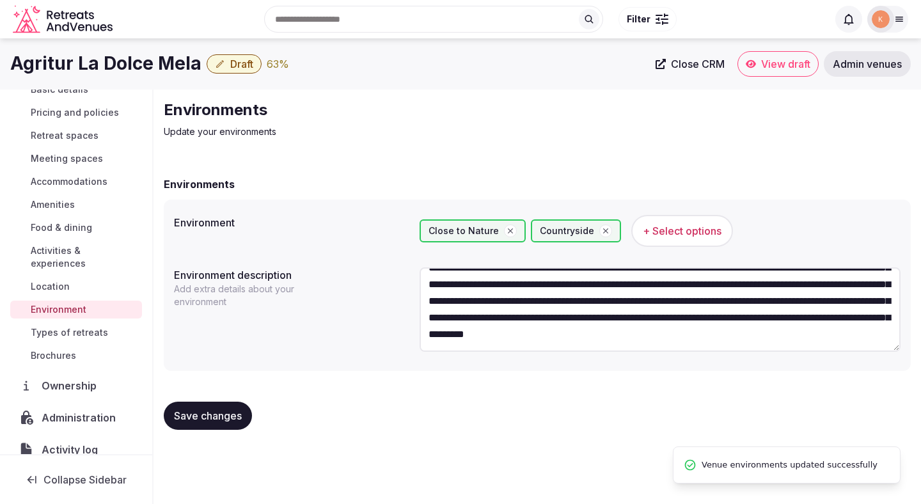
click at [93, 326] on span "Types of retreats" at bounding box center [69, 332] width 77 height 13
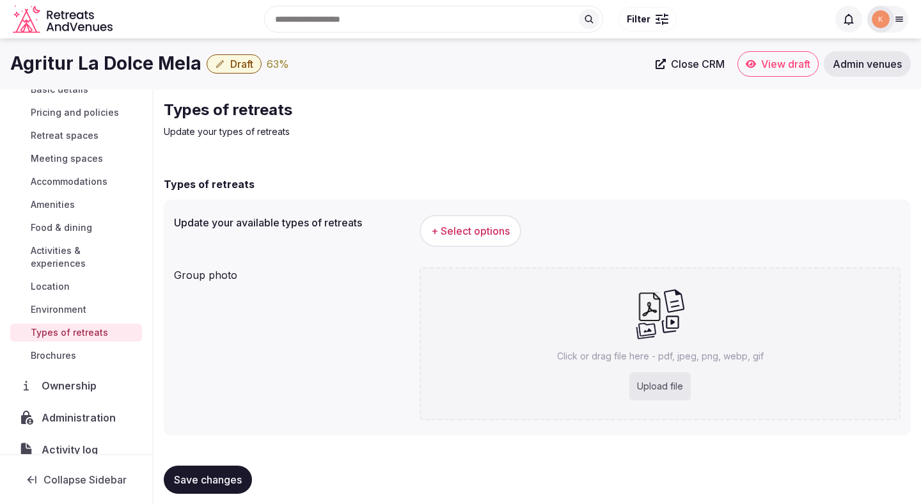
click at [477, 221] on button "+ Select options" at bounding box center [470, 231] width 102 height 32
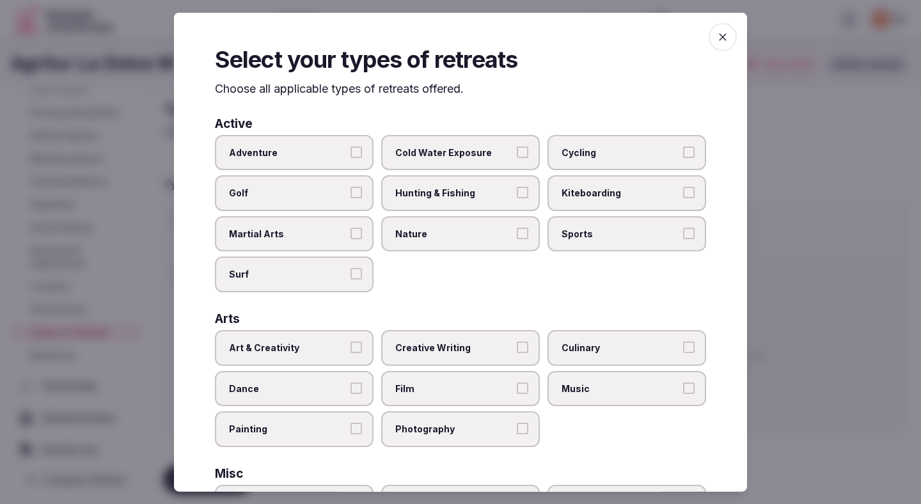
click at [347, 150] on label "Adventure" at bounding box center [294, 152] width 159 height 36
click at [350, 150] on button "Adventure" at bounding box center [356, 152] width 12 height 12
click at [597, 150] on span "Cycling" at bounding box center [620, 152] width 118 height 13
click at [683, 150] on button "Cycling" at bounding box center [689, 152] width 12 height 12
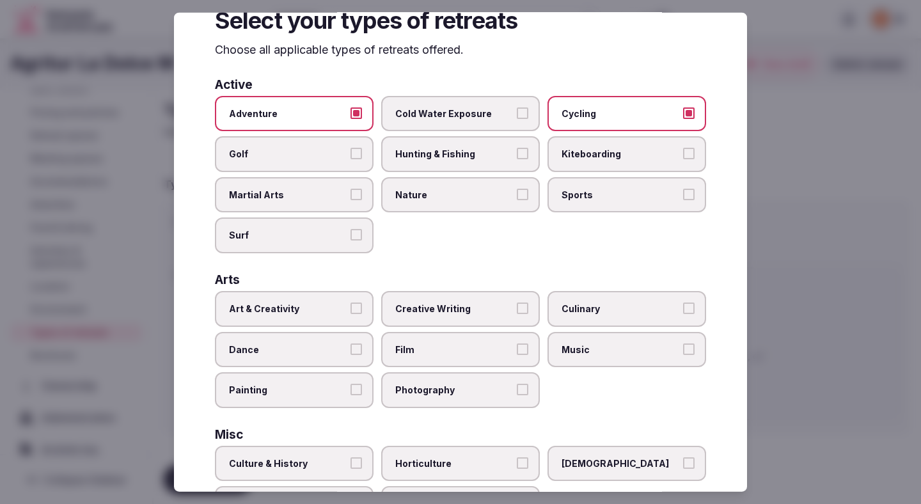
scroll to position [41, 0]
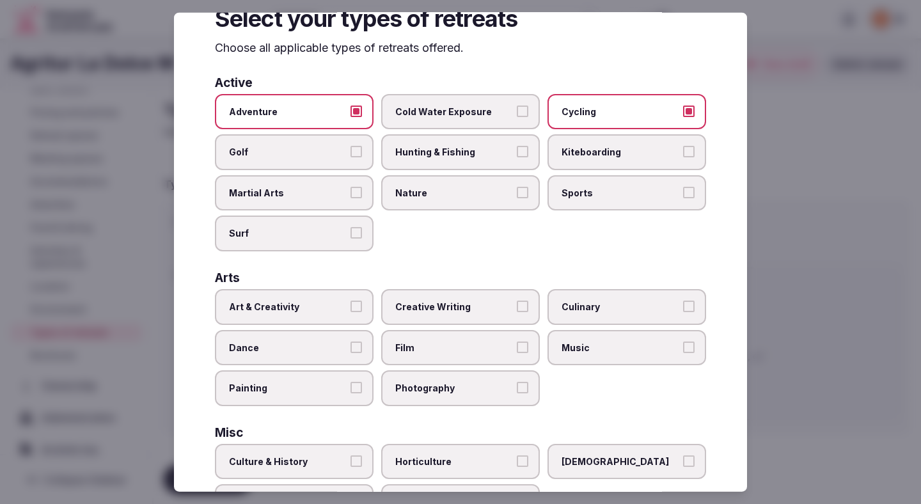
click at [489, 187] on span "Nature" at bounding box center [454, 192] width 118 height 13
click at [517, 187] on button "Nature" at bounding box center [523, 192] width 12 height 12
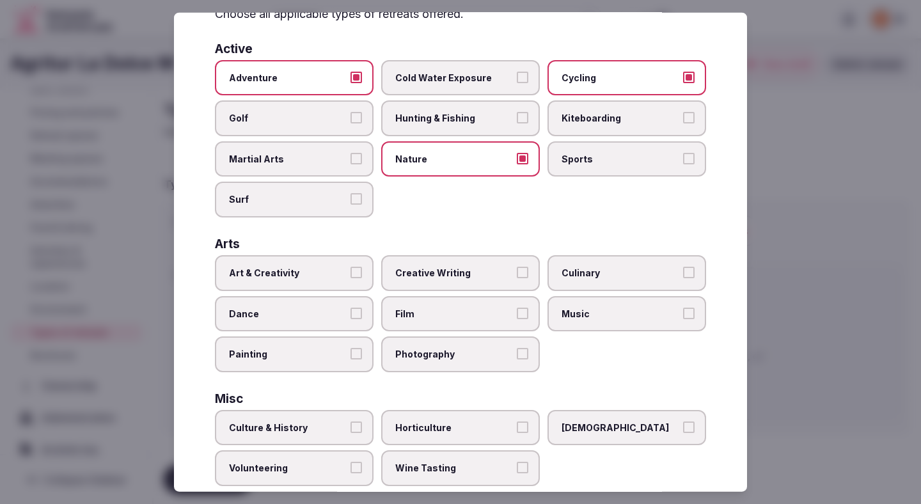
scroll to position [77, 0]
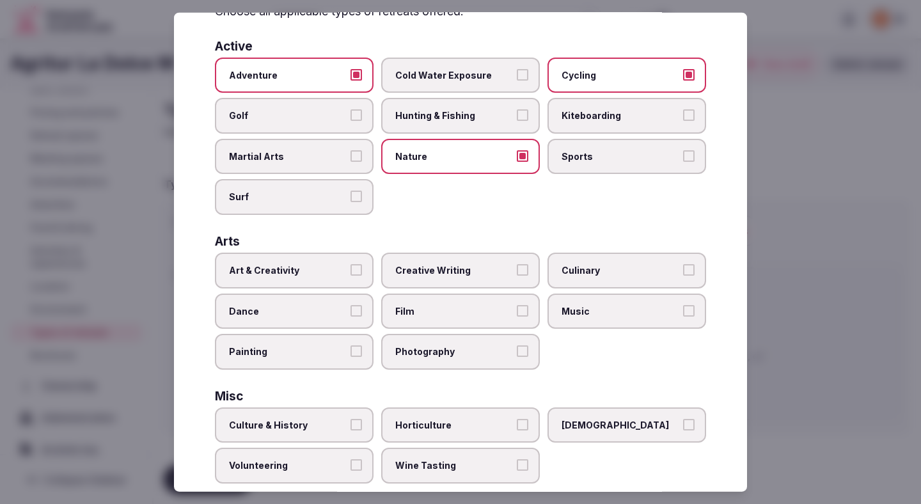
click at [437, 310] on span "Film" at bounding box center [454, 310] width 118 height 13
click at [517, 310] on button "Film" at bounding box center [523, 310] width 12 height 12
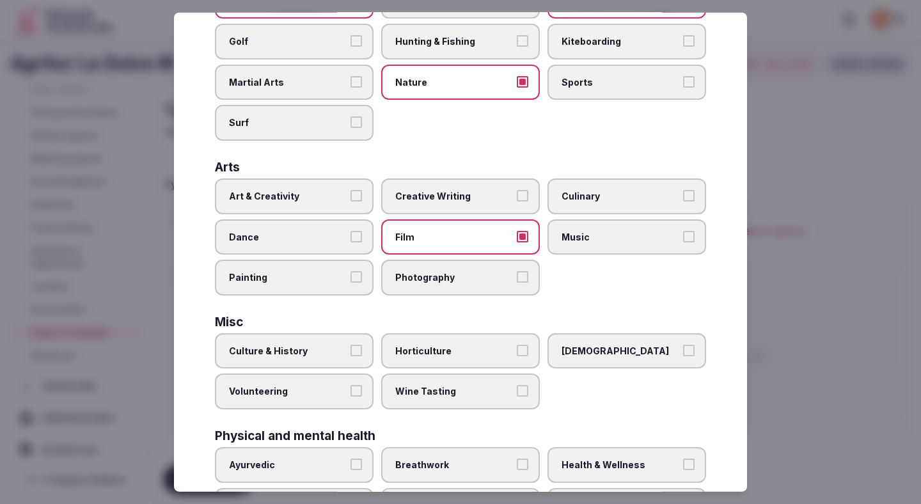
scroll to position [165, 0]
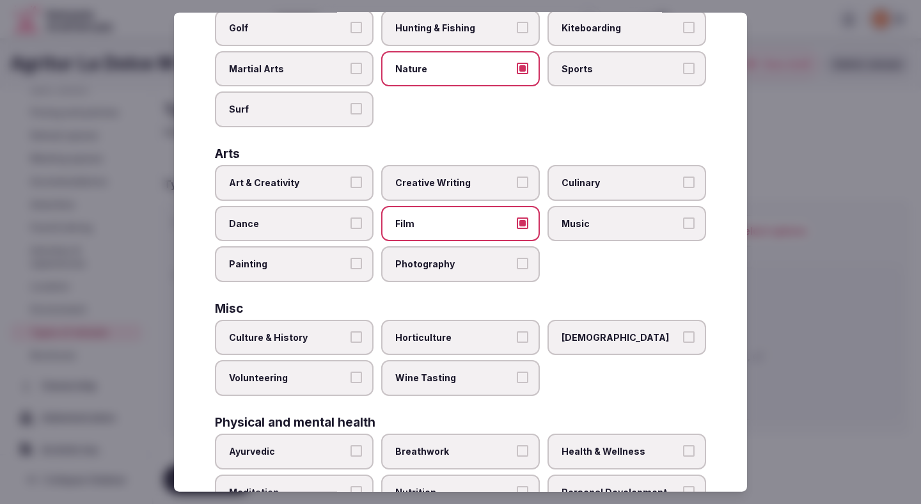
click at [354, 340] on button "Culture & History" at bounding box center [356, 337] width 12 height 12
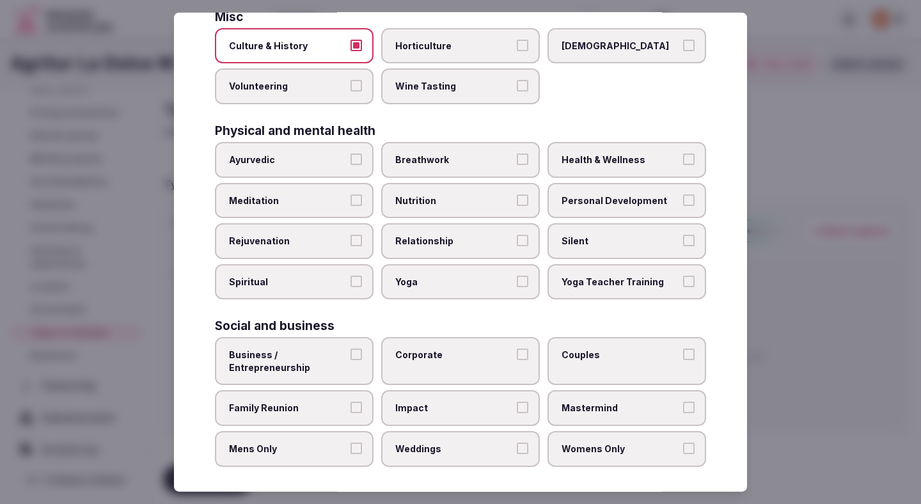
scroll to position [462, 0]
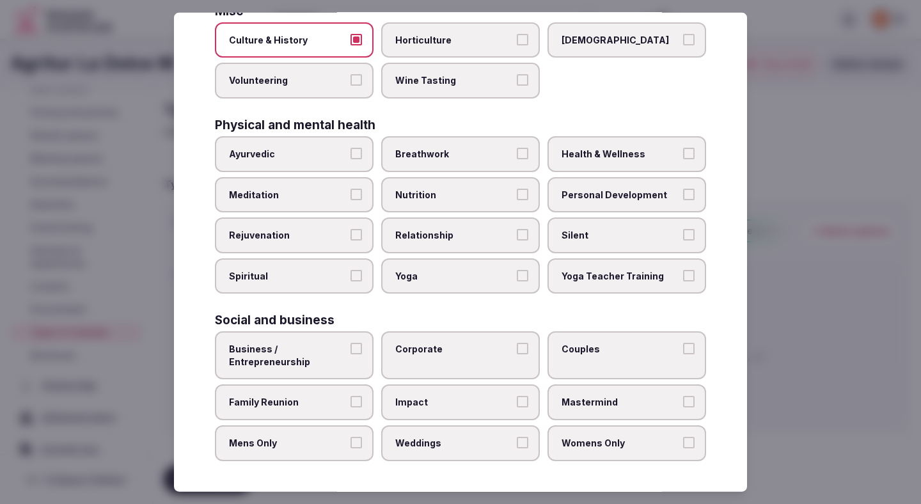
click at [338, 347] on span "Business / Entrepreneurship" at bounding box center [288, 355] width 118 height 25
click at [350, 347] on button "Business / Entrepreneurship" at bounding box center [356, 349] width 12 height 12
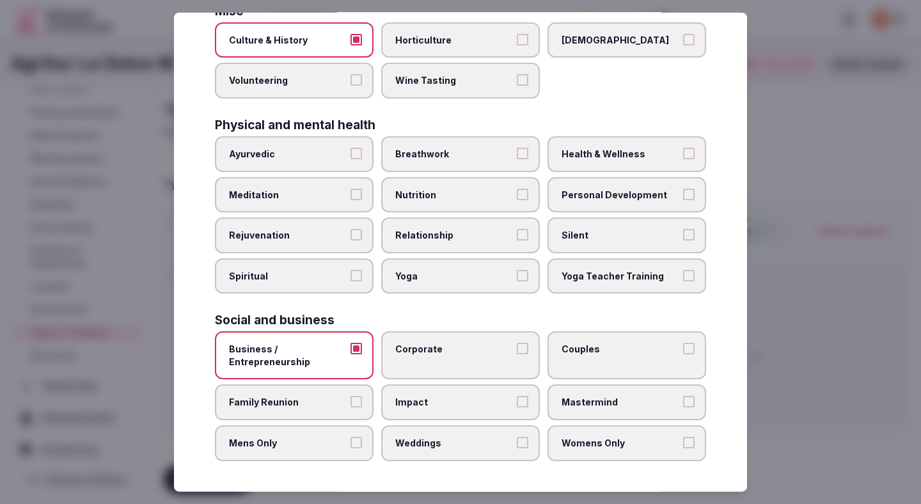
click at [340, 384] on label "Family Reunion" at bounding box center [294, 402] width 159 height 36
click at [350, 396] on button "Family Reunion" at bounding box center [356, 402] width 12 height 12
click at [462, 440] on span "Weddings" at bounding box center [454, 443] width 118 height 13
click at [517, 440] on button "Weddings" at bounding box center [523, 443] width 12 height 12
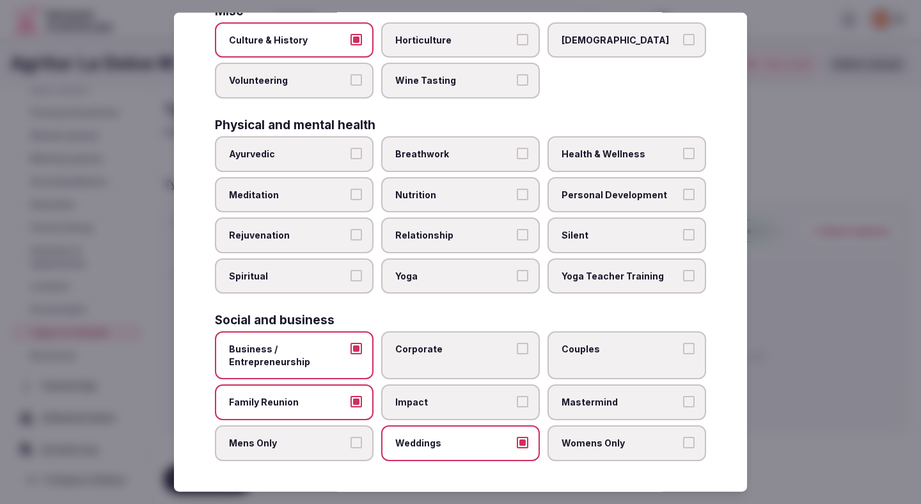
click at [468, 350] on span "Corporate" at bounding box center [454, 349] width 118 height 13
click at [517, 350] on button "Corporate" at bounding box center [523, 349] width 12 height 12
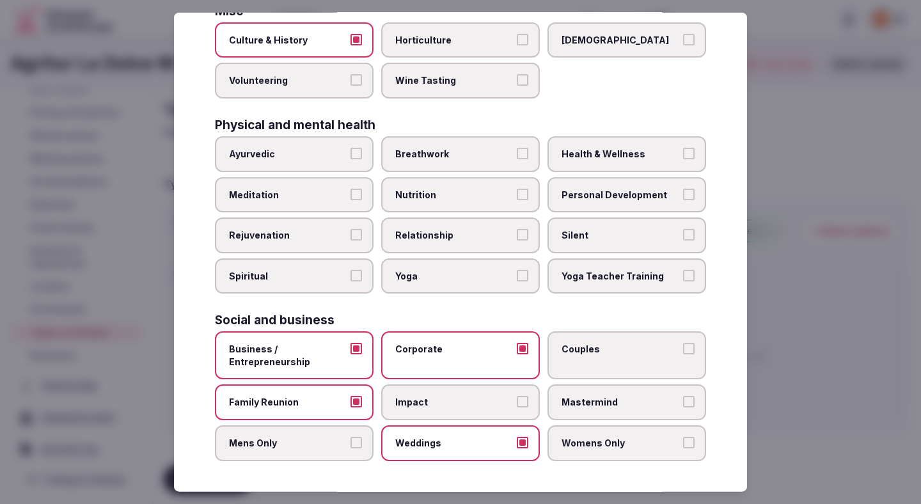
click at [588, 354] on span "Couples" at bounding box center [620, 349] width 118 height 13
click at [683, 354] on button "Couples" at bounding box center [689, 349] width 12 height 12
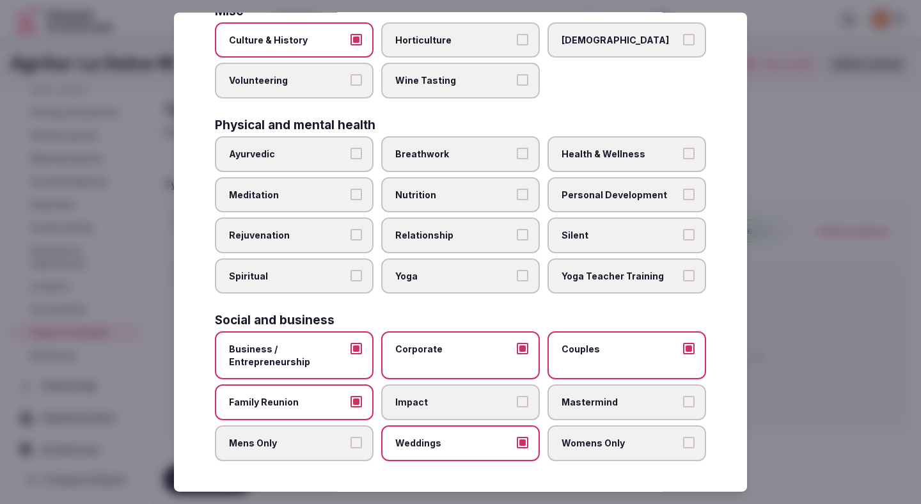
click at [345, 434] on label "Mens Only" at bounding box center [294, 443] width 159 height 36
click at [350, 437] on button "Mens Only" at bounding box center [356, 443] width 12 height 12
click at [586, 455] on label "Womens Only" at bounding box center [626, 443] width 159 height 36
click at [683, 448] on button "Womens Only" at bounding box center [689, 443] width 12 height 12
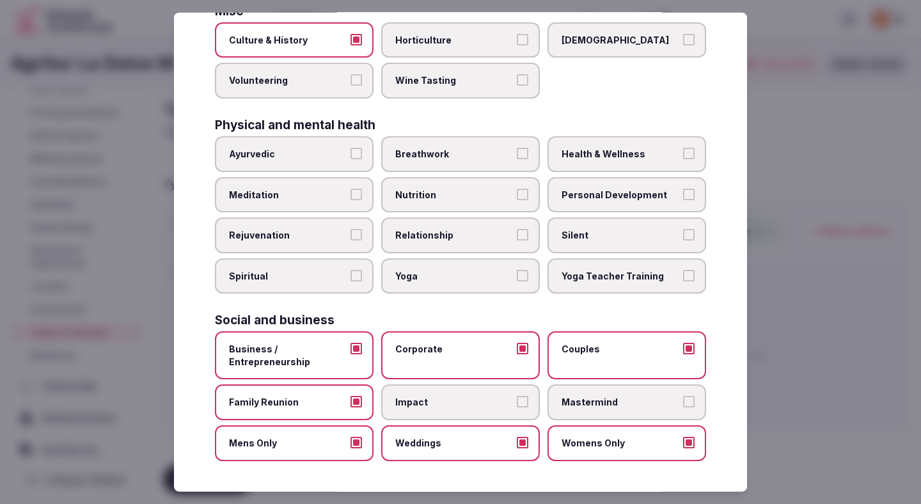
click at [825, 352] on div at bounding box center [460, 252] width 921 height 504
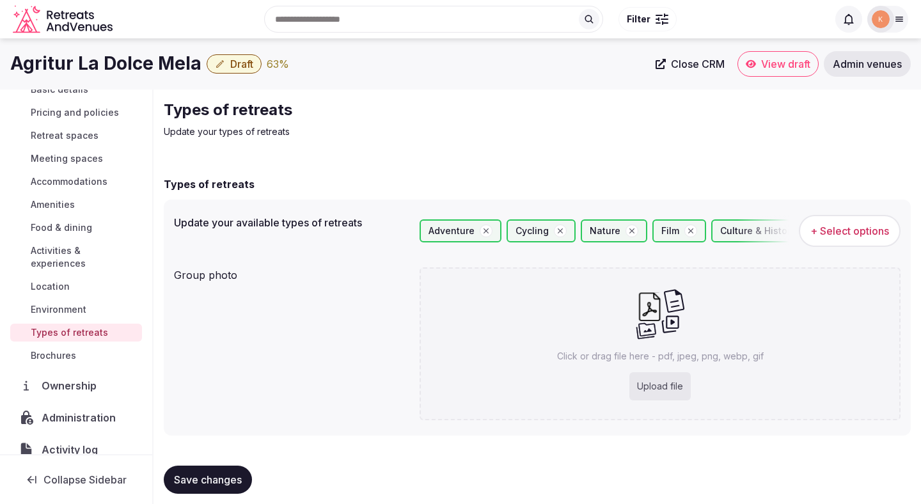
scroll to position [11, 0]
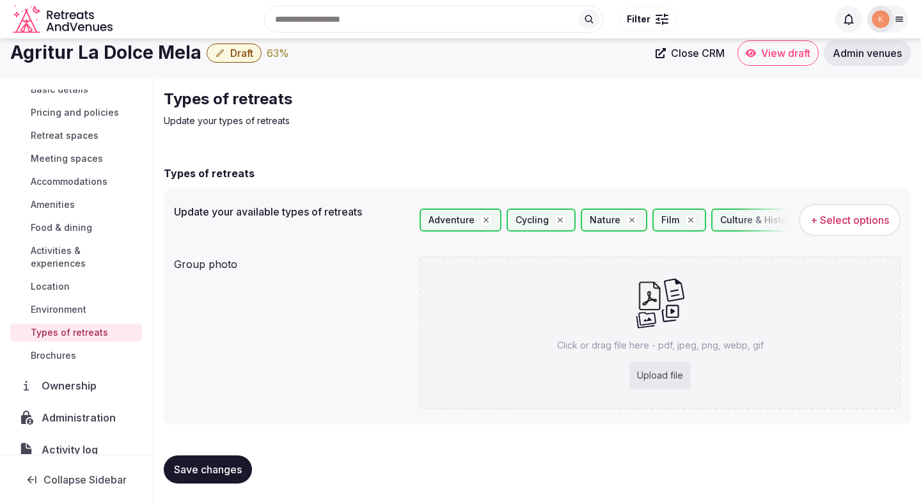
click at [671, 375] on div "Upload file" at bounding box center [659, 375] width 61 height 28
type input "**********"
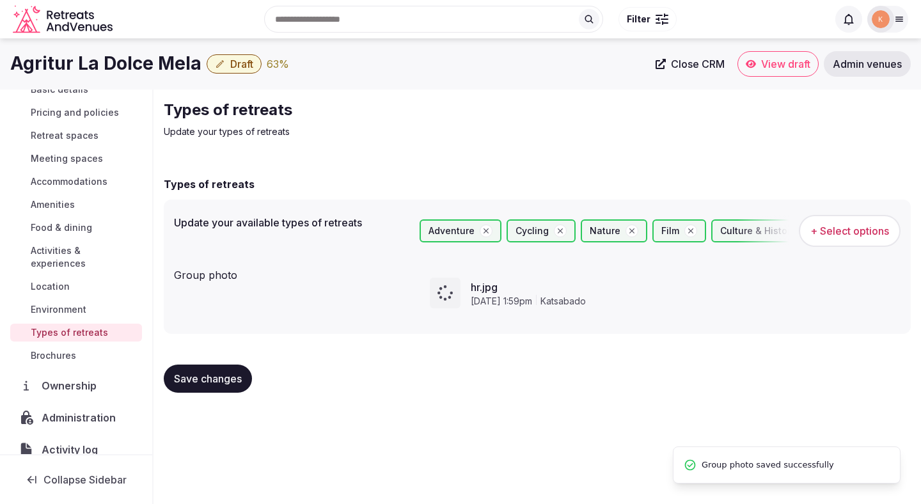
click at [242, 385] on button "Save changes" at bounding box center [208, 378] width 88 height 28
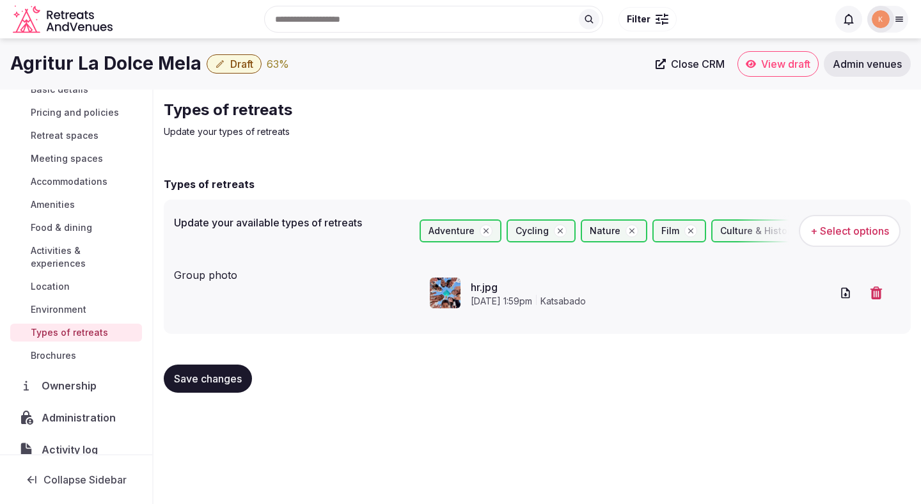
click at [82, 303] on span "Environment" at bounding box center [59, 309] width 56 height 13
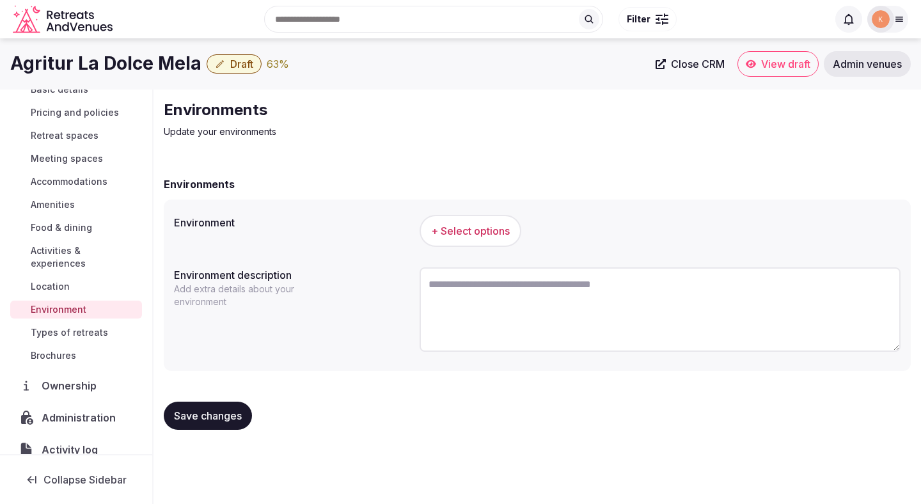
click at [84, 326] on span "Types of retreats" at bounding box center [69, 332] width 77 height 13
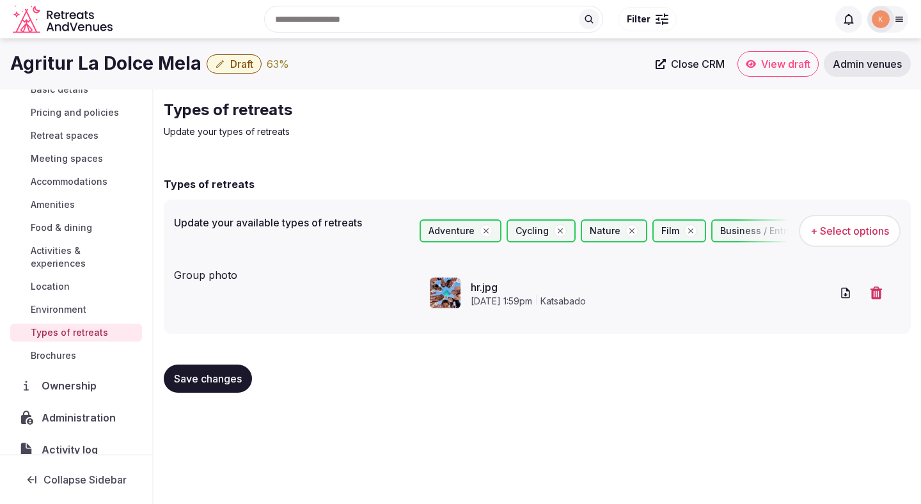
click at [76, 303] on span "Environment" at bounding box center [59, 309] width 56 height 13
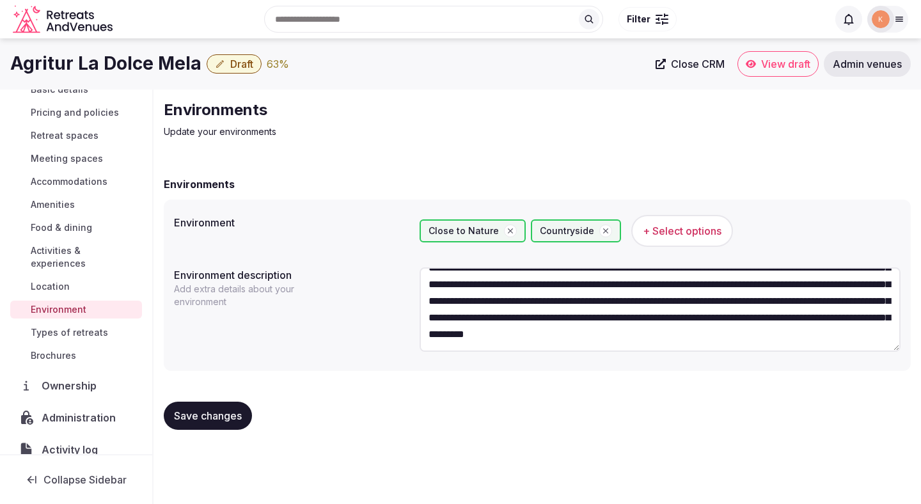
scroll to position [67, 0]
click at [207, 411] on span "Save changes" at bounding box center [208, 415] width 68 height 13
click at [56, 280] on span "Location" at bounding box center [50, 286] width 39 height 13
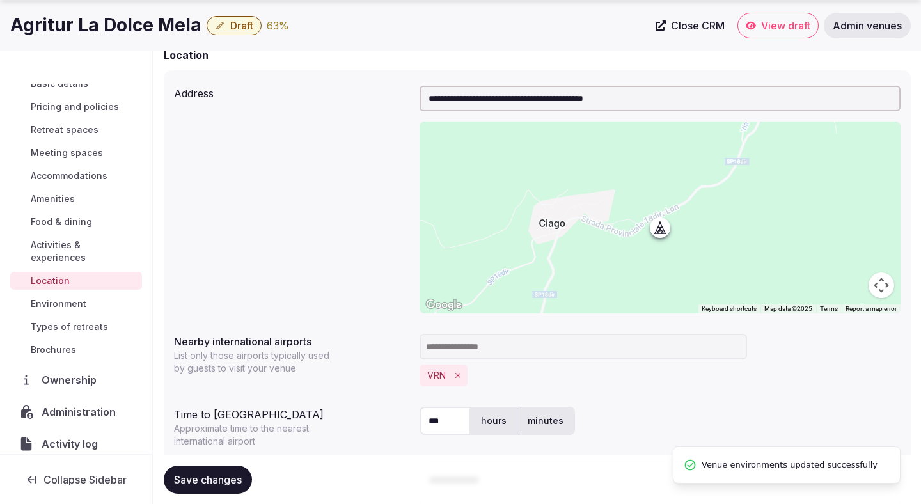
scroll to position [271, 0]
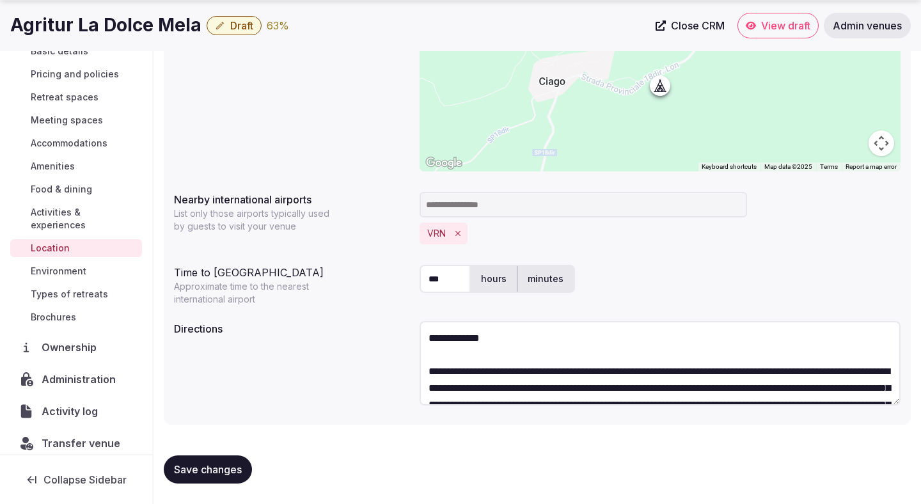
drag, startPoint x: 427, startPoint y: 375, endPoint x: 419, endPoint y: 317, distance: 59.3
click at [419, 317] on div "**********" at bounding box center [659, 365] width 481 height 98
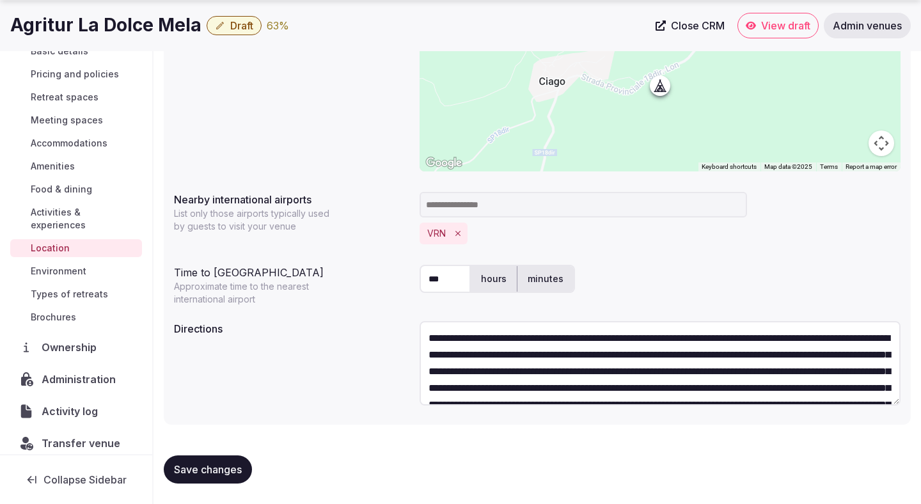
scroll to position [67, 0]
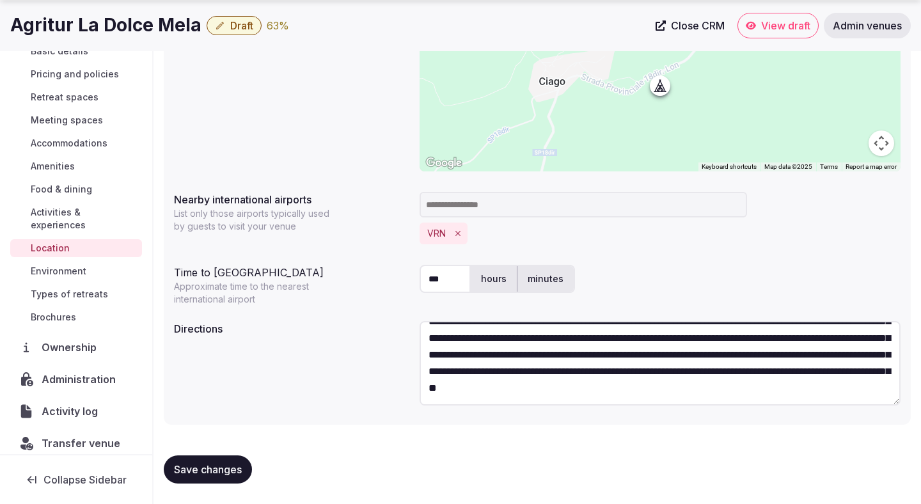
type textarea "**********"
click at [191, 466] on span "Save changes" at bounding box center [208, 469] width 68 height 13
click at [95, 212] on span "Activities & experiences" at bounding box center [84, 219] width 106 height 26
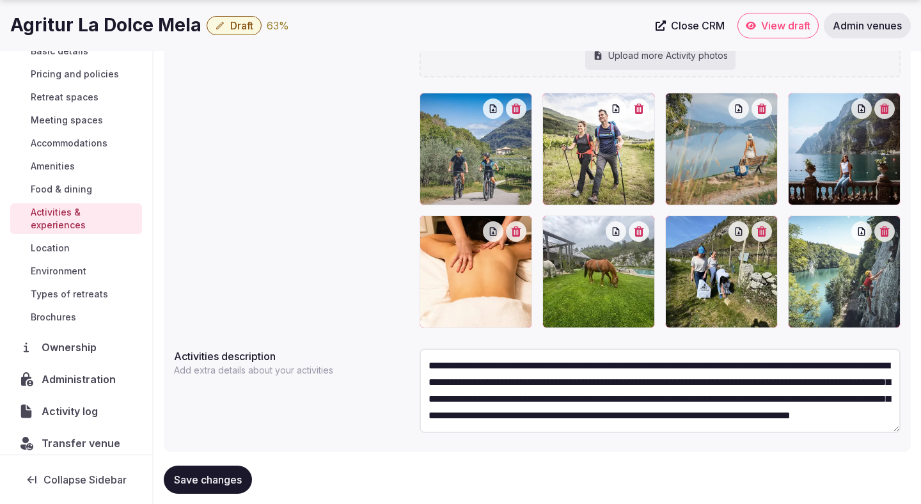
scroll to position [295, 0]
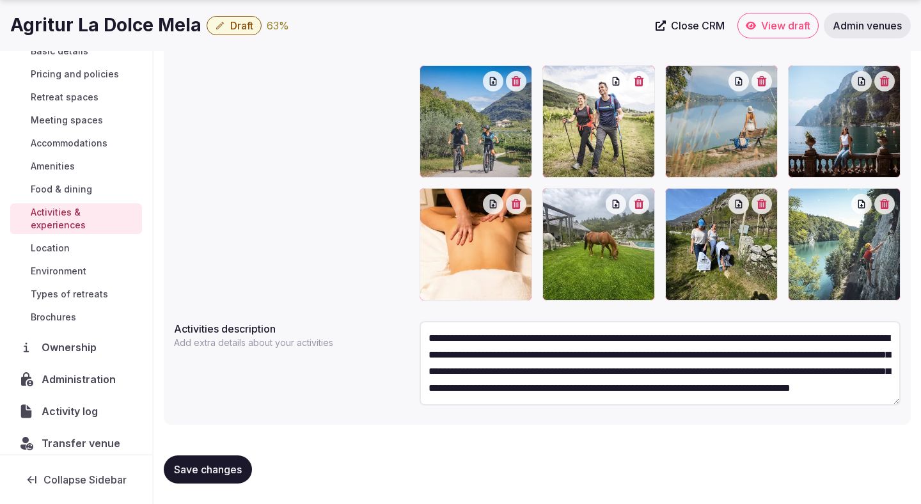
click at [477, 357] on textarea "**********" at bounding box center [659, 363] width 481 height 84
click at [86, 188] on span "Food & dining" at bounding box center [61, 189] width 61 height 13
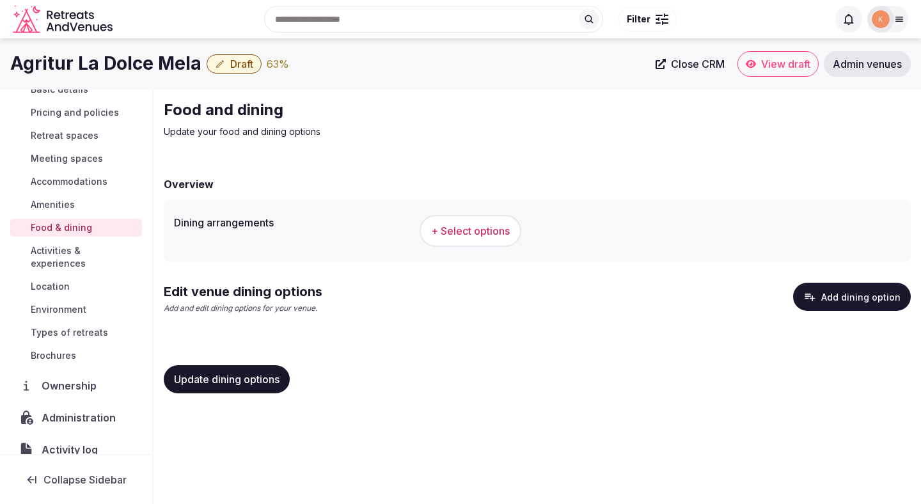
click at [56, 205] on span "Amenities" at bounding box center [53, 204] width 44 height 13
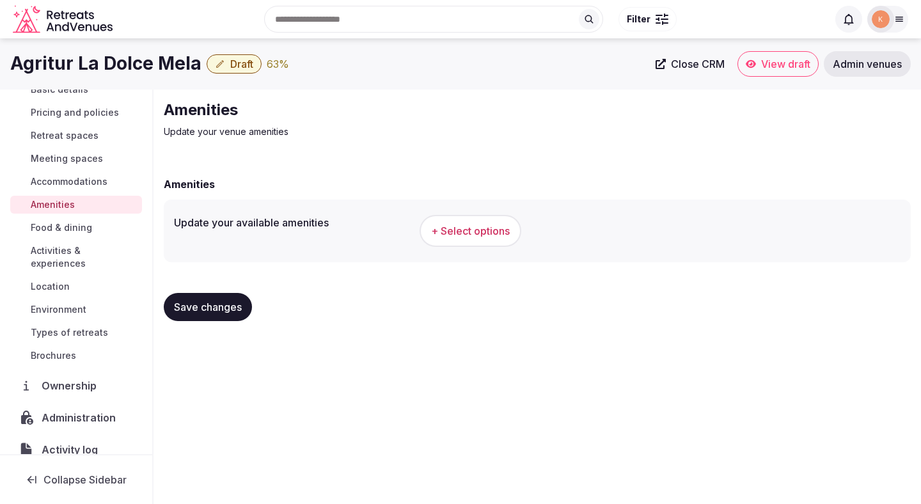
click at [58, 182] on span "Accommodations" at bounding box center [69, 181] width 77 height 13
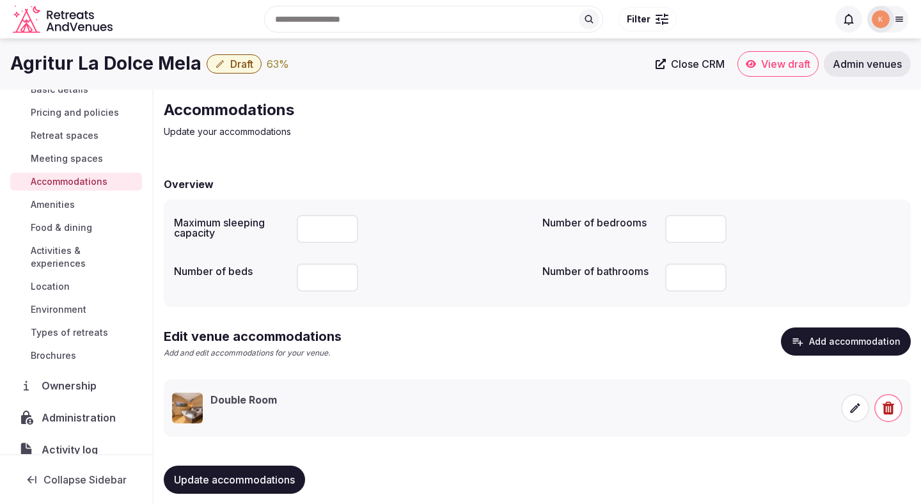
click at [56, 200] on span "Amenities" at bounding box center [53, 204] width 44 height 13
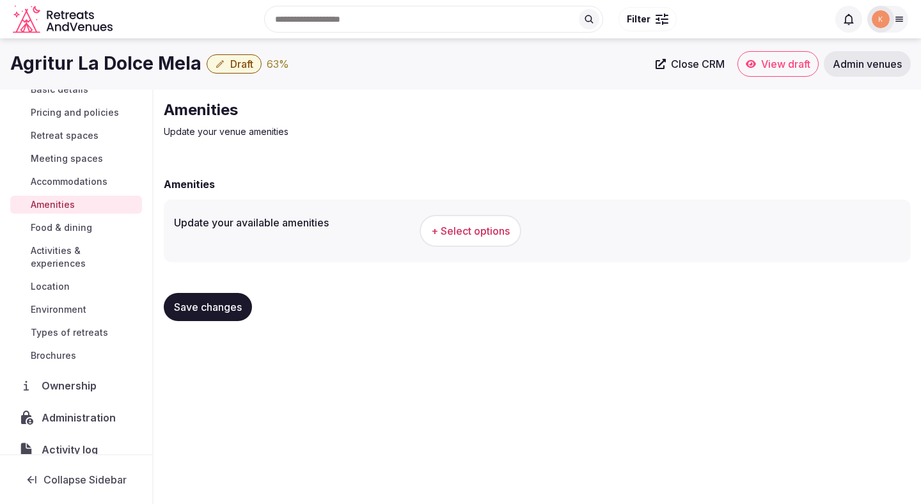
click at [484, 219] on button "+ Select options" at bounding box center [470, 231] width 102 height 32
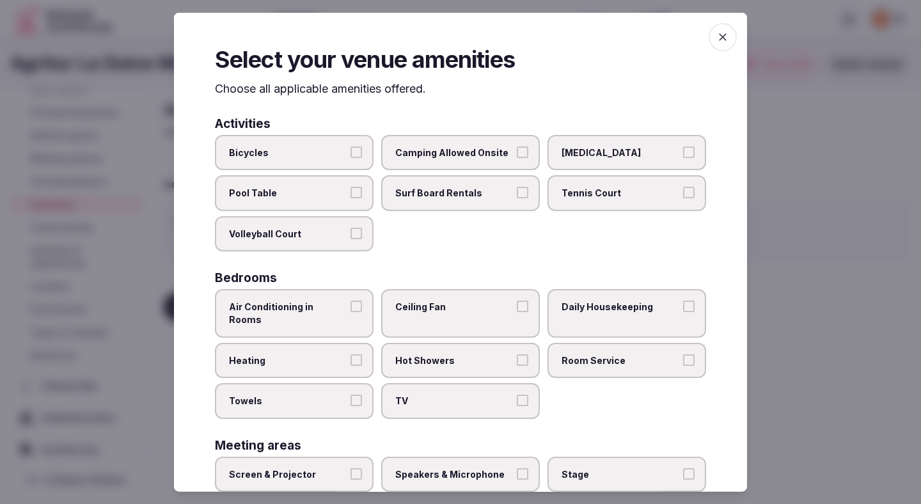
click at [364, 154] on label "Bicycles" at bounding box center [294, 152] width 159 height 36
click at [362, 154] on button "Bicycles" at bounding box center [356, 152] width 12 height 12
click at [358, 296] on label "Air Conditioning in Rooms" at bounding box center [294, 313] width 159 height 48
click at [358, 301] on button "Air Conditioning in Rooms" at bounding box center [356, 307] width 12 height 12
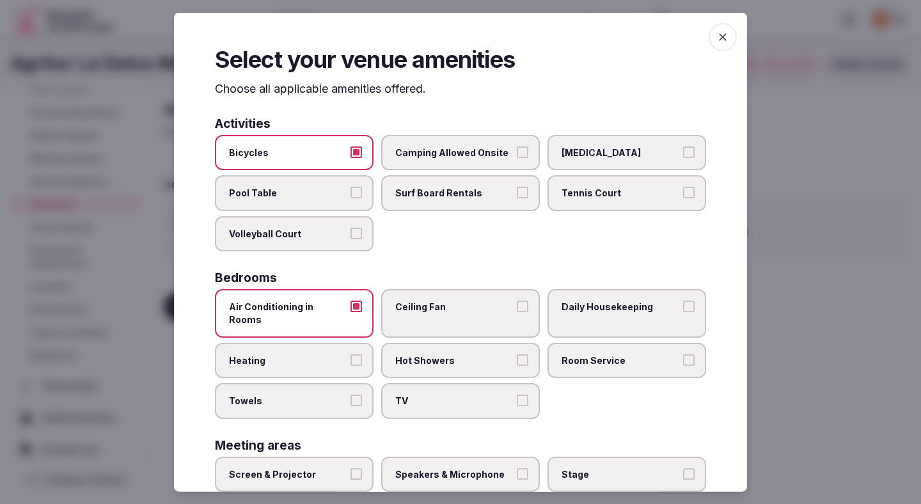
click at [346, 342] on label "Heating" at bounding box center [294, 360] width 159 height 36
click at [350, 354] on button "Heating" at bounding box center [356, 360] width 12 height 12
click at [363, 368] on div "Air Conditioning in Rooms Ceiling Fan Daily Housekeeping Heating Hot Showers Ro…" at bounding box center [460, 353] width 491 height 129
click at [395, 383] on label "TV" at bounding box center [460, 401] width 159 height 36
click at [517, 395] on button "TV" at bounding box center [523, 401] width 12 height 12
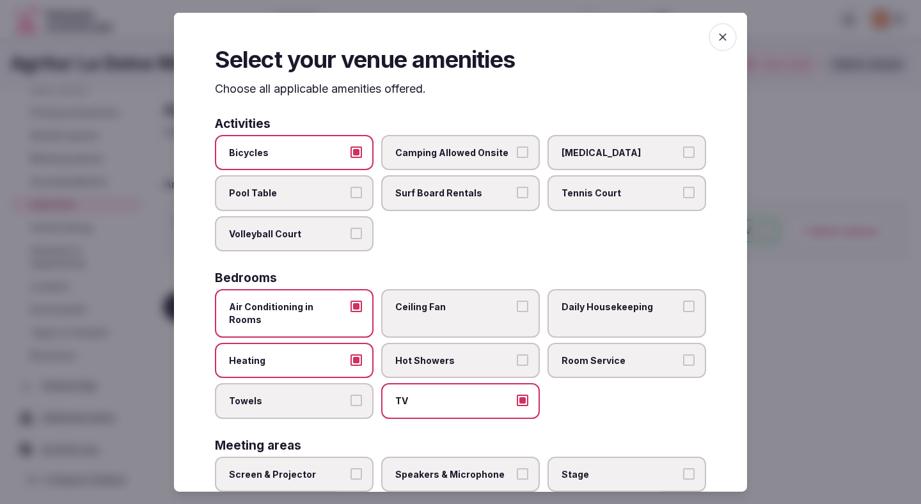
click at [396, 383] on label "TV" at bounding box center [460, 401] width 159 height 36
click at [517, 395] on button "TV" at bounding box center [523, 401] width 12 height 12
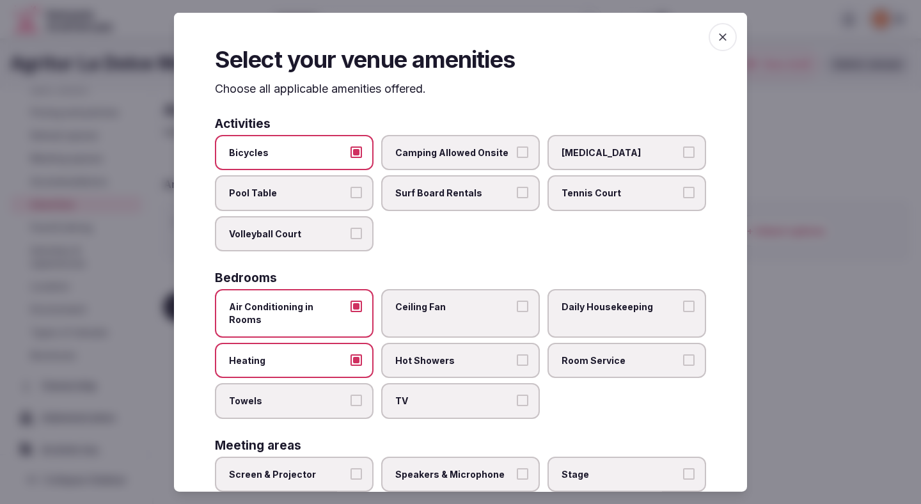
click at [362, 383] on label "Towels" at bounding box center [294, 401] width 159 height 36
click at [362, 395] on button "Towels" at bounding box center [356, 401] width 12 height 12
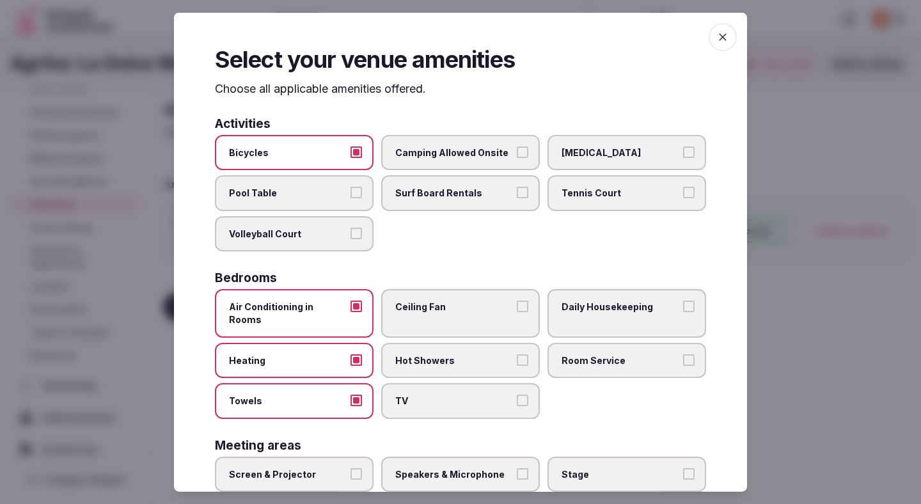
drag, startPoint x: 408, startPoint y: 386, endPoint x: 408, endPoint y: 345, distance: 40.3
click at [408, 395] on span "TV" at bounding box center [454, 401] width 118 height 13
click at [517, 395] on button "TV" at bounding box center [523, 401] width 12 height 12
click at [410, 354] on span "Hot Showers" at bounding box center [454, 360] width 118 height 13
click at [517, 354] on button "Hot Showers" at bounding box center [523, 360] width 12 height 12
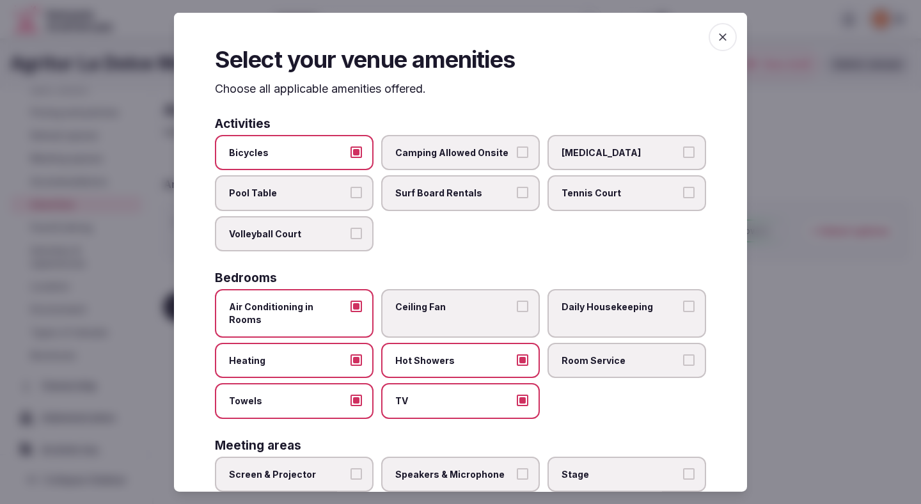
click at [412, 321] on label "Ceiling Fan" at bounding box center [460, 313] width 159 height 48
click at [517, 312] on button "Ceiling Fan" at bounding box center [523, 307] width 12 height 12
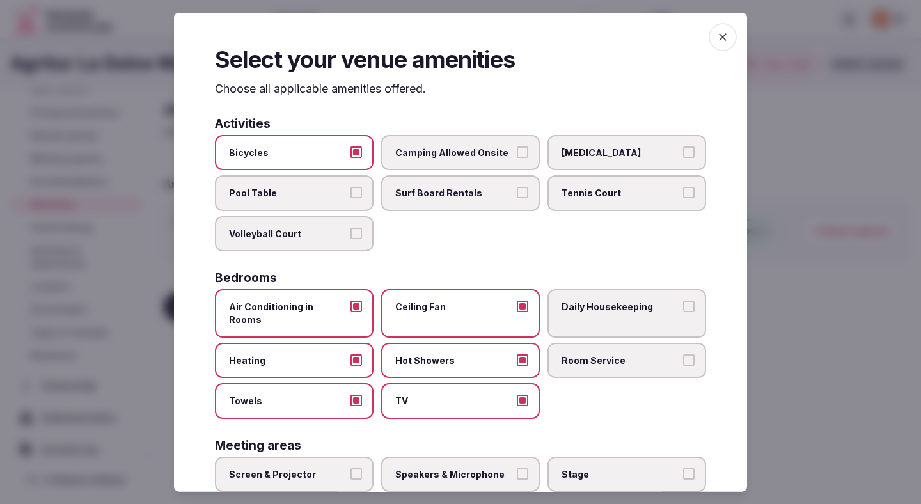
click at [574, 289] on label "Daily Housekeeping" at bounding box center [626, 313] width 159 height 48
click at [683, 301] on button "Daily Housekeeping" at bounding box center [689, 307] width 12 height 12
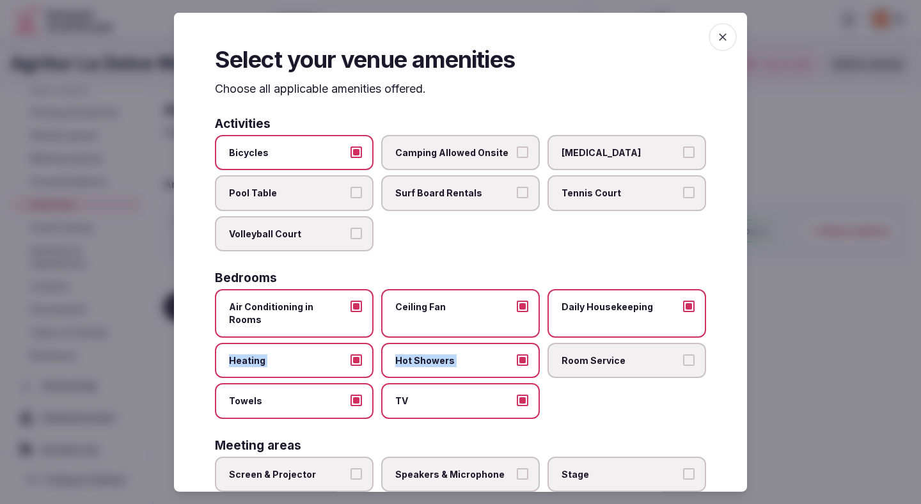
click at [569, 329] on div "Air Conditioning in Rooms Ceiling Fan Daily Housekeeping Heating Hot Showers Ro…" at bounding box center [460, 353] width 491 height 129
click at [574, 342] on label "Room Service" at bounding box center [626, 360] width 159 height 36
click at [683, 354] on button "Room Service" at bounding box center [689, 360] width 12 height 12
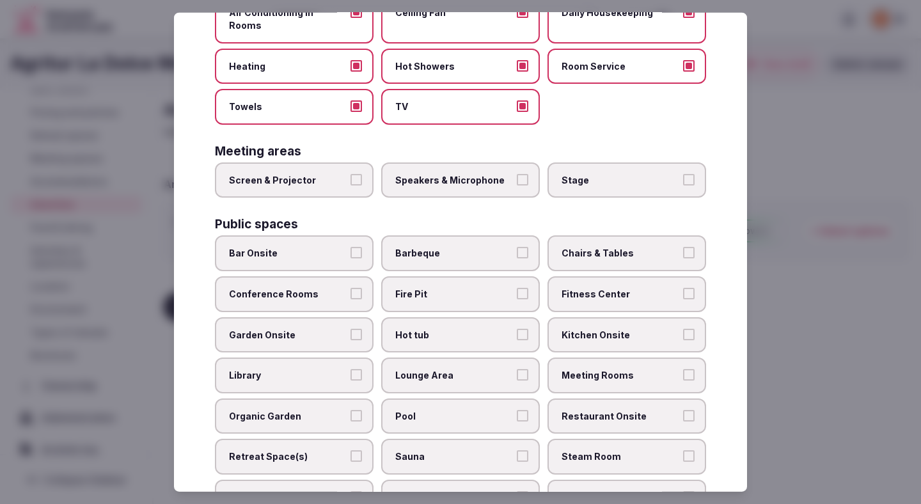
scroll to position [305, 0]
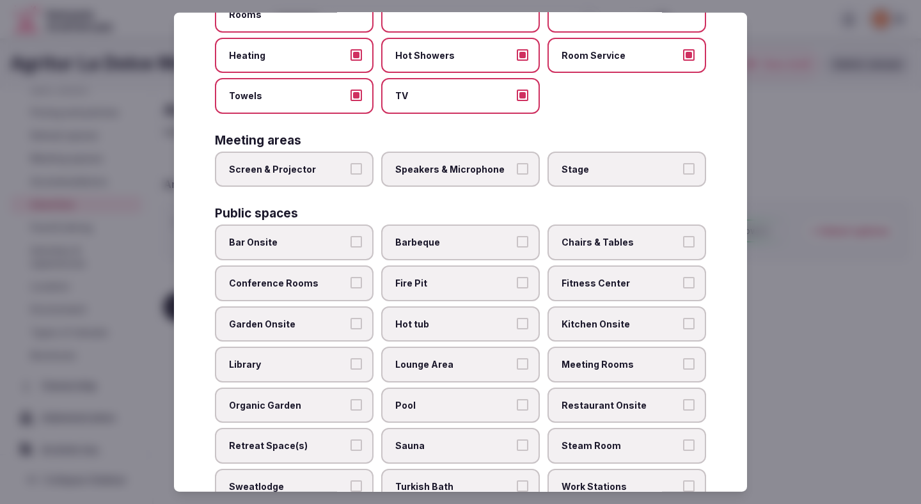
click at [352, 317] on button "Garden Onsite" at bounding box center [356, 323] width 12 height 12
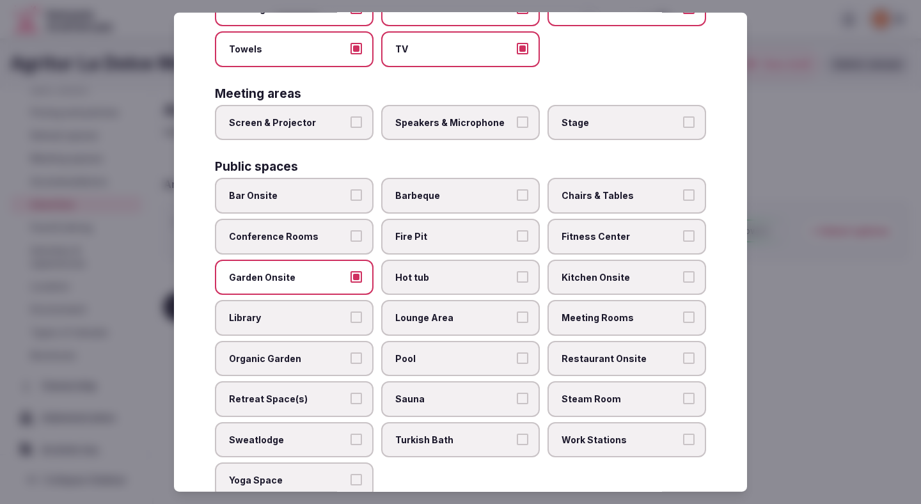
scroll to position [359, 0]
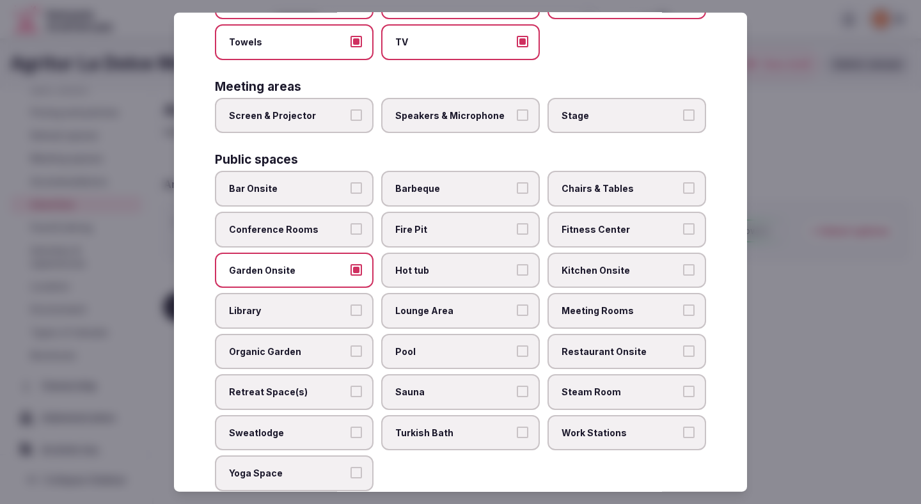
click at [604, 182] on span "Chairs & Tables" at bounding box center [620, 188] width 118 height 13
click at [683, 182] on button "Chairs & Tables" at bounding box center [689, 188] width 12 height 12
click at [593, 333] on label "Restaurant Onsite" at bounding box center [626, 351] width 159 height 36
click at [683, 345] on button "Restaurant Onsite" at bounding box center [689, 351] width 12 height 12
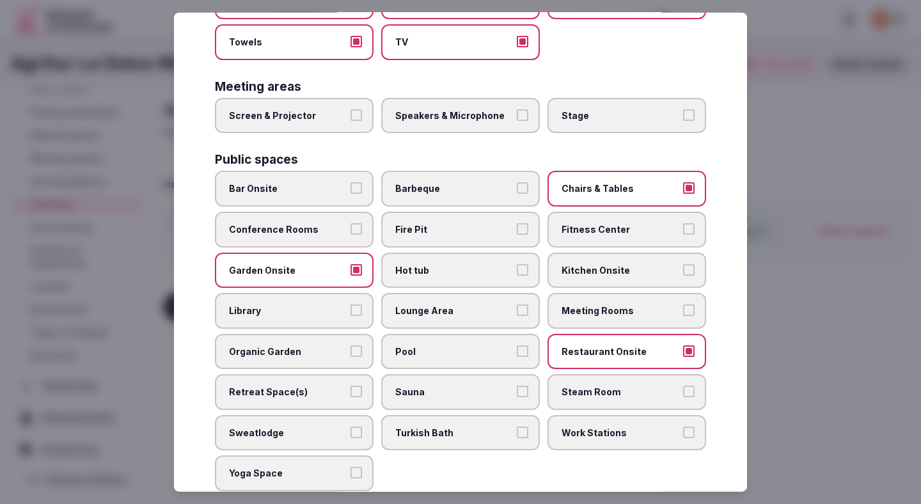
click at [494, 345] on span "Pool" at bounding box center [454, 351] width 118 height 13
click at [517, 345] on button "Pool" at bounding box center [523, 351] width 12 height 12
click at [474, 386] on span "Sauna" at bounding box center [454, 392] width 118 height 13
click at [517, 386] on button "Sauna" at bounding box center [523, 392] width 12 height 12
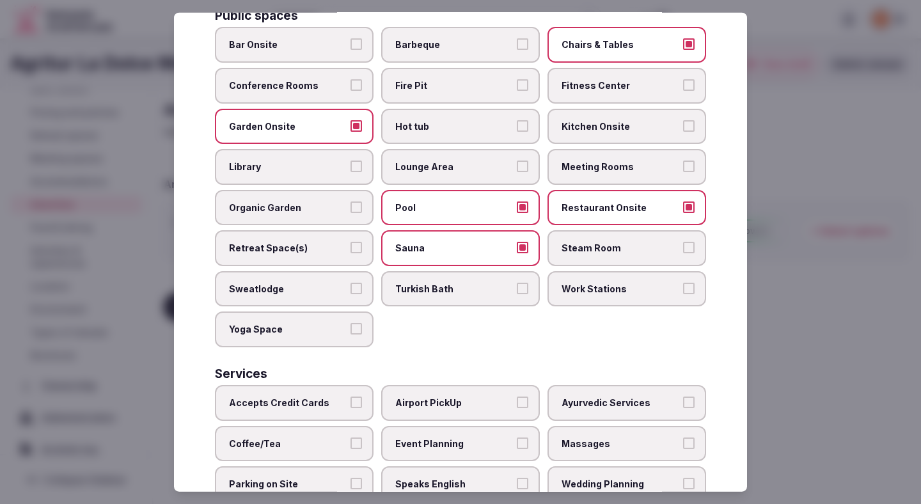
scroll to position [572, 0]
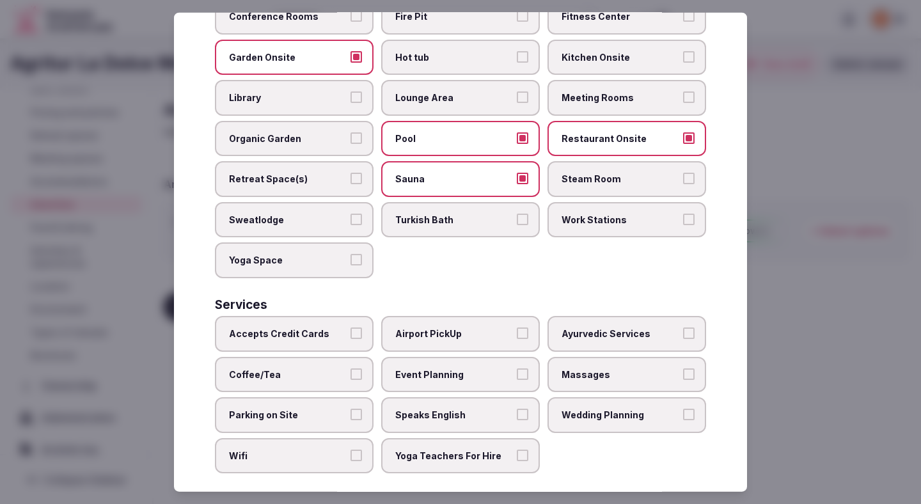
click at [325, 450] on span "Wifi" at bounding box center [288, 456] width 118 height 13
click at [350, 450] on button "Wifi" at bounding box center [356, 456] width 12 height 12
click at [326, 418] on label "Parking on Site" at bounding box center [294, 415] width 159 height 36
click at [350, 418] on button "Parking on Site" at bounding box center [356, 415] width 12 height 12
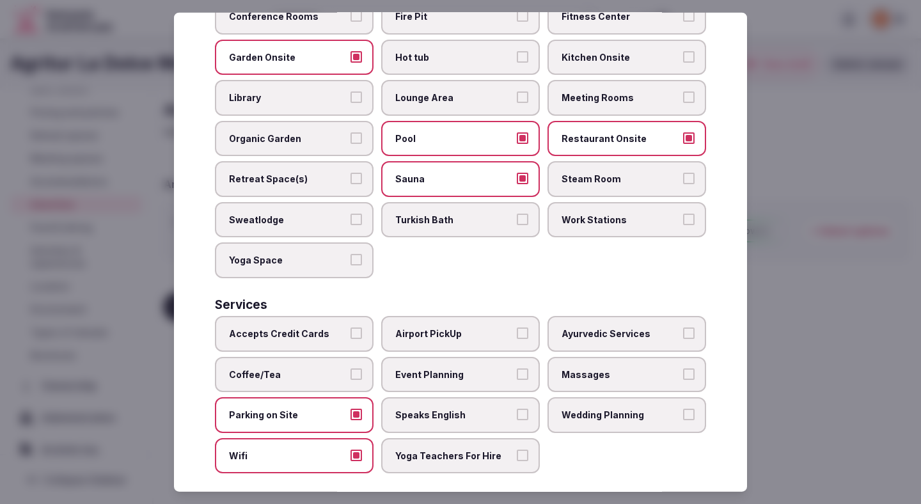
click at [329, 397] on label "Parking on Site" at bounding box center [294, 415] width 159 height 36
click at [350, 409] on button "Parking on Site" at bounding box center [356, 415] width 12 height 12
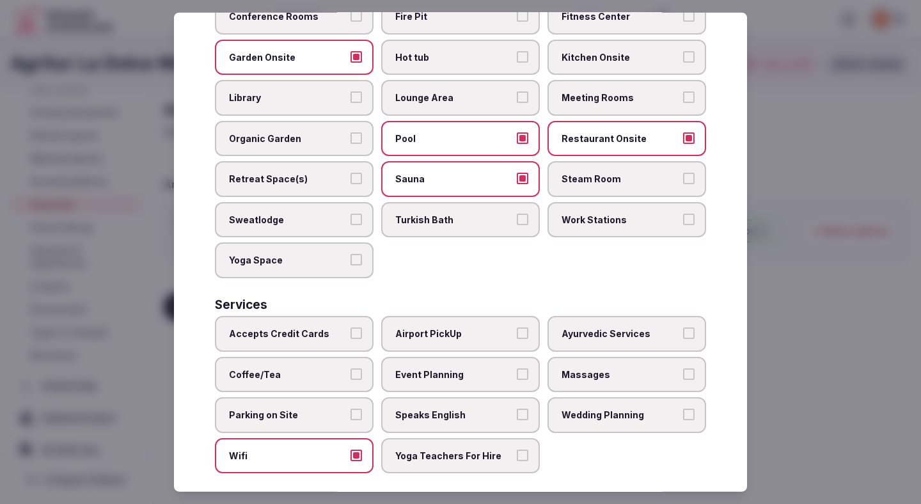
click at [339, 327] on span "Accepts Credit Cards" at bounding box center [288, 333] width 118 height 13
click at [350, 327] on button "Accepts Credit Cards" at bounding box center [356, 333] width 12 height 12
click at [340, 356] on label "Coffee/Tea" at bounding box center [294, 374] width 159 height 36
click at [350, 368] on button "Coffee/Tea" at bounding box center [356, 374] width 12 height 12
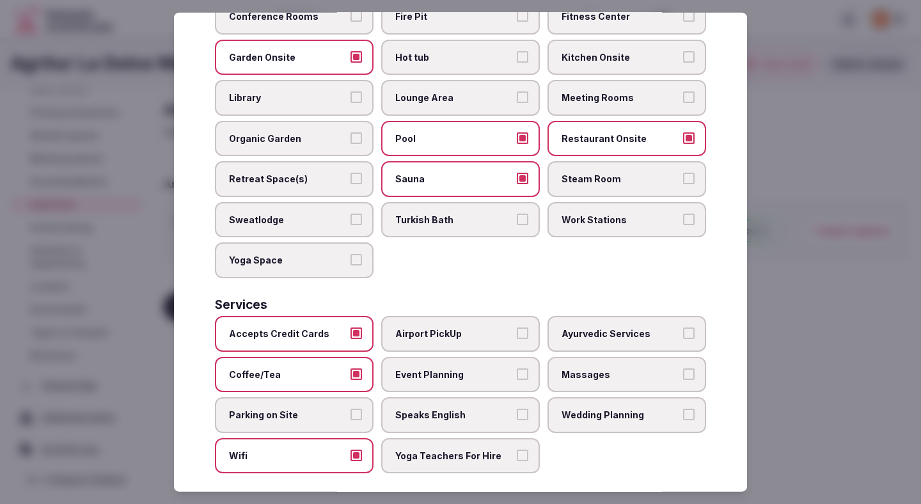
click at [354, 397] on label "Parking on Site" at bounding box center [294, 415] width 159 height 36
click at [354, 409] on button "Parking on Site" at bounding box center [356, 415] width 12 height 12
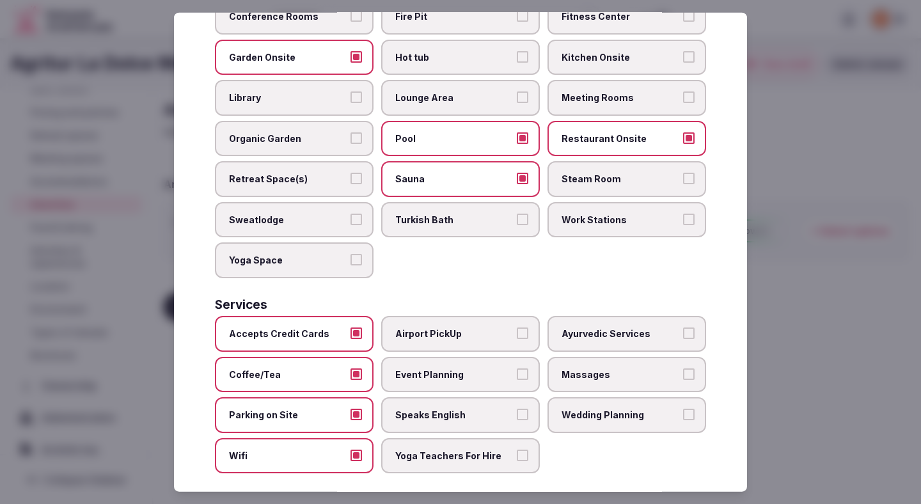
click at [432, 368] on span "Event Planning" at bounding box center [454, 374] width 118 height 13
click at [517, 368] on button "Event Planning" at bounding box center [523, 374] width 12 height 12
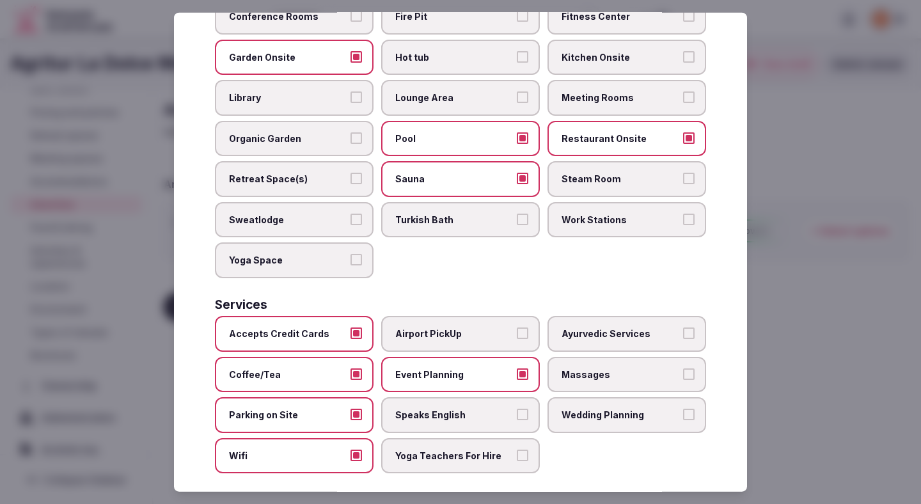
click at [432, 409] on span "Speaks English" at bounding box center [454, 415] width 118 height 13
click at [517, 409] on button "Speaks English" at bounding box center [523, 415] width 12 height 12
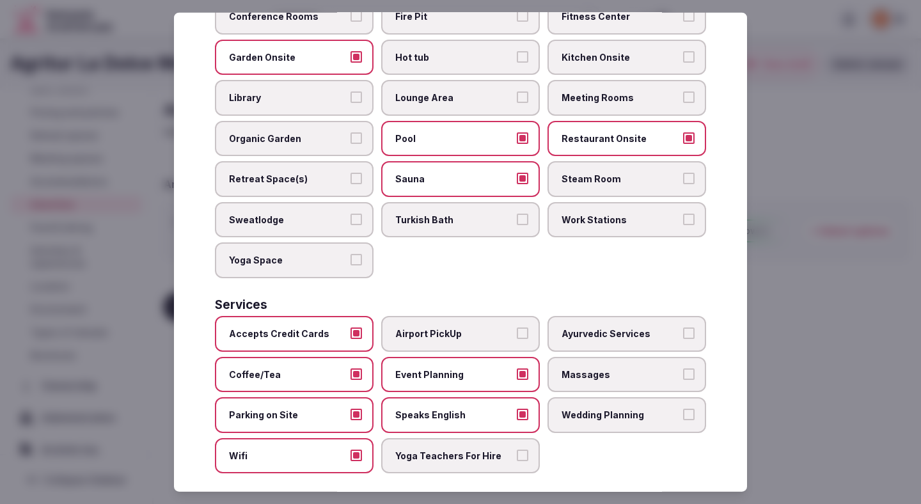
click at [794, 307] on div at bounding box center [460, 252] width 921 height 504
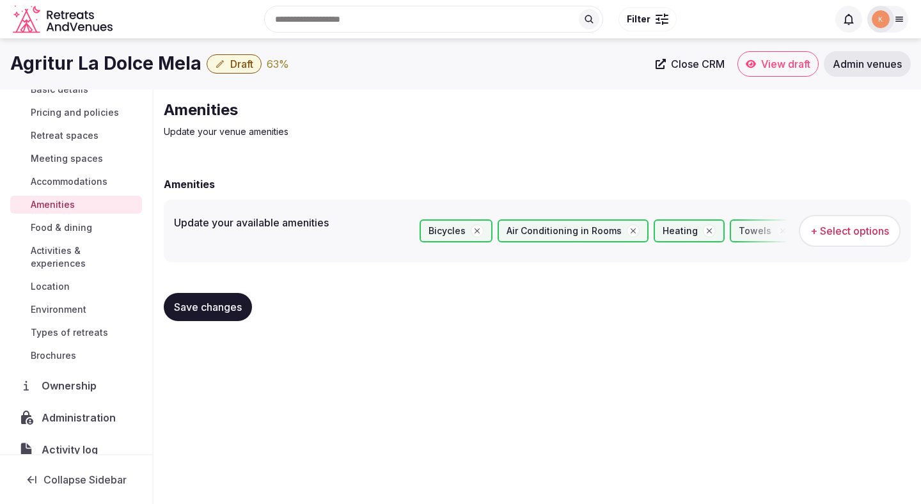
click at [219, 313] on span "Save changes" at bounding box center [208, 307] width 68 height 13
click at [72, 228] on span "Food & dining" at bounding box center [61, 227] width 61 height 13
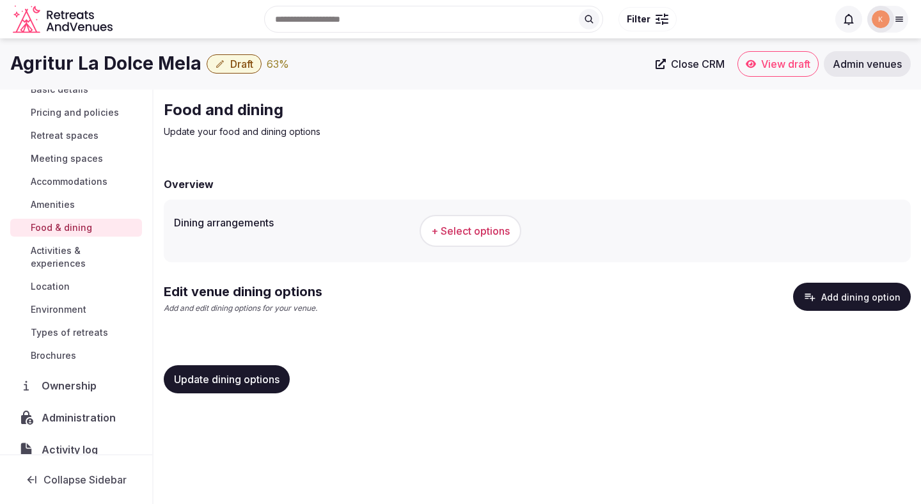
click at [446, 235] on span "+ Select options" at bounding box center [470, 231] width 79 height 14
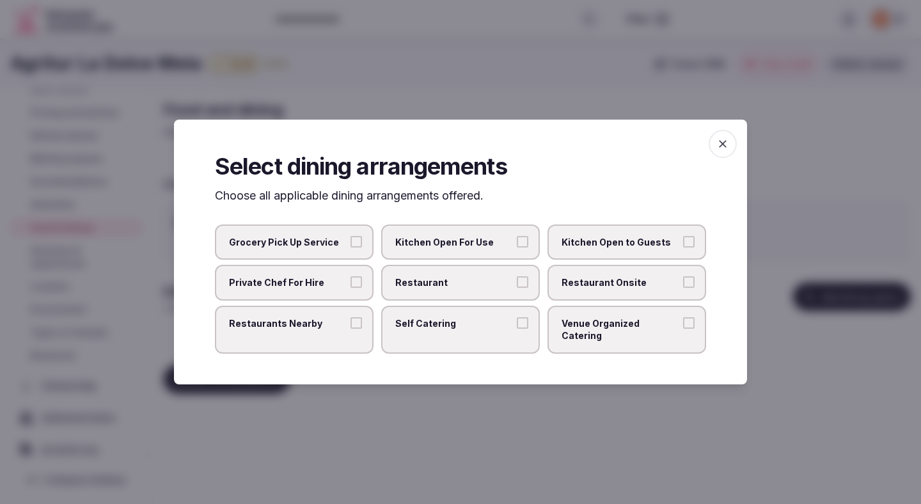
click at [440, 281] on label "Restaurant" at bounding box center [460, 283] width 159 height 36
click at [517, 281] on button "Restaurant" at bounding box center [523, 282] width 12 height 12
click at [568, 286] on span "Restaurant Onsite" at bounding box center [620, 282] width 118 height 13
click at [683, 286] on button "Restaurant Onsite" at bounding box center [689, 282] width 12 height 12
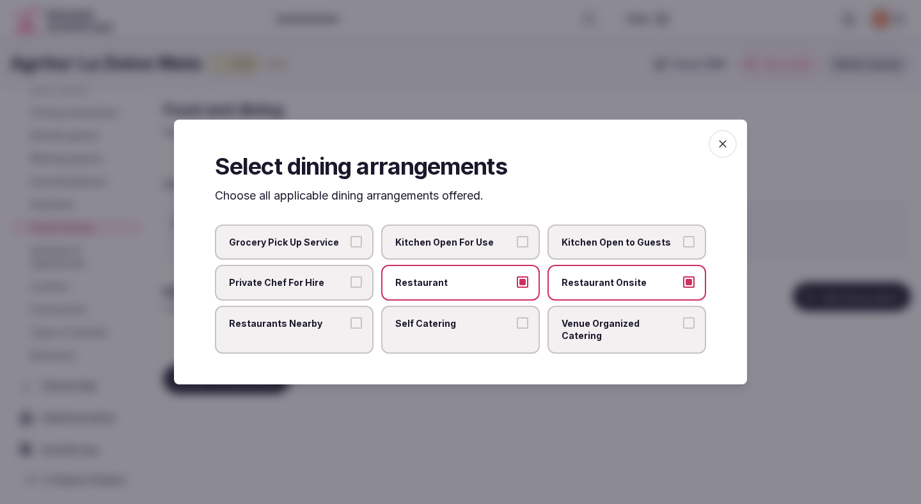
click at [361, 411] on div at bounding box center [460, 252] width 921 height 504
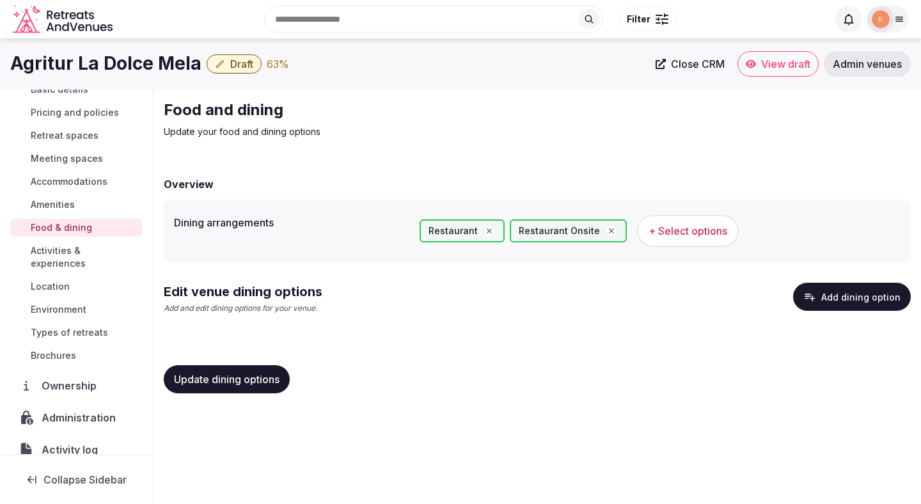
click at [271, 370] on button "Update dining options" at bounding box center [227, 379] width 126 height 28
click at [278, 382] on span "Update dining options" at bounding box center [227, 379] width 106 height 13
click at [834, 303] on button "Add dining option" at bounding box center [852, 297] width 118 height 28
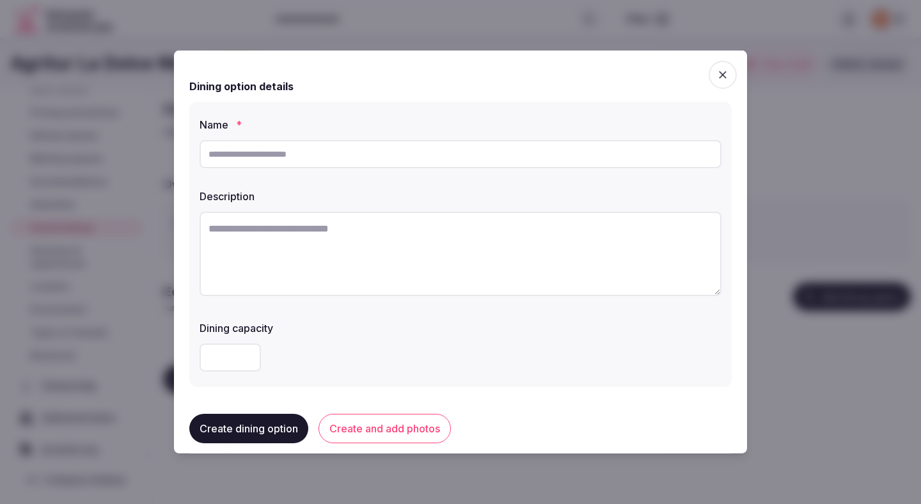
click at [726, 65] on span "button" at bounding box center [722, 75] width 28 height 28
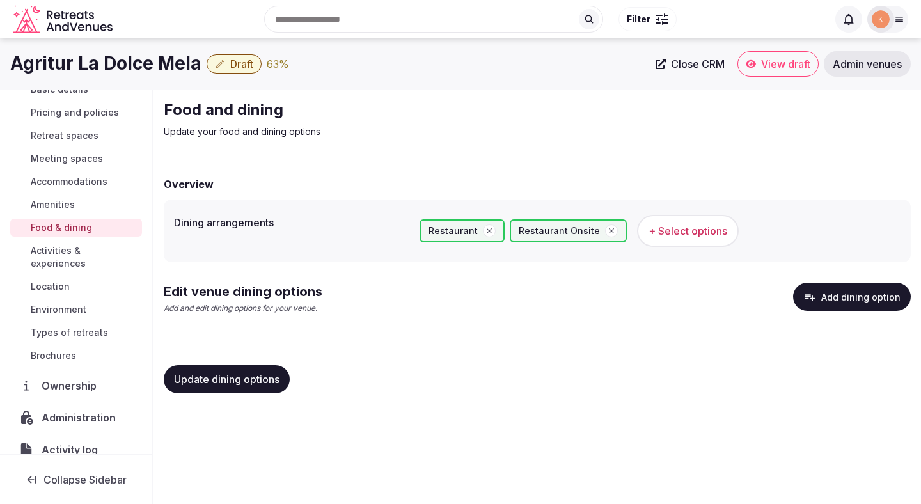
click at [607, 230] on icon "button" at bounding box center [611, 230] width 9 height 9
click at [556, 237] on span "+ Select options" at bounding box center [565, 231] width 79 height 14
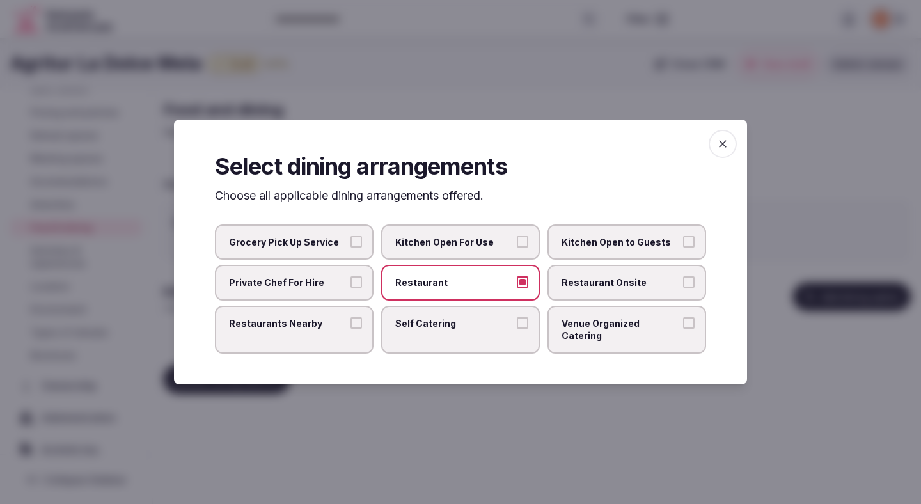
click at [331, 328] on span "Restaurants Nearby" at bounding box center [288, 323] width 118 height 13
click at [350, 328] on button "Restaurants Nearby" at bounding box center [356, 323] width 12 height 12
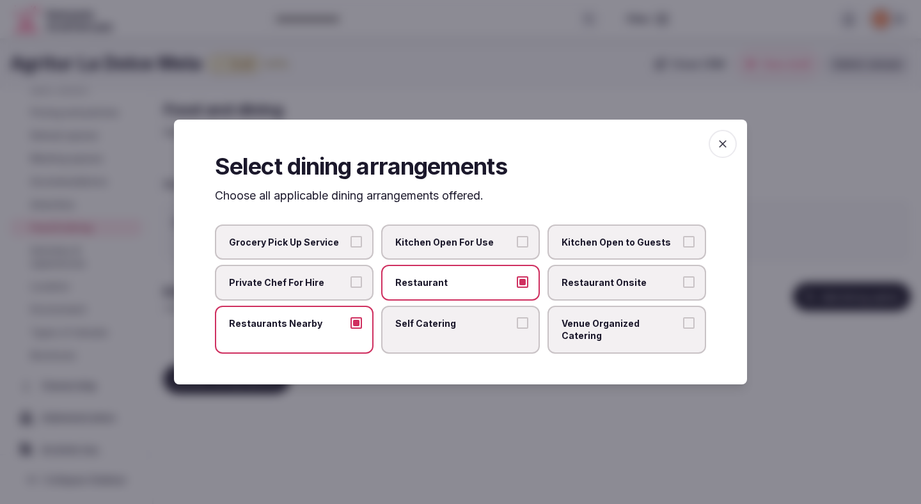
click at [416, 421] on div at bounding box center [460, 252] width 921 height 504
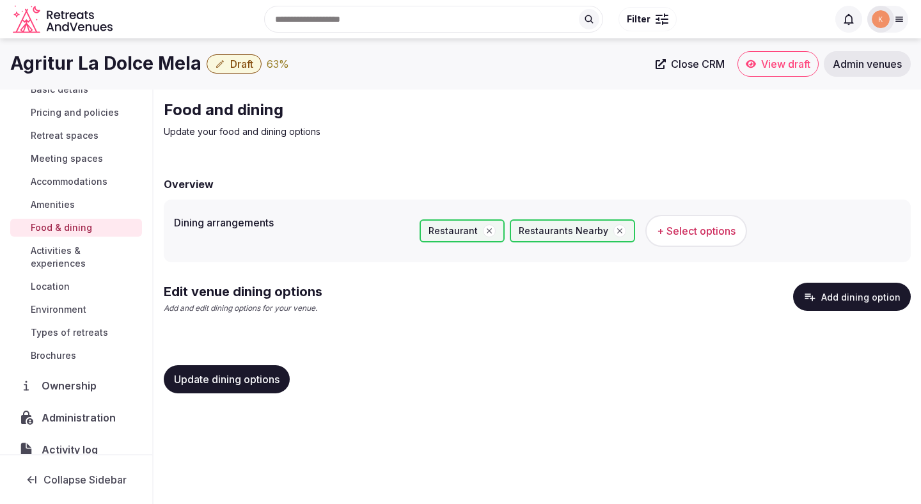
click at [274, 380] on span "Update dining options" at bounding box center [227, 379] width 106 height 13
click at [274, 387] on button "Update dining options" at bounding box center [227, 379] width 126 height 28
click at [875, 304] on button "Add dining option" at bounding box center [852, 297] width 118 height 28
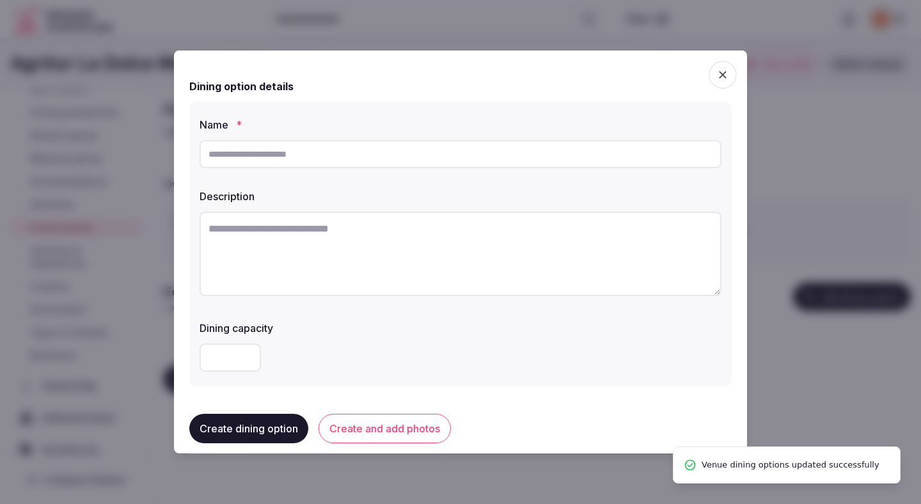
click at [457, 157] on input "text" at bounding box center [461, 154] width 522 height 28
paste input "**********"
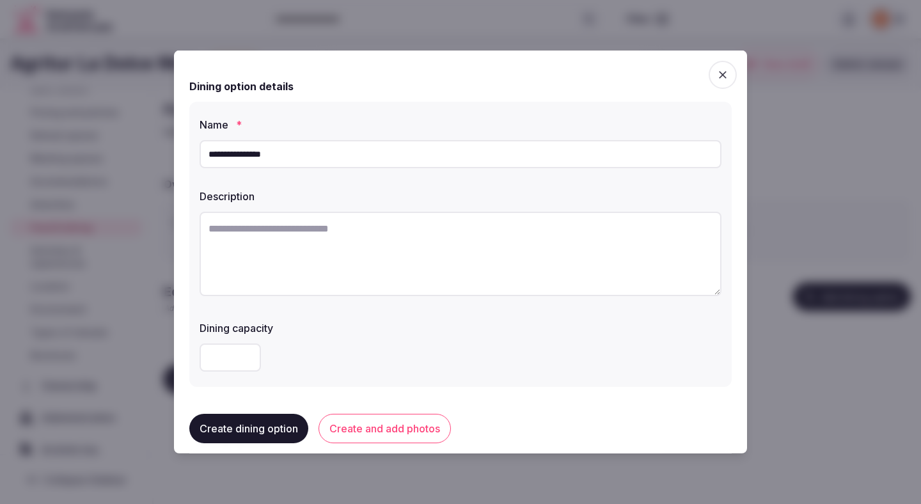
type input "**********"
click at [398, 268] on textarea at bounding box center [461, 254] width 522 height 84
paste textarea "**********"
click at [351, 235] on textarea "**********" at bounding box center [461, 254] width 522 height 84
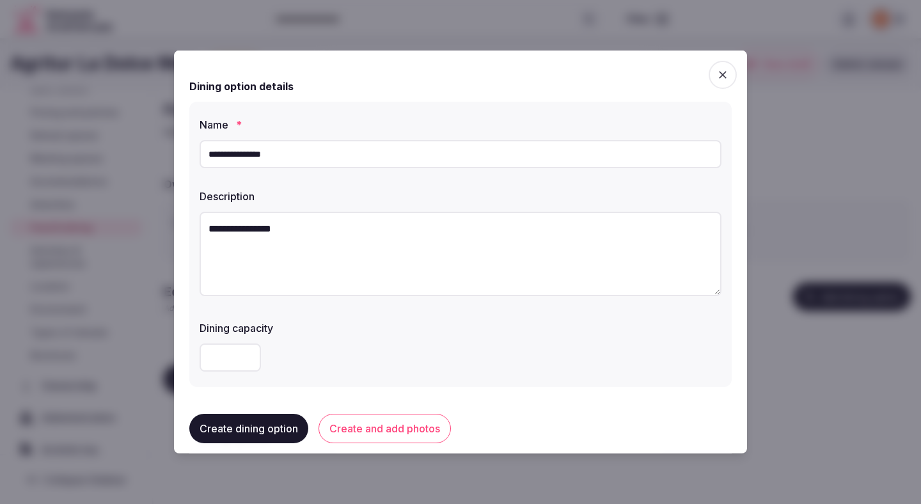
click at [351, 235] on textarea "**********" at bounding box center [461, 254] width 522 height 84
paste textarea "**********"
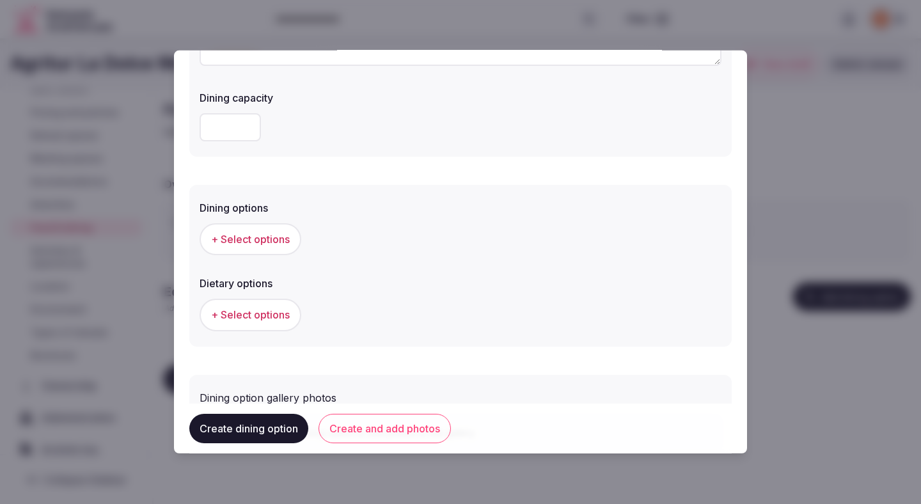
scroll to position [241, 0]
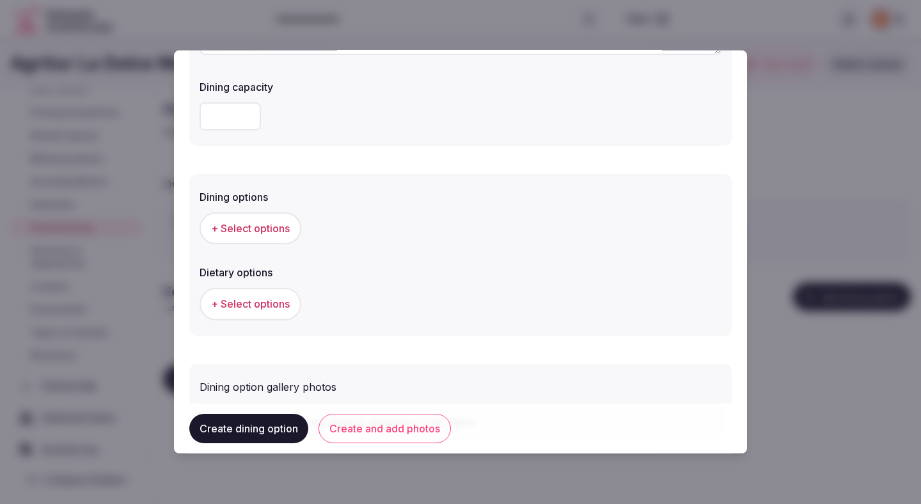
type textarea "**********"
click at [263, 240] on button "+ Select options" at bounding box center [251, 228] width 102 height 32
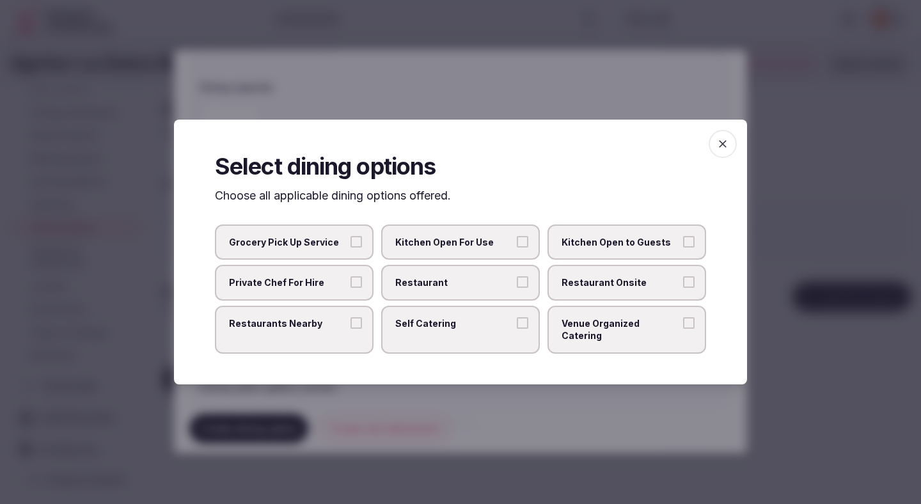
click at [510, 288] on span "Restaurant" at bounding box center [454, 282] width 118 height 13
click at [517, 288] on button "Restaurant" at bounding box center [523, 282] width 12 height 12
click at [320, 329] on span "Restaurants Nearby" at bounding box center [288, 323] width 118 height 13
click at [350, 329] on button "Restaurants Nearby" at bounding box center [356, 323] width 12 height 12
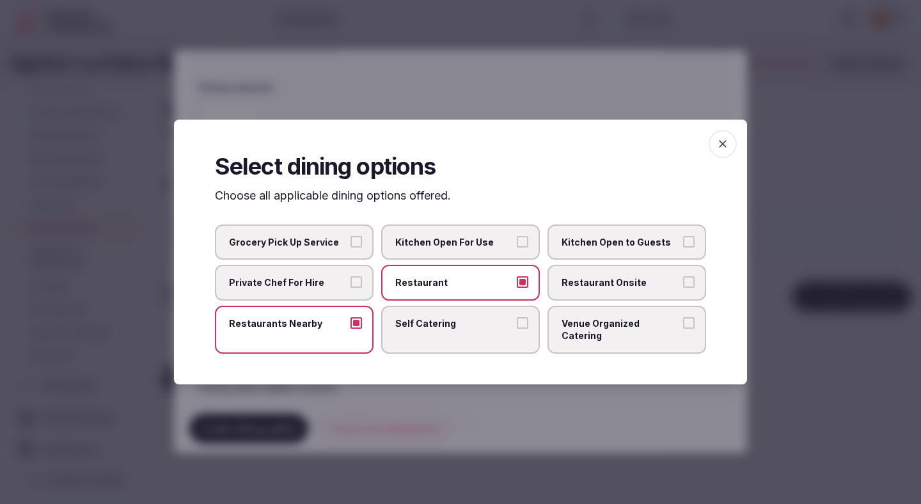
click at [495, 92] on div at bounding box center [460, 252] width 921 height 504
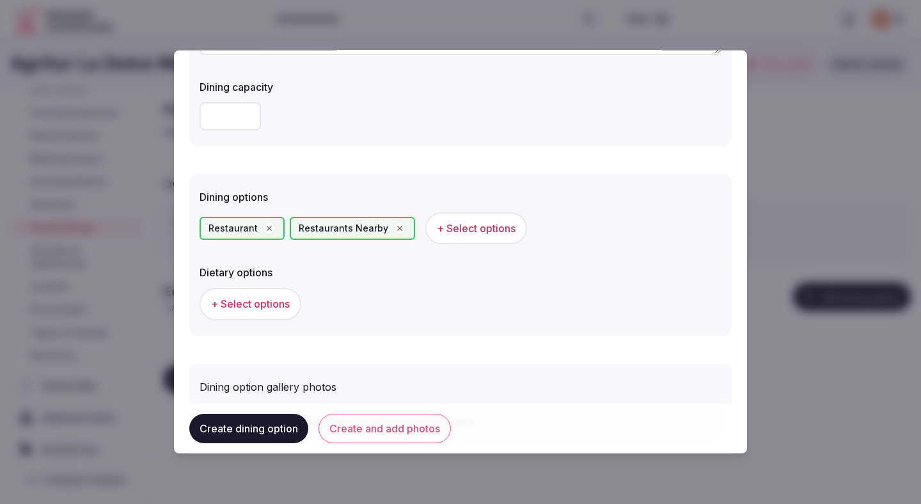
click at [276, 311] on button "+ Select options" at bounding box center [251, 304] width 102 height 32
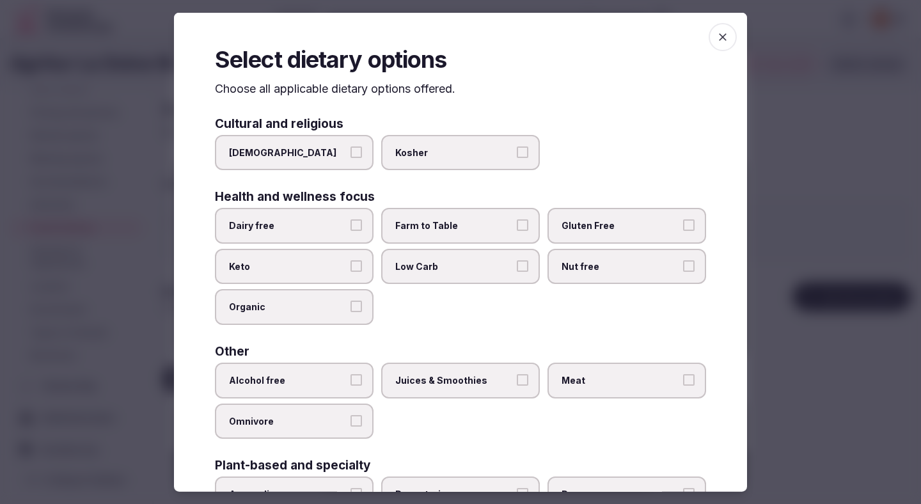
click at [329, 228] on span "Dairy free" at bounding box center [288, 225] width 118 height 13
click at [350, 228] on button "Dairy free" at bounding box center [356, 225] width 12 height 12
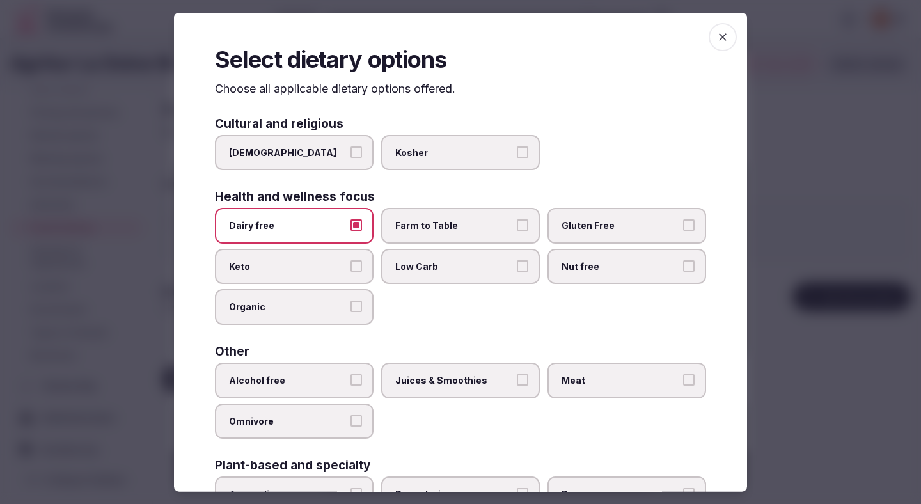
click at [441, 219] on label "Farm to Table" at bounding box center [460, 226] width 159 height 36
click at [517, 219] on button "Farm to Table" at bounding box center [523, 225] width 12 height 12
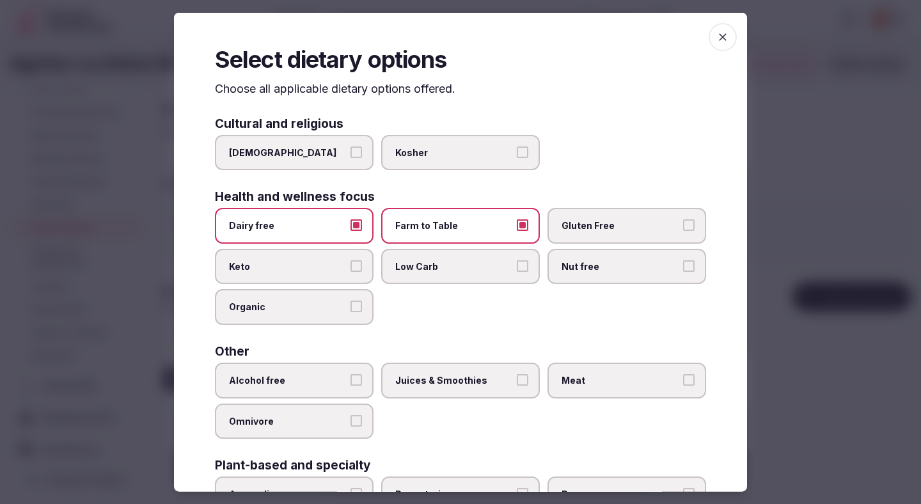
click at [598, 220] on span "Gluten Free" at bounding box center [620, 225] width 118 height 13
click at [683, 220] on button "Gluten Free" at bounding box center [689, 225] width 12 height 12
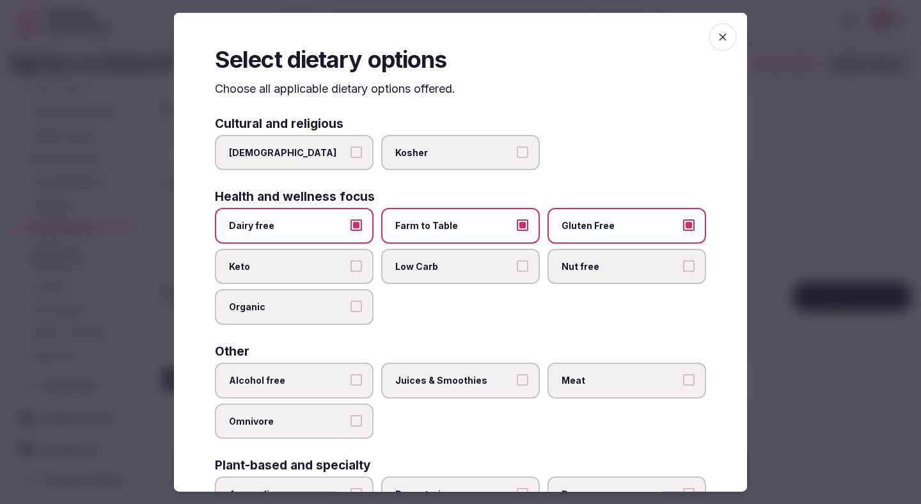
scroll to position [51, 0]
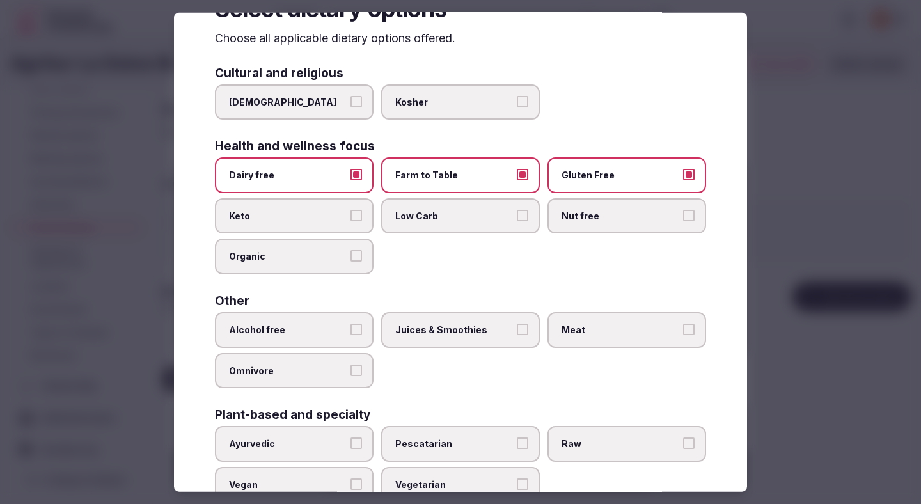
drag, startPoint x: 361, startPoint y: 329, endPoint x: 435, endPoint y: 328, distance: 74.2
click at [370, 328] on label "Alcohol free" at bounding box center [294, 330] width 159 height 36
click at [362, 328] on button "Alcohol free" at bounding box center [356, 330] width 12 height 12
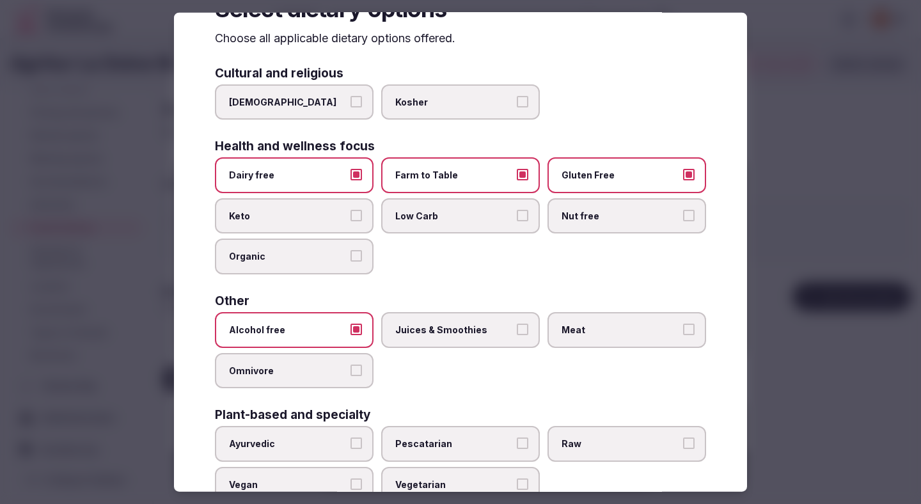
click at [458, 334] on span "Juices & Smoothies" at bounding box center [454, 330] width 118 height 13
click at [517, 334] on button "Juices & Smoothies" at bounding box center [523, 330] width 12 height 12
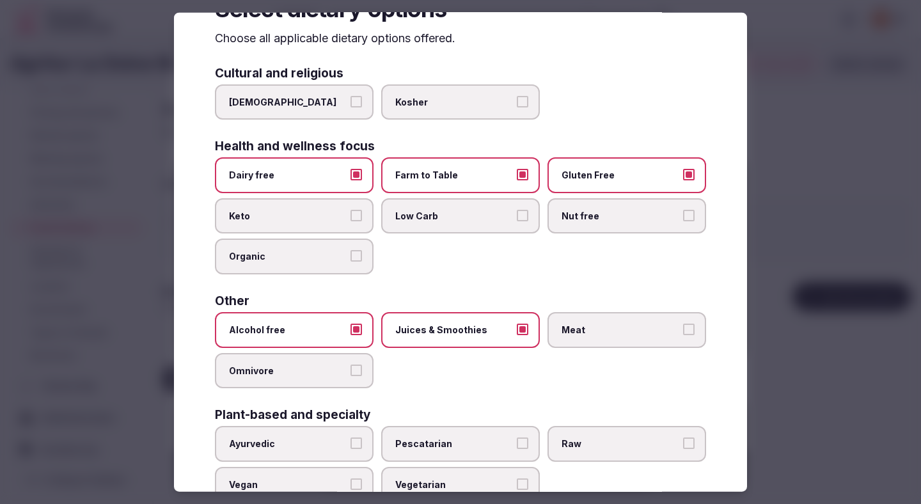
click at [616, 331] on span "Meat" at bounding box center [620, 330] width 118 height 13
click at [683, 331] on button "Meat" at bounding box center [689, 330] width 12 height 12
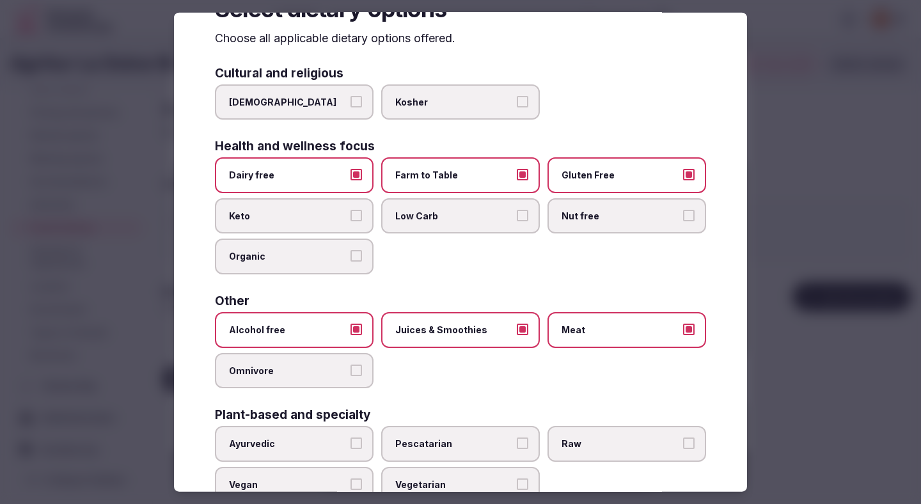
scroll to position [92, 0]
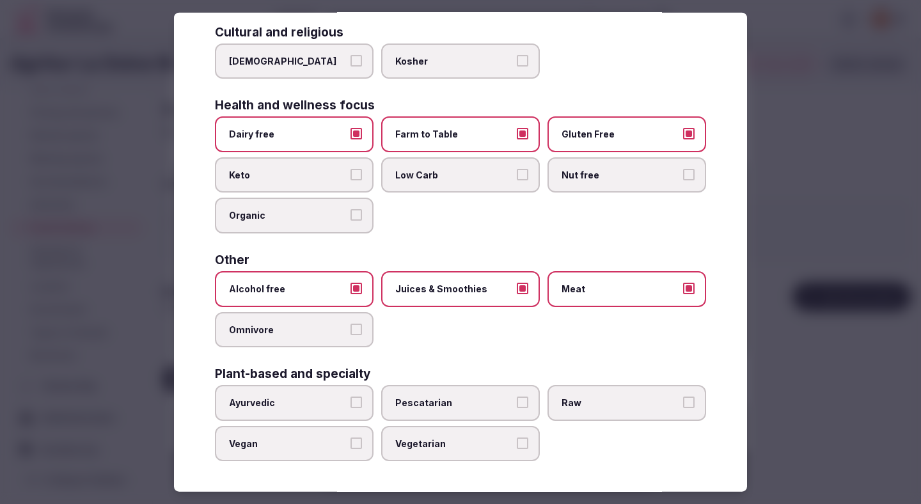
click at [793, 266] on div at bounding box center [460, 252] width 921 height 504
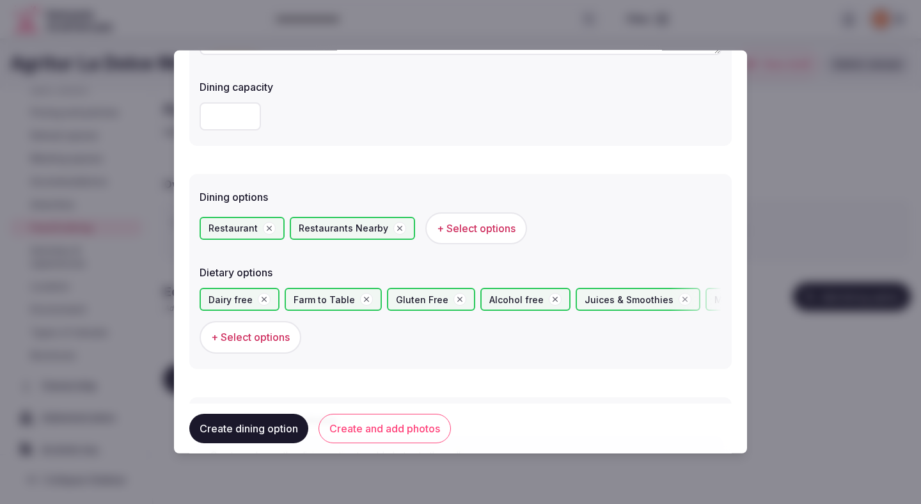
scroll to position [350, 0]
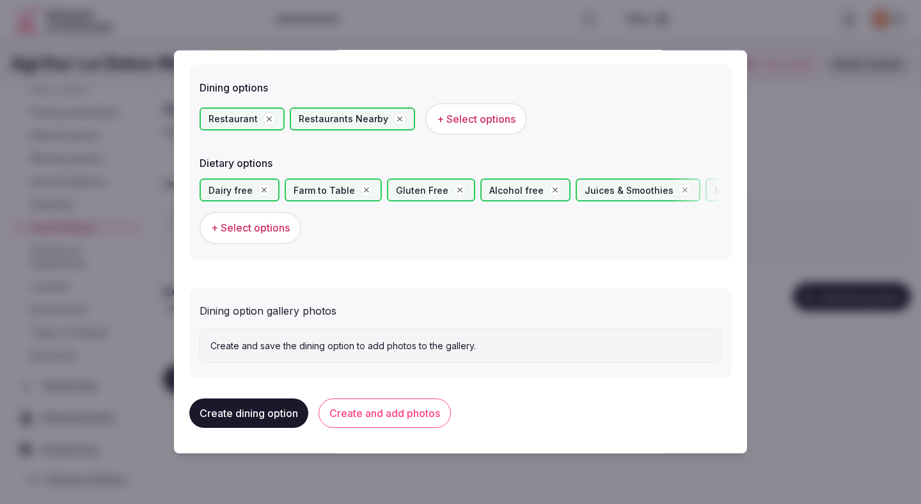
click at [410, 418] on button "Create and add photos" at bounding box center [384, 412] width 132 height 29
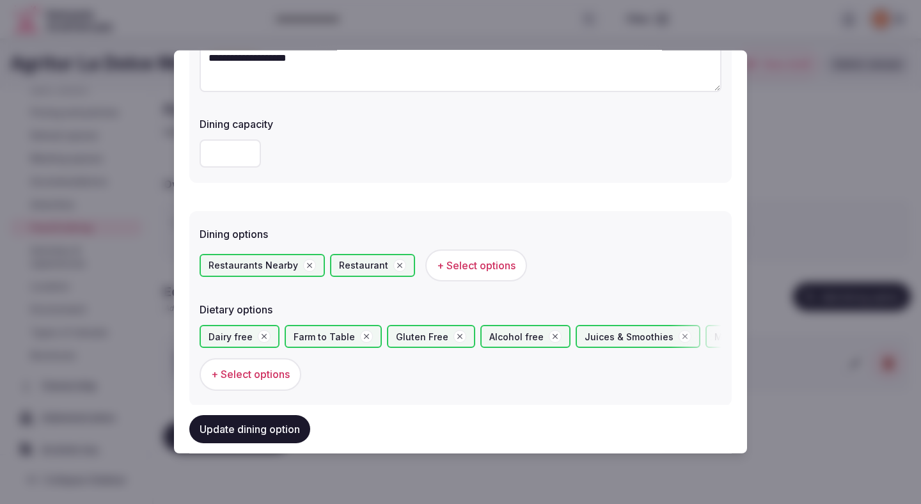
scroll to position [238, 0]
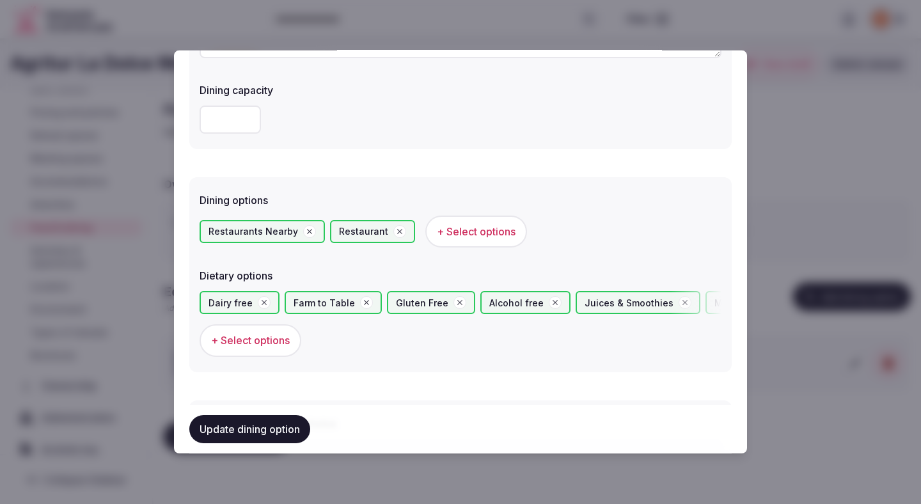
click at [385, 336] on div "Dairy free Farm to Table Gluten Free Alcohol free Juices & Smoothies Meat + Sel…" at bounding box center [461, 323] width 522 height 65
click at [403, 234] on div "Restaurant" at bounding box center [372, 231] width 85 height 23
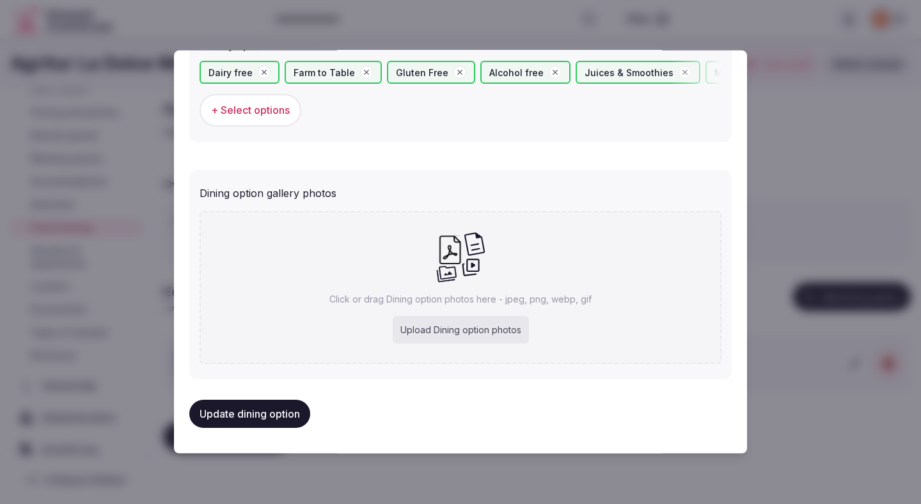
scroll to position [373, 0]
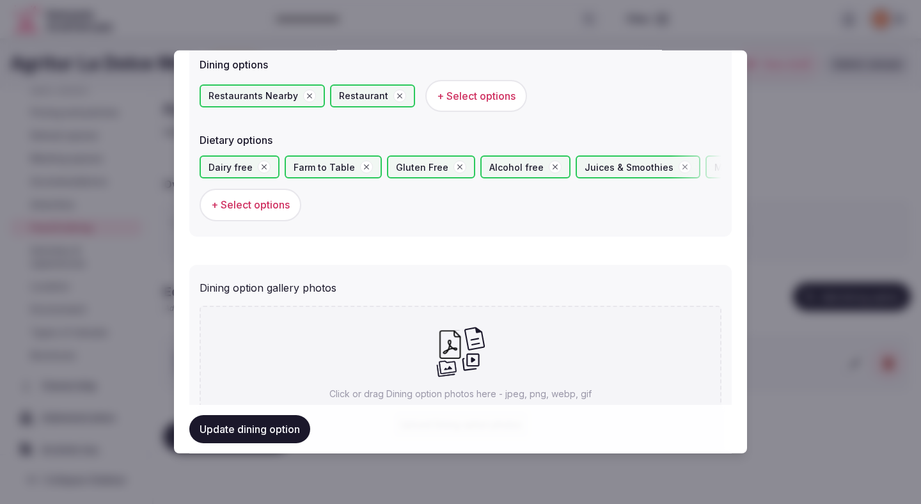
click at [281, 205] on span "+ Select options" at bounding box center [250, 205] width 79 height 14
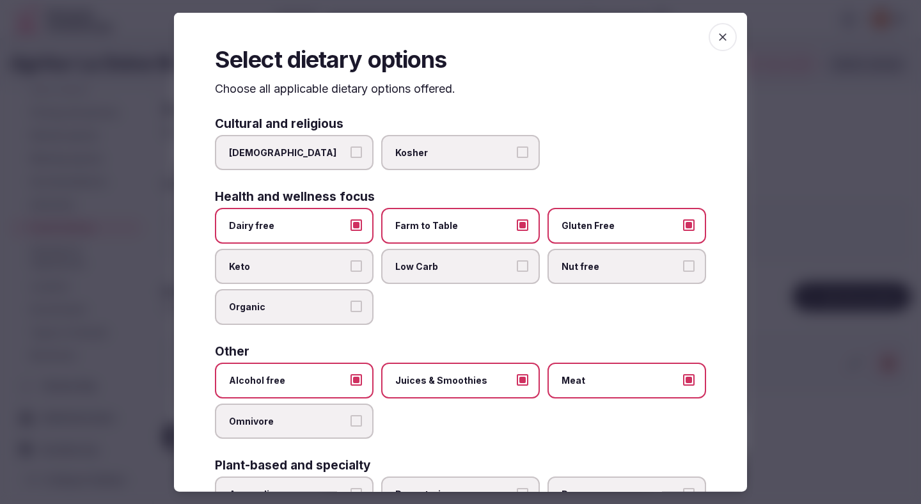
scroll to position [92, 0]
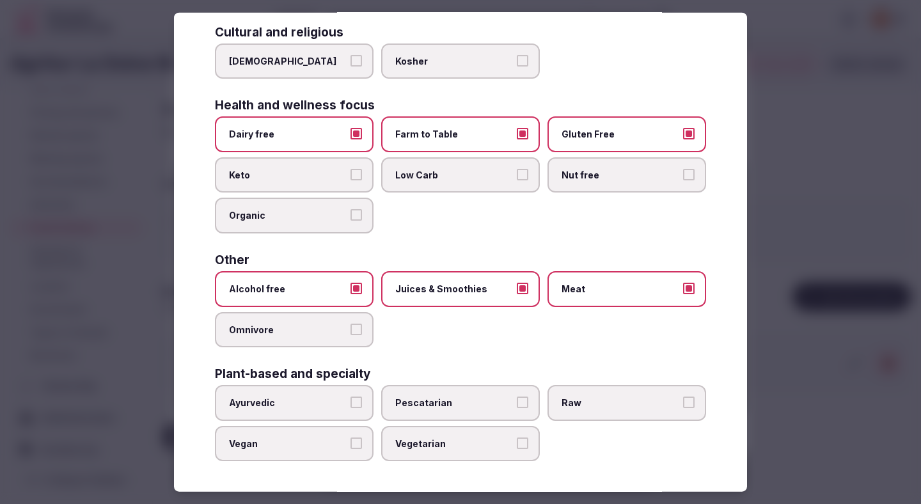
click at [300, 457] on label "Vegan" at bounding box center [294, 443] width 159 height 36
click at [350, 448] on button "Vegan" at bounding box center [356, 443] width 12 height 12
click at [400, 455] on label "Vegetarian" at bounding box center [460, 443] width 159 height 36
click at [517, 448] on button "Vegetarian" at bounding box center [523, 443] width 12 height 12
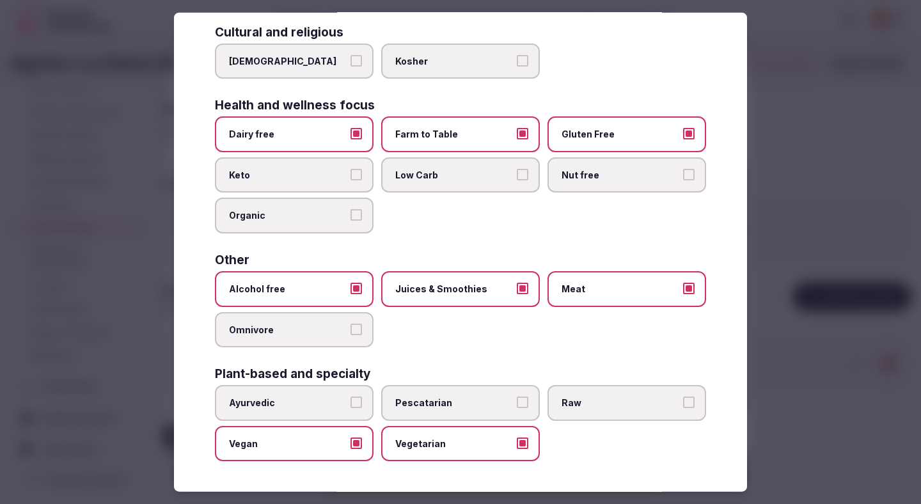
click at [800, 113] on div at bounding box center [460, 252] width 921 height 504
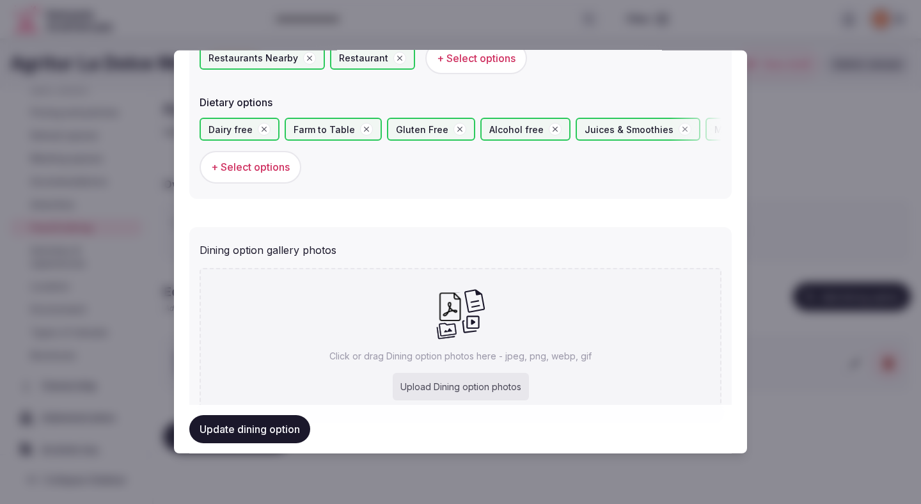
scroll to position [468, 0]
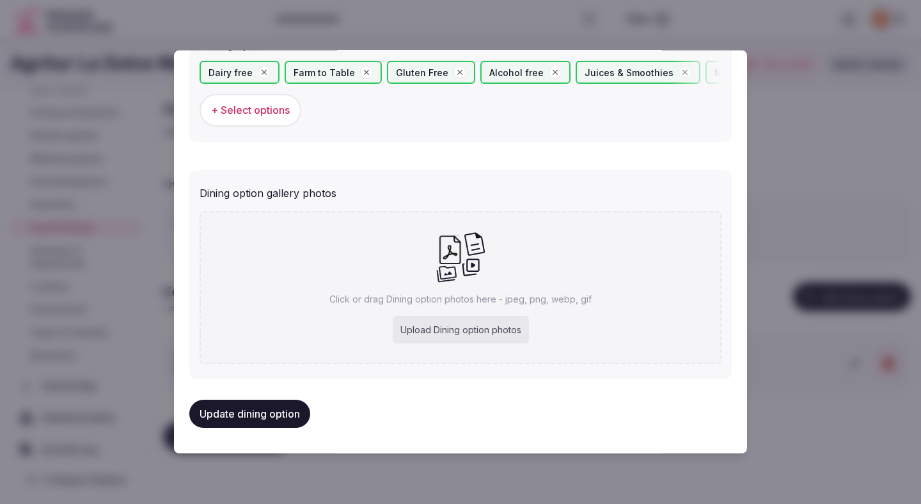
click at [279, 411] on button "Update dining option" at bounding box center [249, 414] width 121 height 28
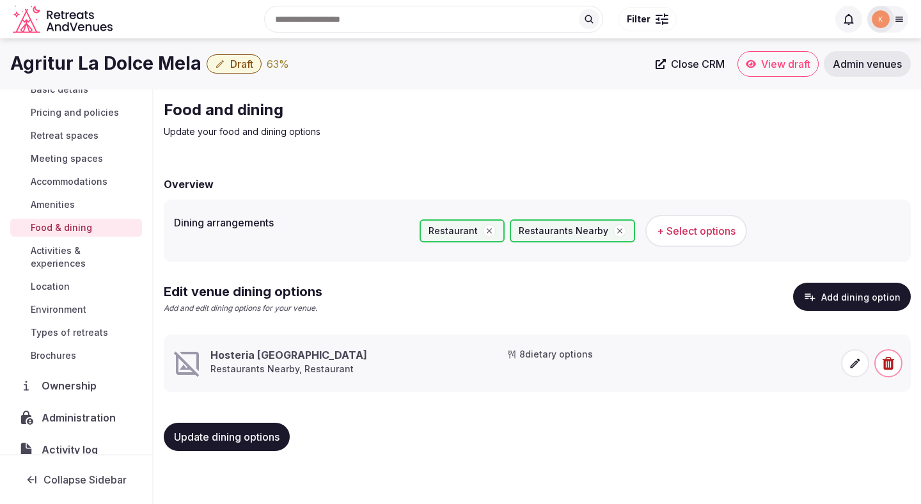
click at [857, 359] on icon at bounding box center [855, 364] width 10 height 10
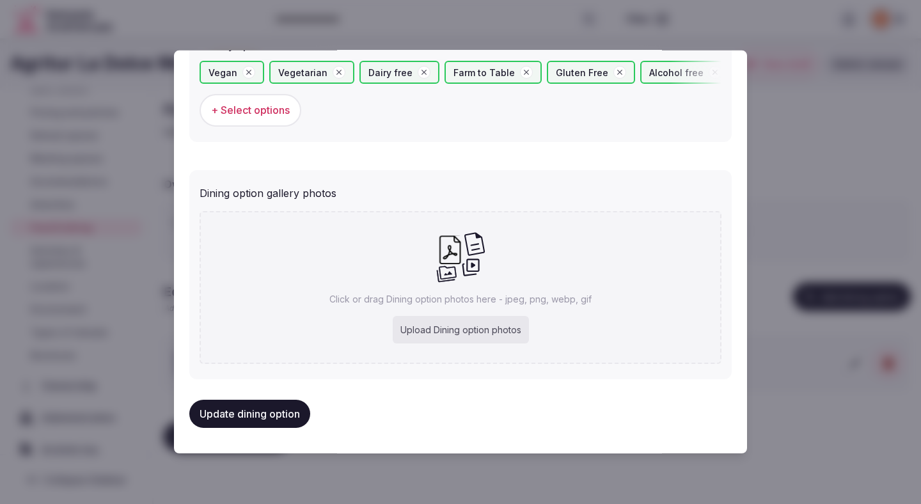
click at [446, 335] on div "Upload Dining option photos" at bounding box center [461, 330] width 136 height 28
type input "**********"
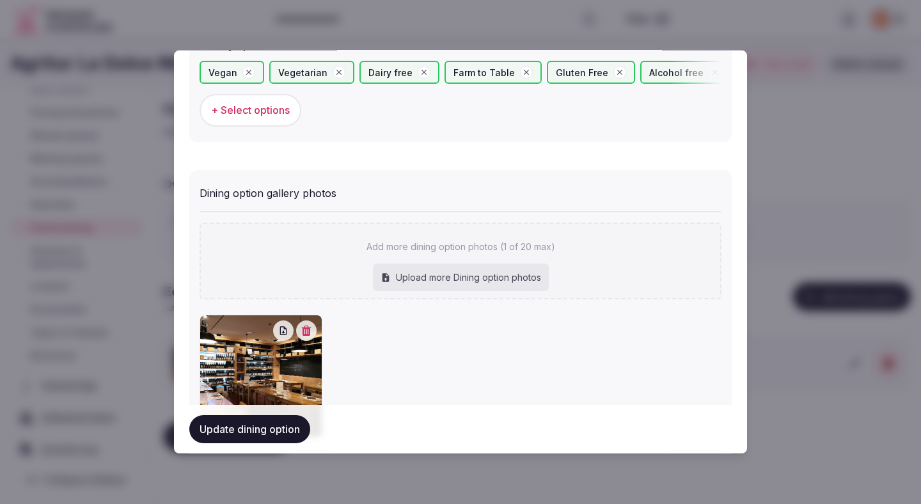
click at [245, 424] on button "Update dining option" at bounding box center [249, 429] width 121 height 28
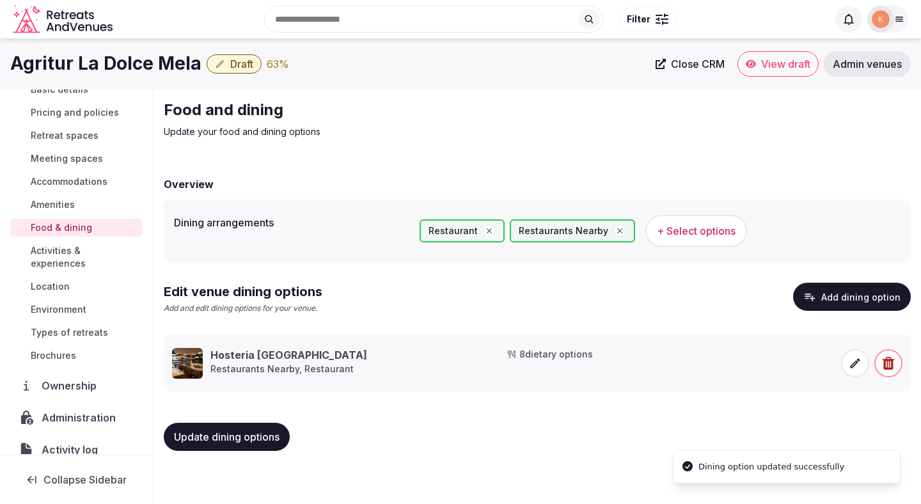
click at [245, 424] on button "Update dining options" at bounding box center [227, 437] width 126 height 28
click at [55, 203] on span "Amenities" at bounding box center [53, 204] width 44 height 13
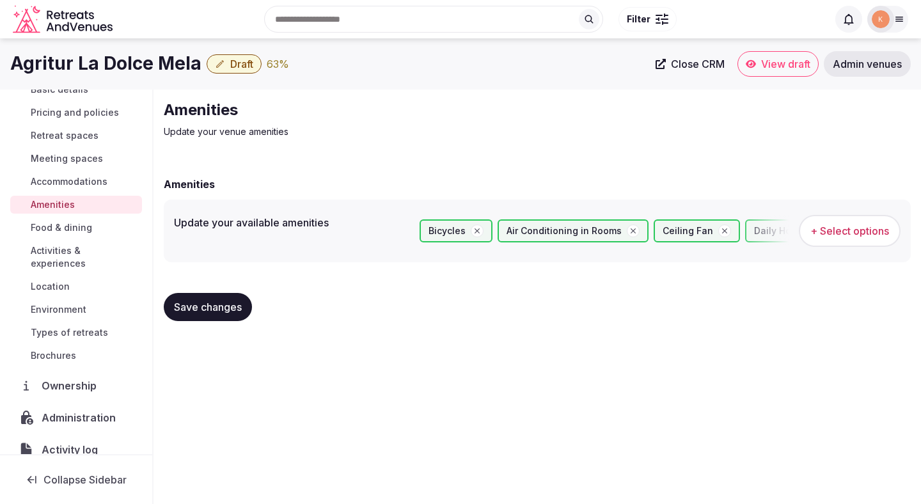
click at [81, 185] on span "Accommodations" at bounding box center [69, 181] width 77 height 13
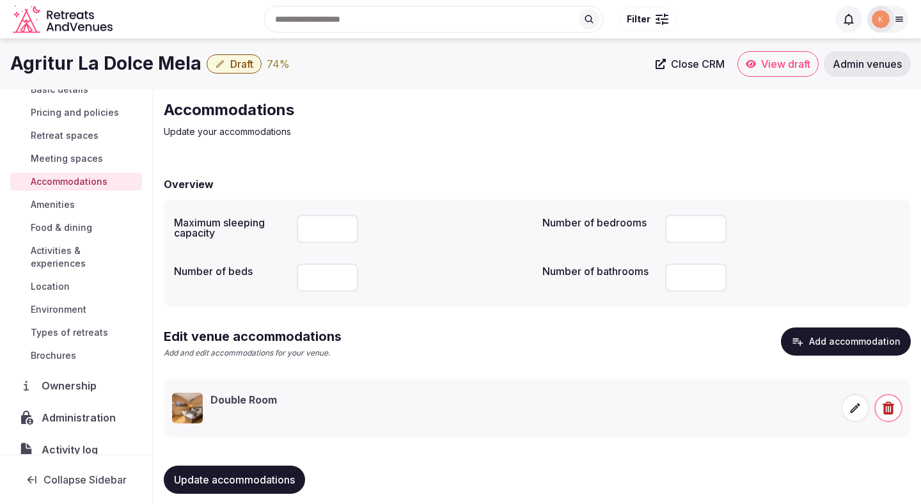
click at [79, 159] on span "Meeting spaces" at bounding box center [67, 158] width 72 height 13
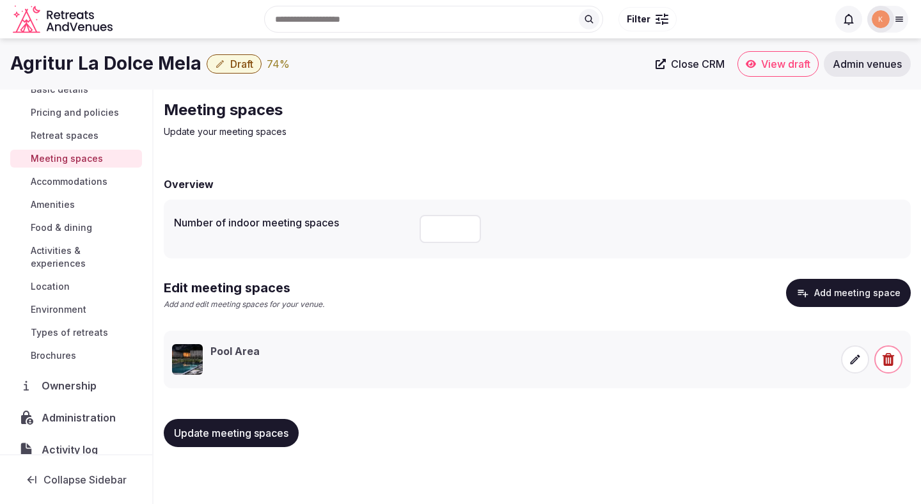
click at [75, 139] on span "Retreat spaces" at bounding box center [65, 135] width 68 height 13
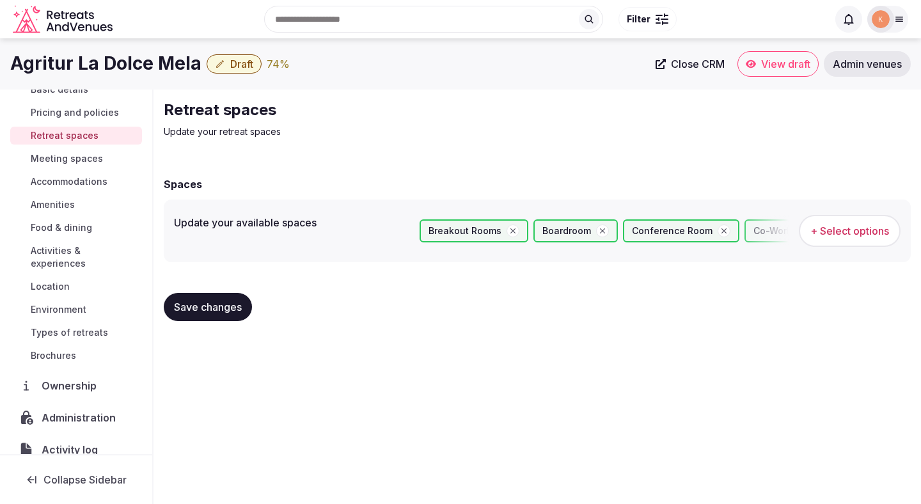
click at [241, 63] on span "Draft" at bounding box center [241, 64] width 23 height 13
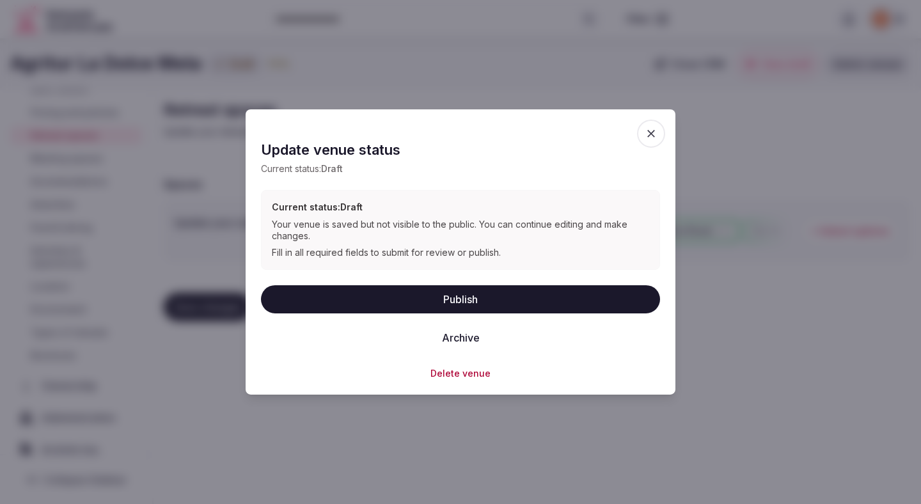
click at [460, 299] on button "Publish" at bounding box center [460, 299] width 399 height 28
